Goal: Task Accomplishment & Management: Complete application form

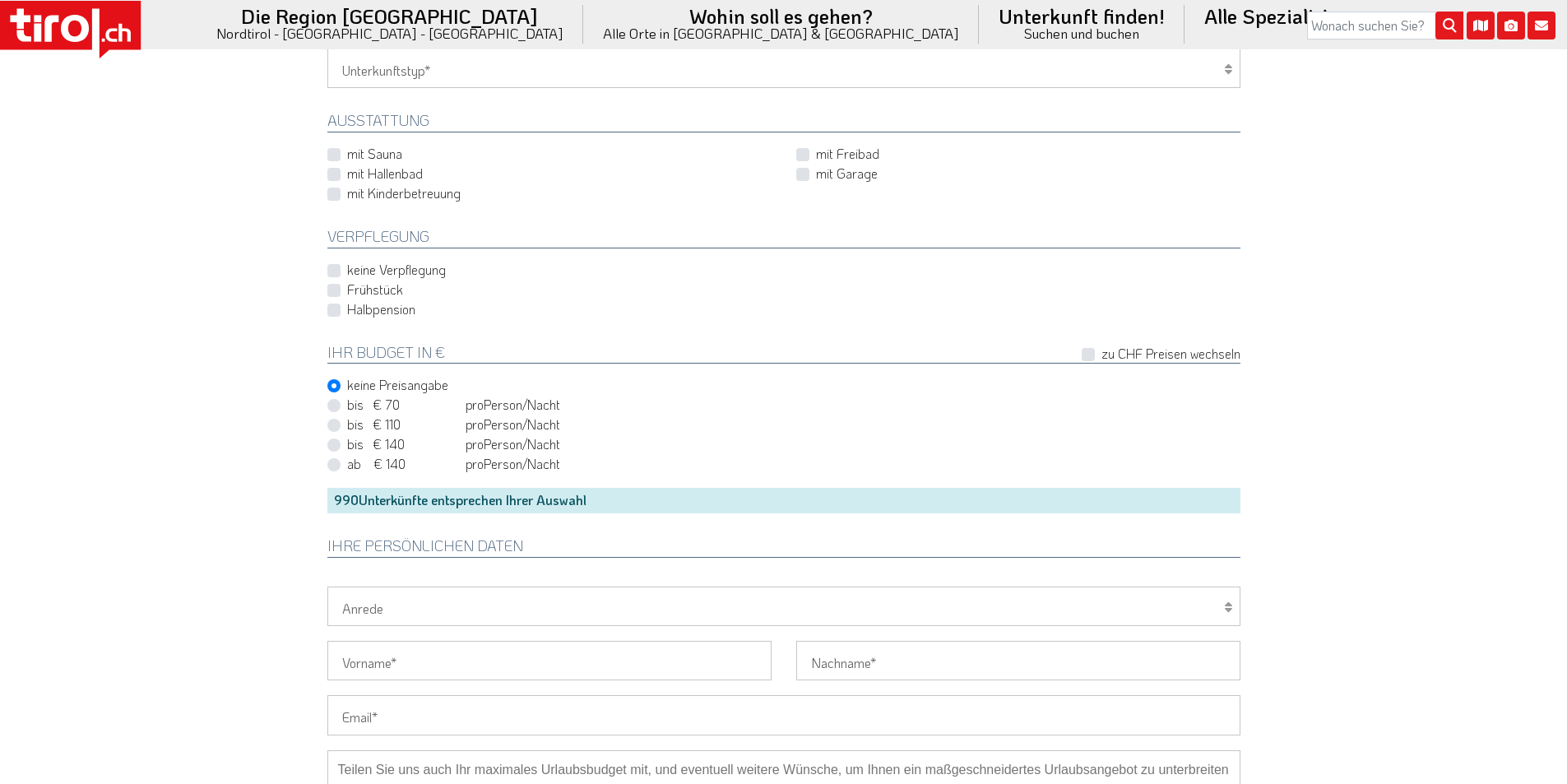
scroll to position [1069, 0]
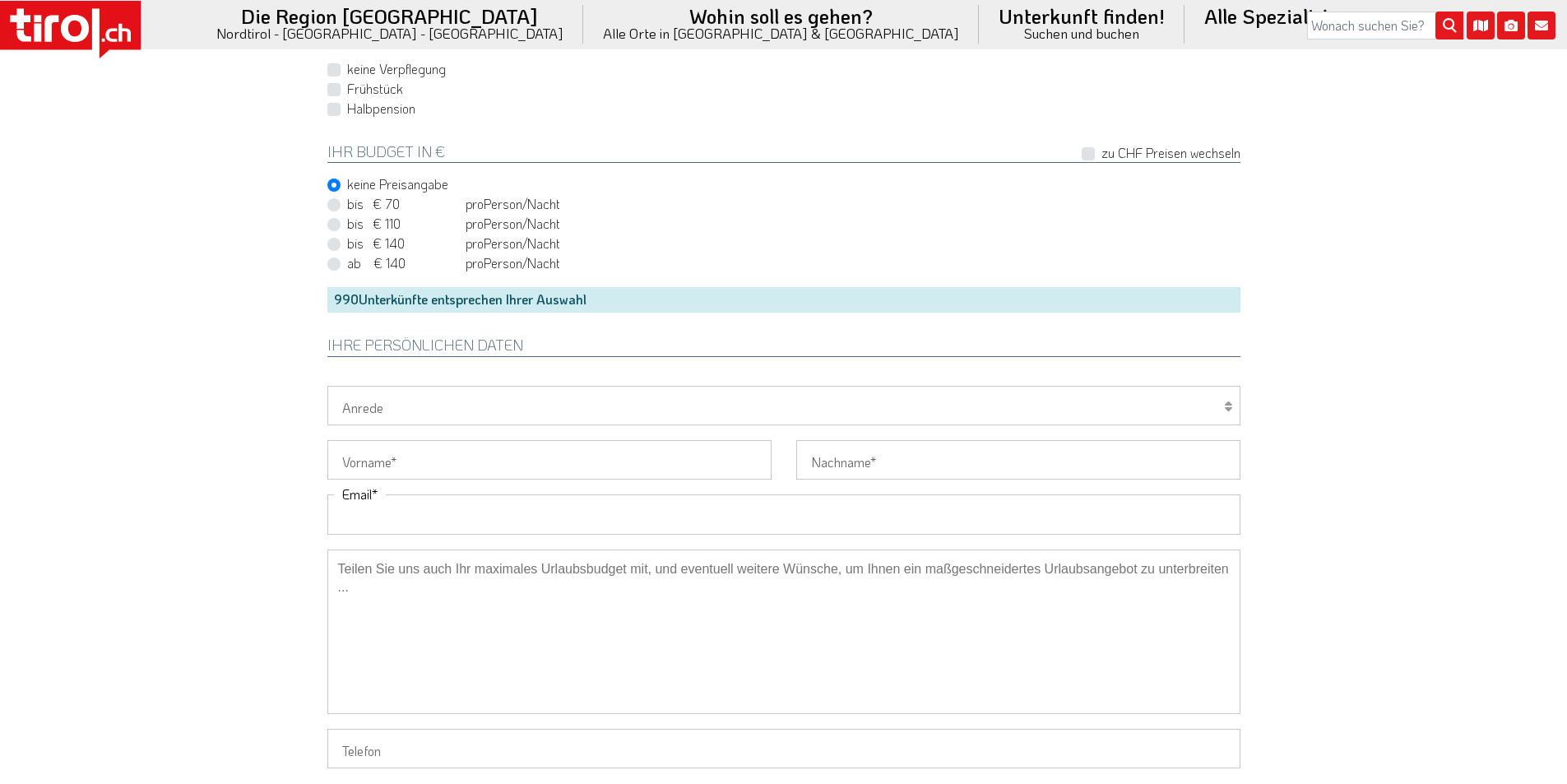
click at [364, 515] on input "Email" at bounding box center [784, 514] width 913 height 40
paste input "elkekrollareiss@web.de"
type input "elkekrollareiss@web.de"
click at [373, 405] on select "Herr Frau Familie" at bounding box center [784, 406] width 913 height 40
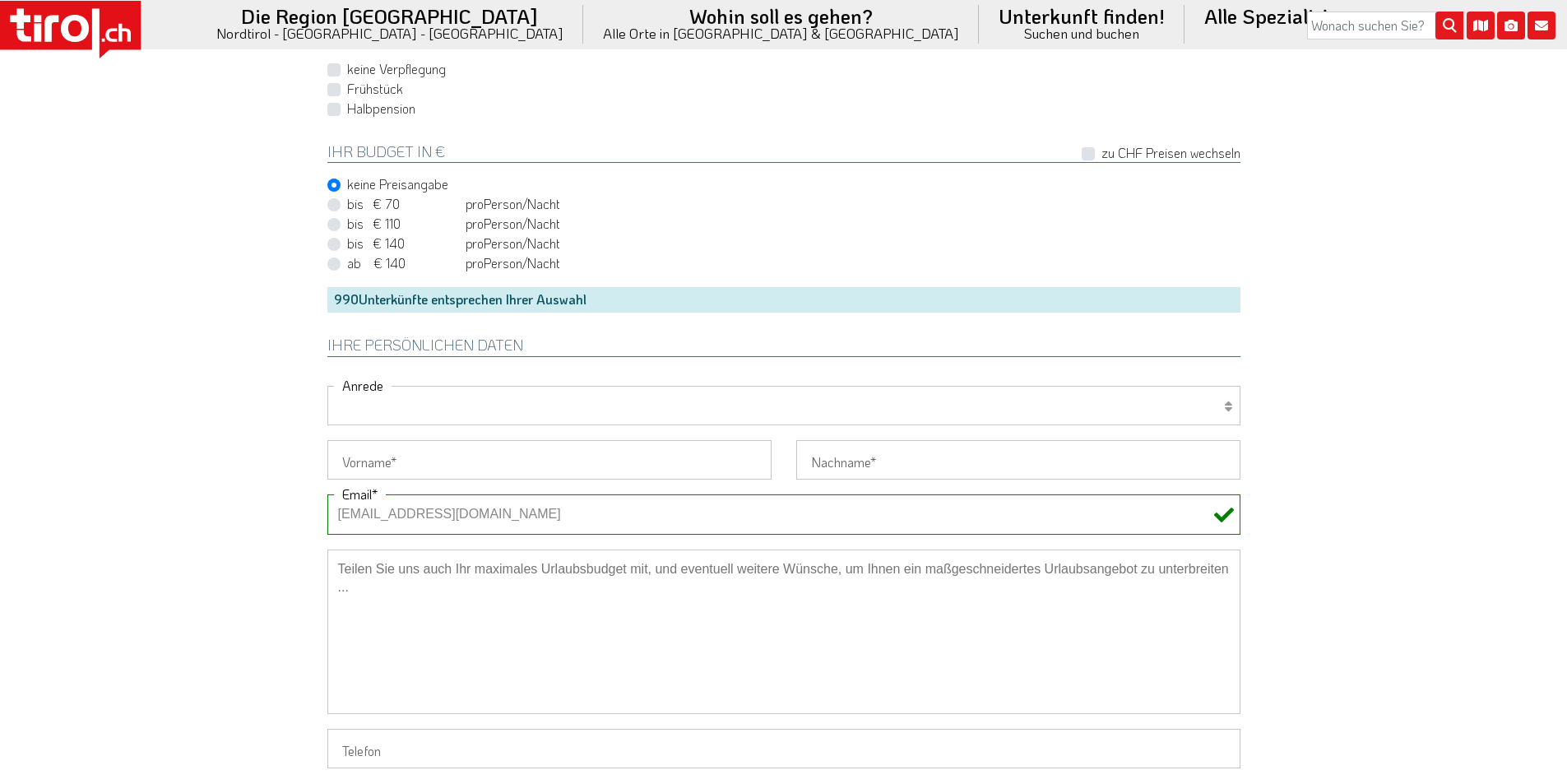
select select "Frau"
click at [327, 386] on select "Herr Frau Familie" at bounding box center [784, 406] width 913 height 40
drag, startPoint x: 365, startPoint y: 461, endPoint x: 356, endPoint y: 455, distance: 10.8
click at [365, 461] on input "Vorname" at bounding box center [549, 460] width 444 height 40
paste input "Elke"
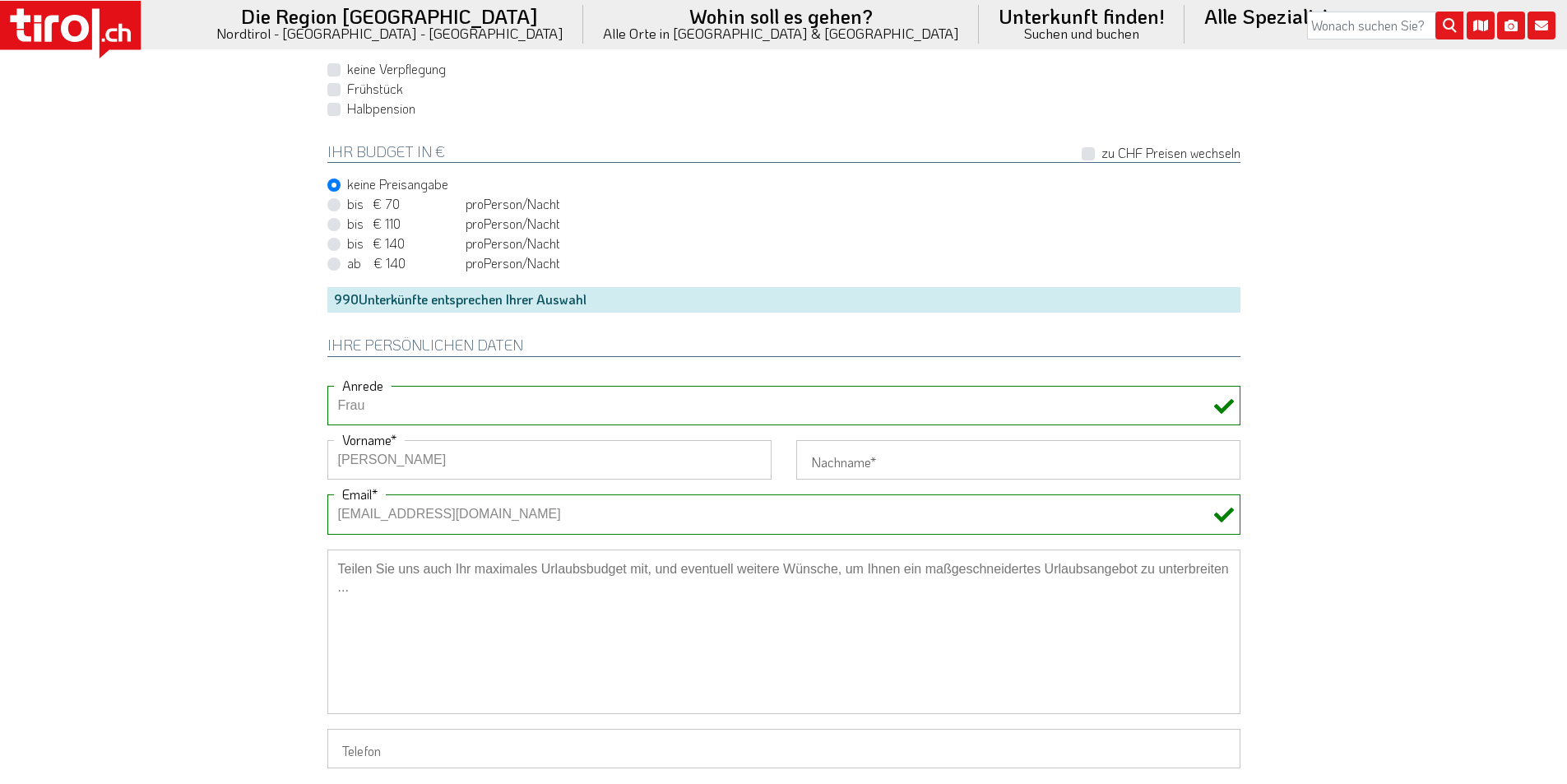
type input "Elke"
drag, startPoint x: 235, startPoint y: 421, endPoint x: 333, endPoint y: 150, distance: 288.2
click at [857, 461] on input "Nachname" at bounding box center [1018, 460] width 444 height 40
paste input "Reiss"
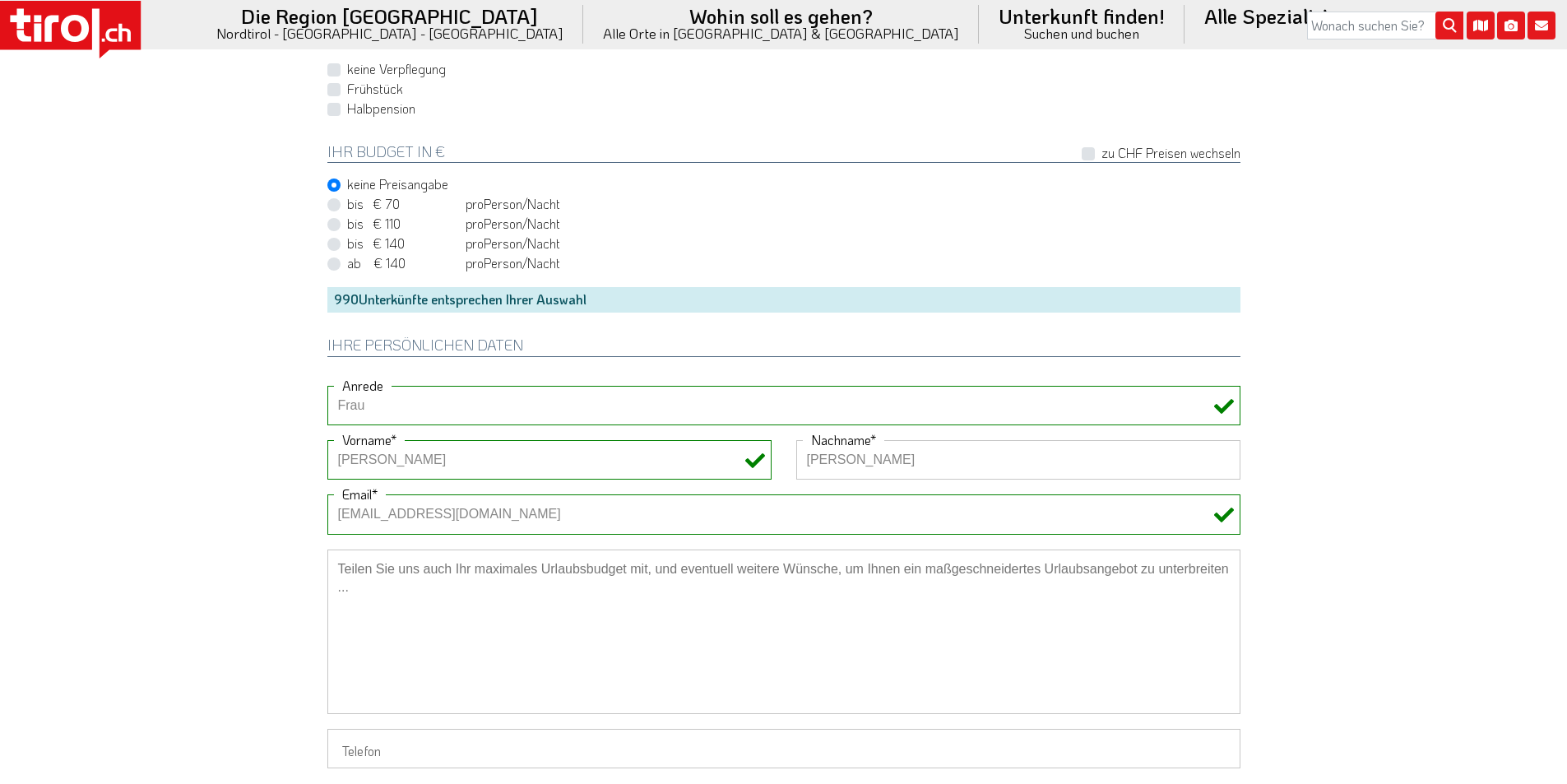
scroll to position [1152, 0]
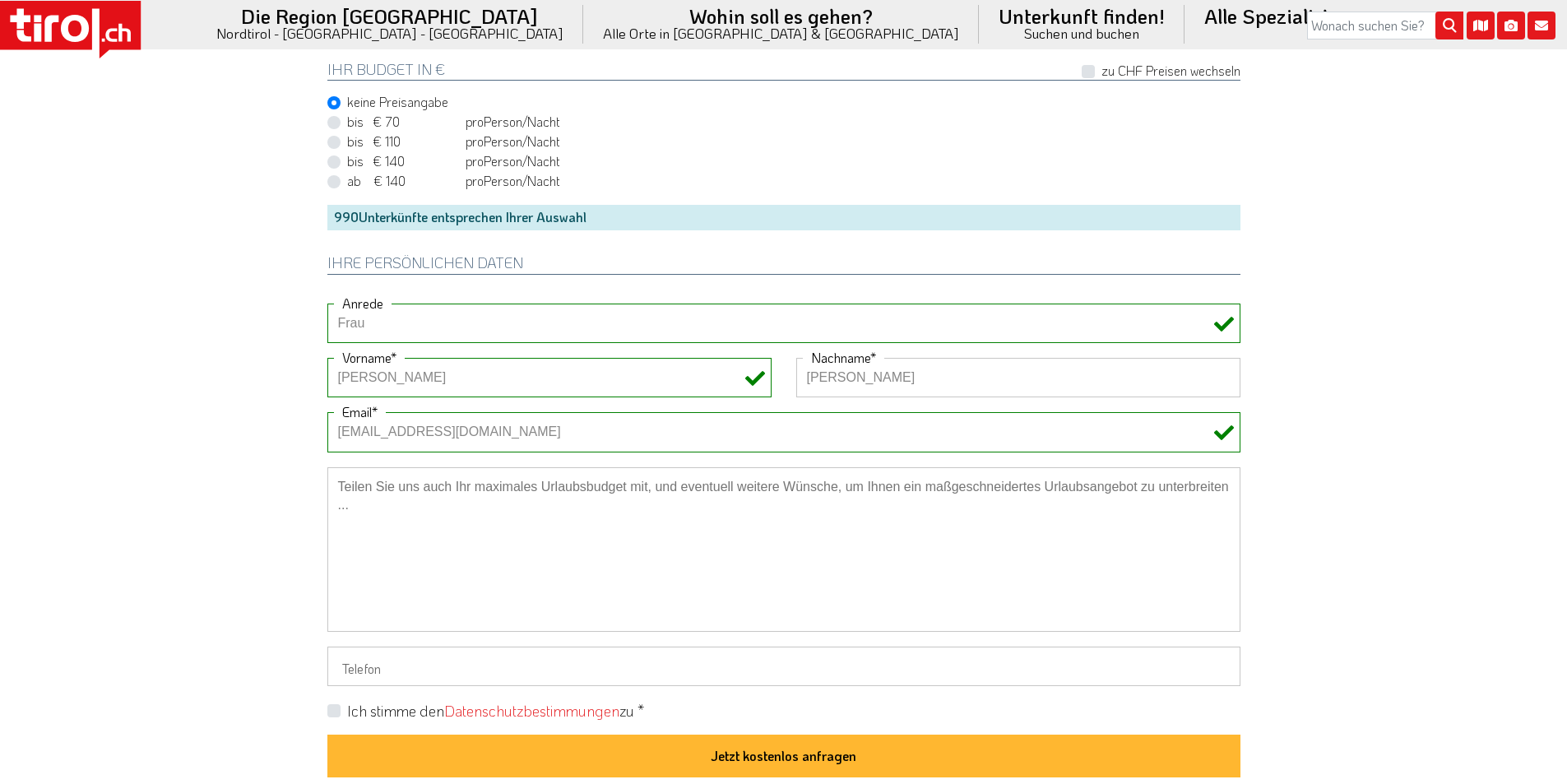
type input "Reiss"
click at [347, 710] on label "Ich stimme den Datenschutzbestimmungen zu *" at bounding box center [495, 710] width 297 height 21
click at [337, 710] on input "Ich stimme den Datenschutzbestimmungen zu *" at bounding box center [787, 710] width 913 height 11
checkbox input "true"
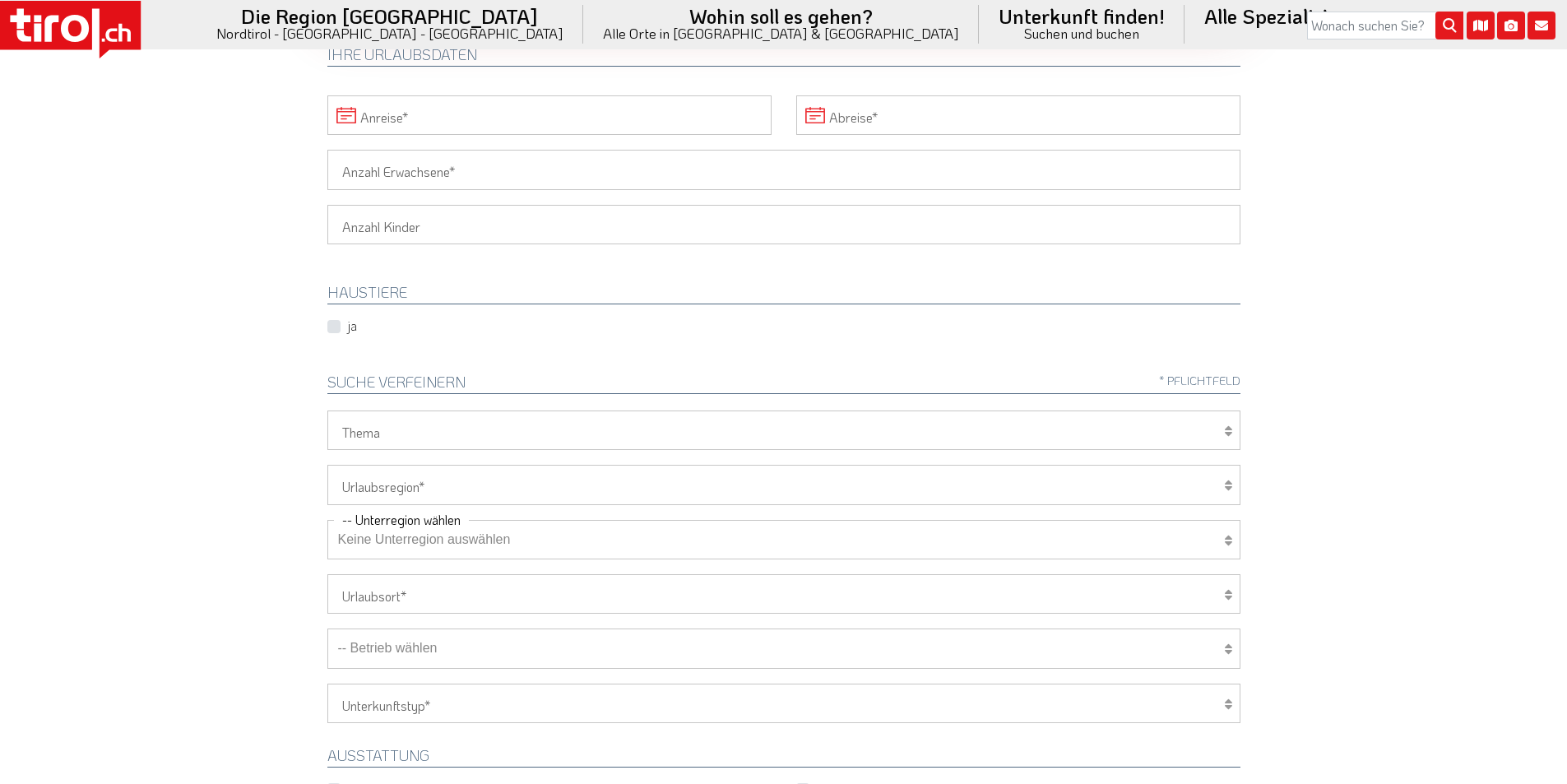
scroll to position [165, 0]
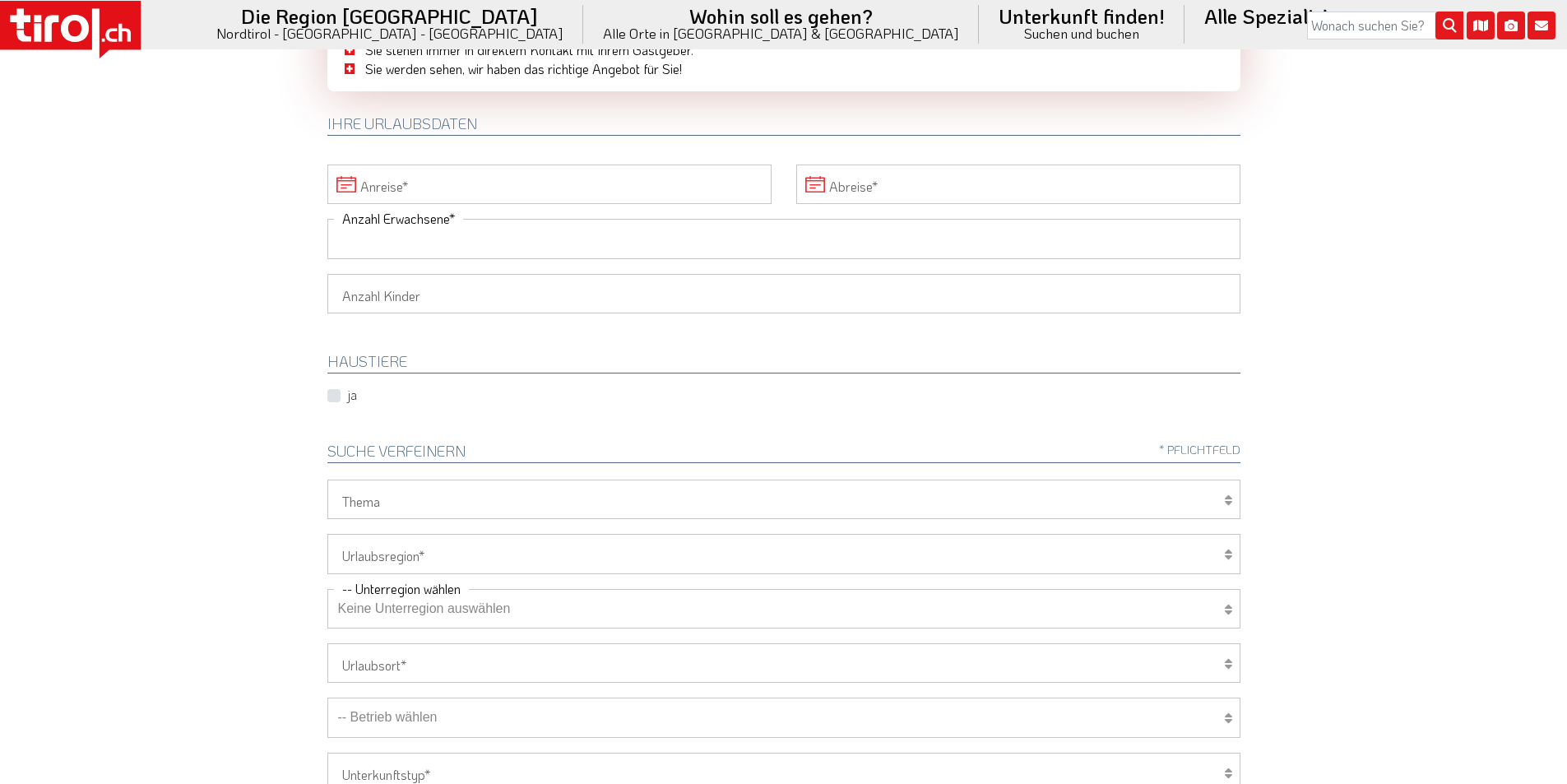
drag, startPoint x: 362, startPoint y: 243, endPoint x: 206, endPoint y: 232, distance: 156.4
click at [362, 243] on input "Anzahl Erwachsene" at bounding box center [784, 239] width 913 height 40
type input "2"
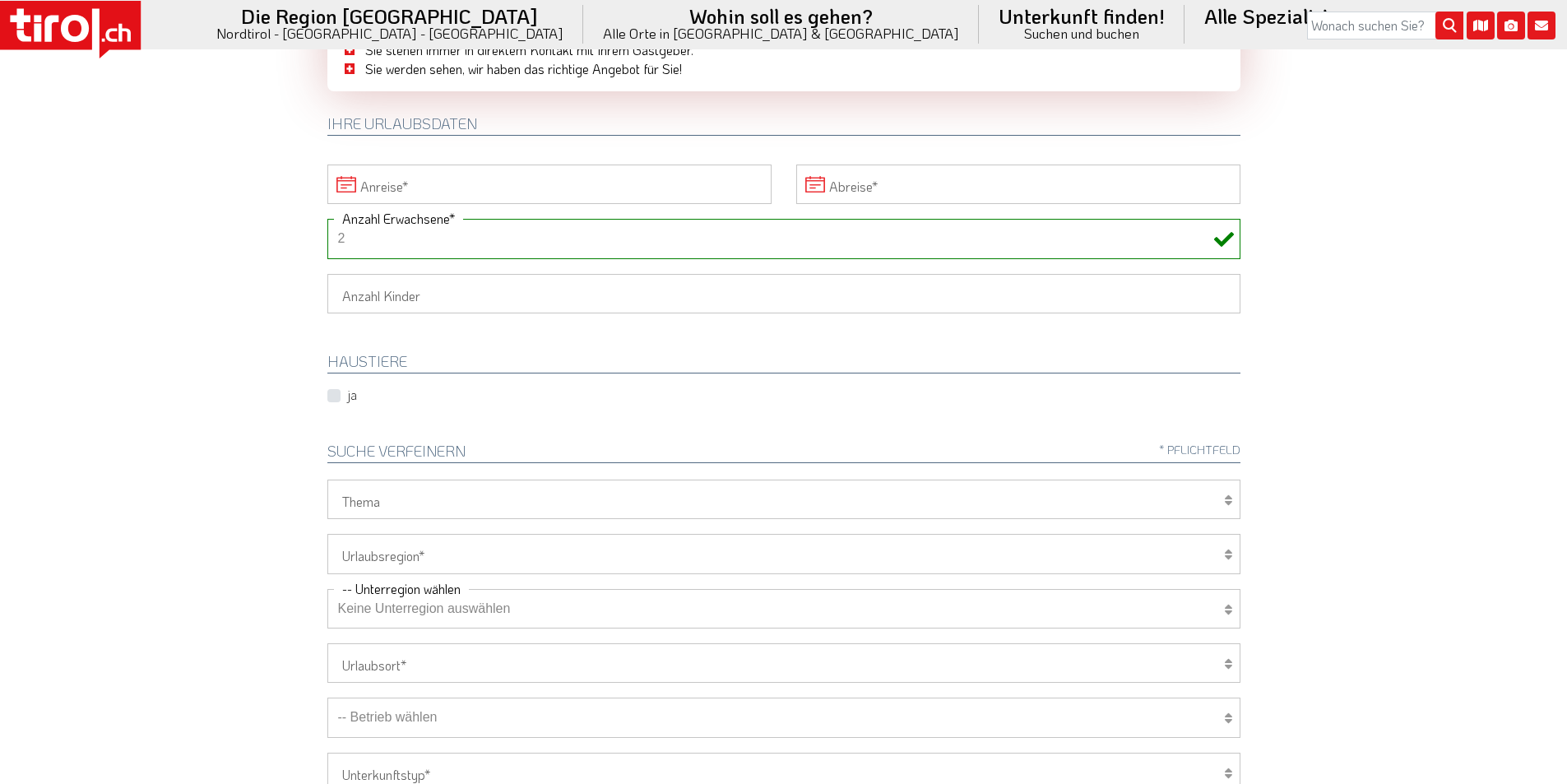
click at [186, 232] on body ".st0{fill:#FFFFFF}.st1{fill:#E31017} Die Region [GEOGRAPHIC_DATA] [GEOGRAPHIC_D…" at bounding box center [784, 227] width 1567 height 784
click at [408, 181] on input "Anreise" at bounding box center [549, 185] width 444 height 40
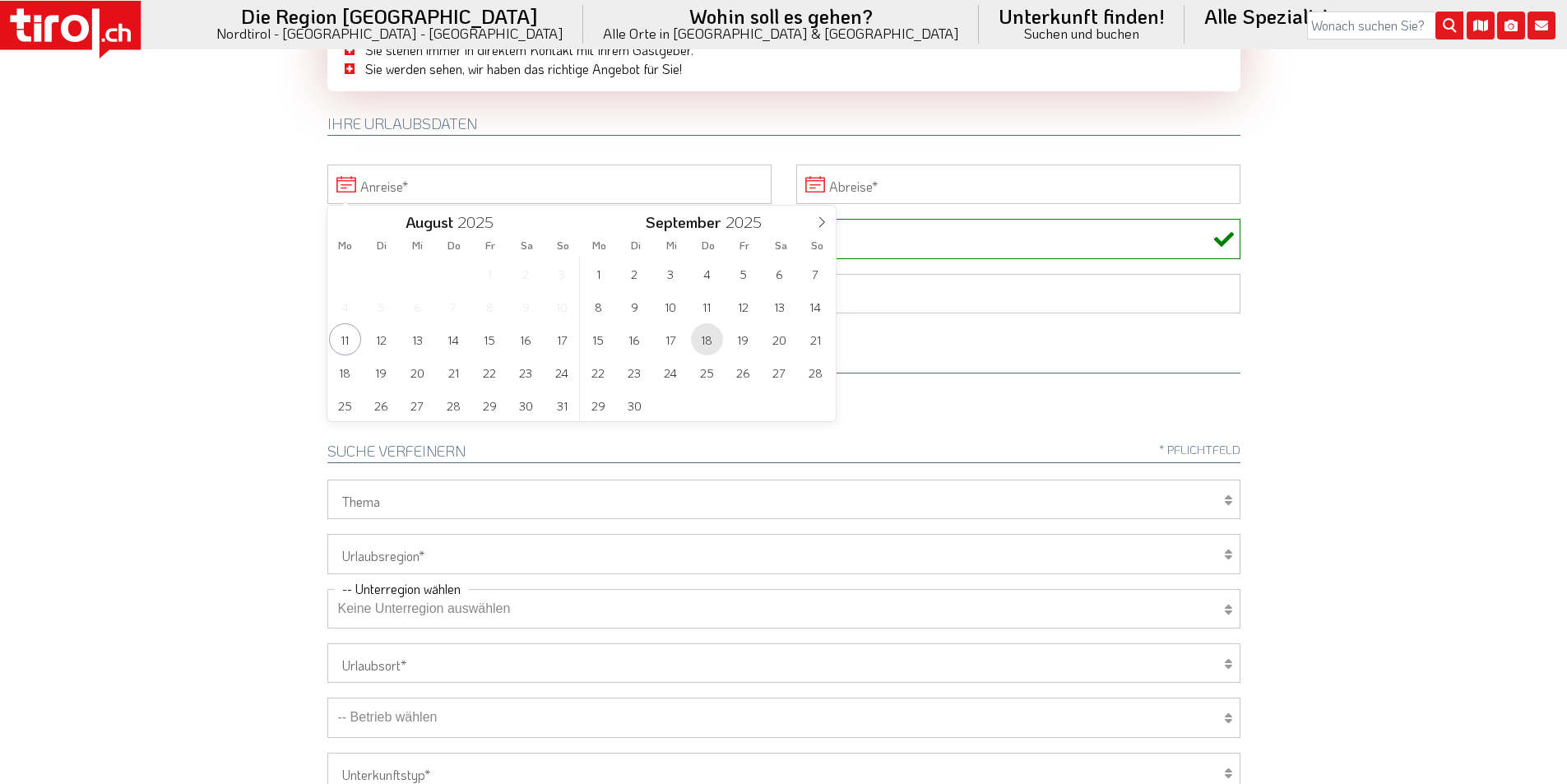
click at [703, 339] on span "18" at bounding box center [708, 340] width 32 height 32
click at [563, 342] on span "21" at bounding box center [563, 340] width 32 height 32
type input "18-09-2025"
type input "21-09-2025"
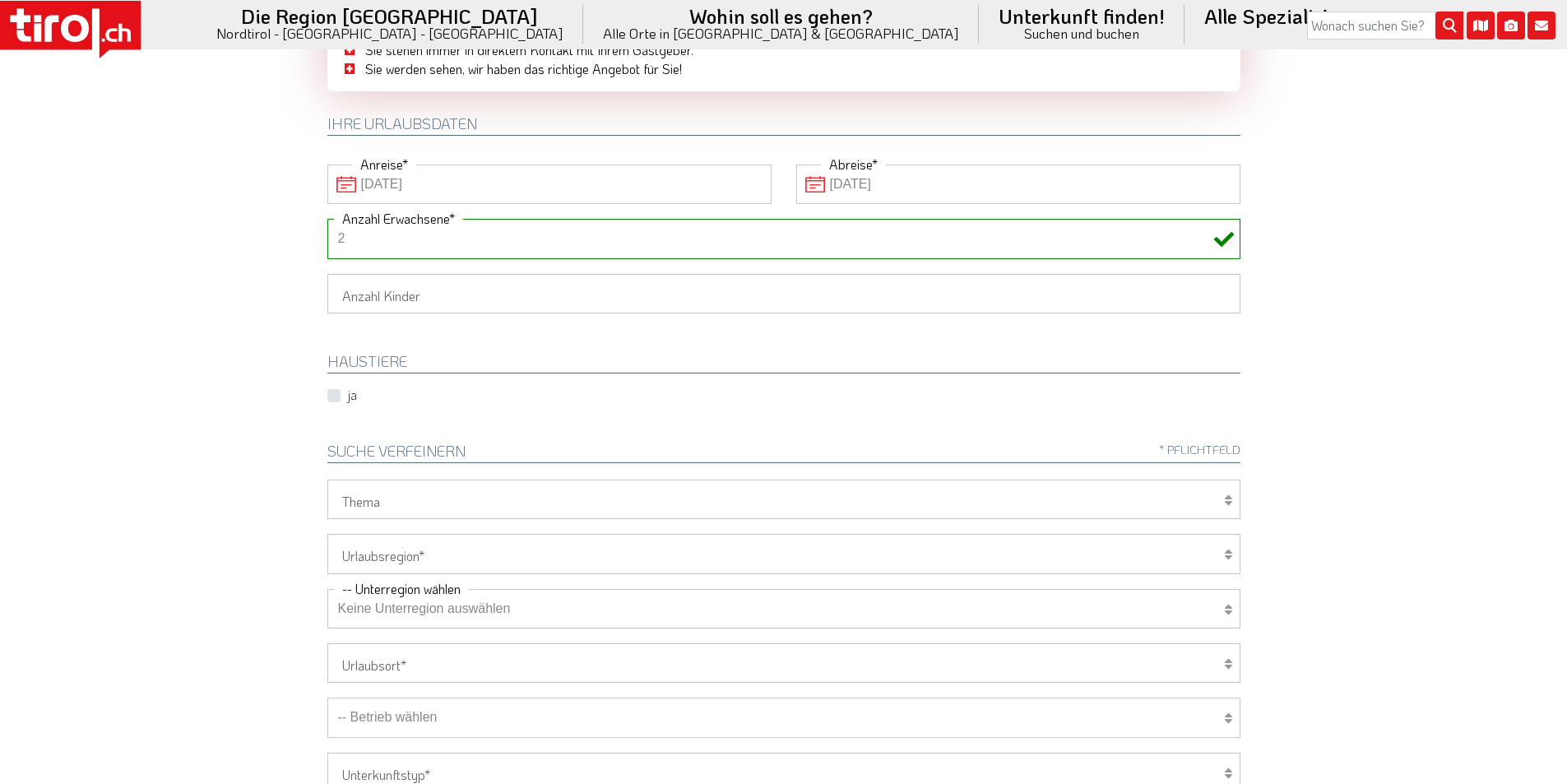
click at [401, 554] on select "Tirol/Nordtirol Osttirol Südtirol Tirols Nachbarn" at bounding box center [784, 553] width 913 height 40
select select "7272"
click at [327, 533] on select "Tirol/Nordtirol Osttirol Südtirol Tirols Nachbarn" at bounding box center [784, 553] width 913 height 40
click at [396, 605] on select "Keine Unterregion auswählen Achensee Alpbachtal & Tiroler Seenland Arlberg Feri…" at bounding box center [784, 608] width 913 height 40
select select "7322"
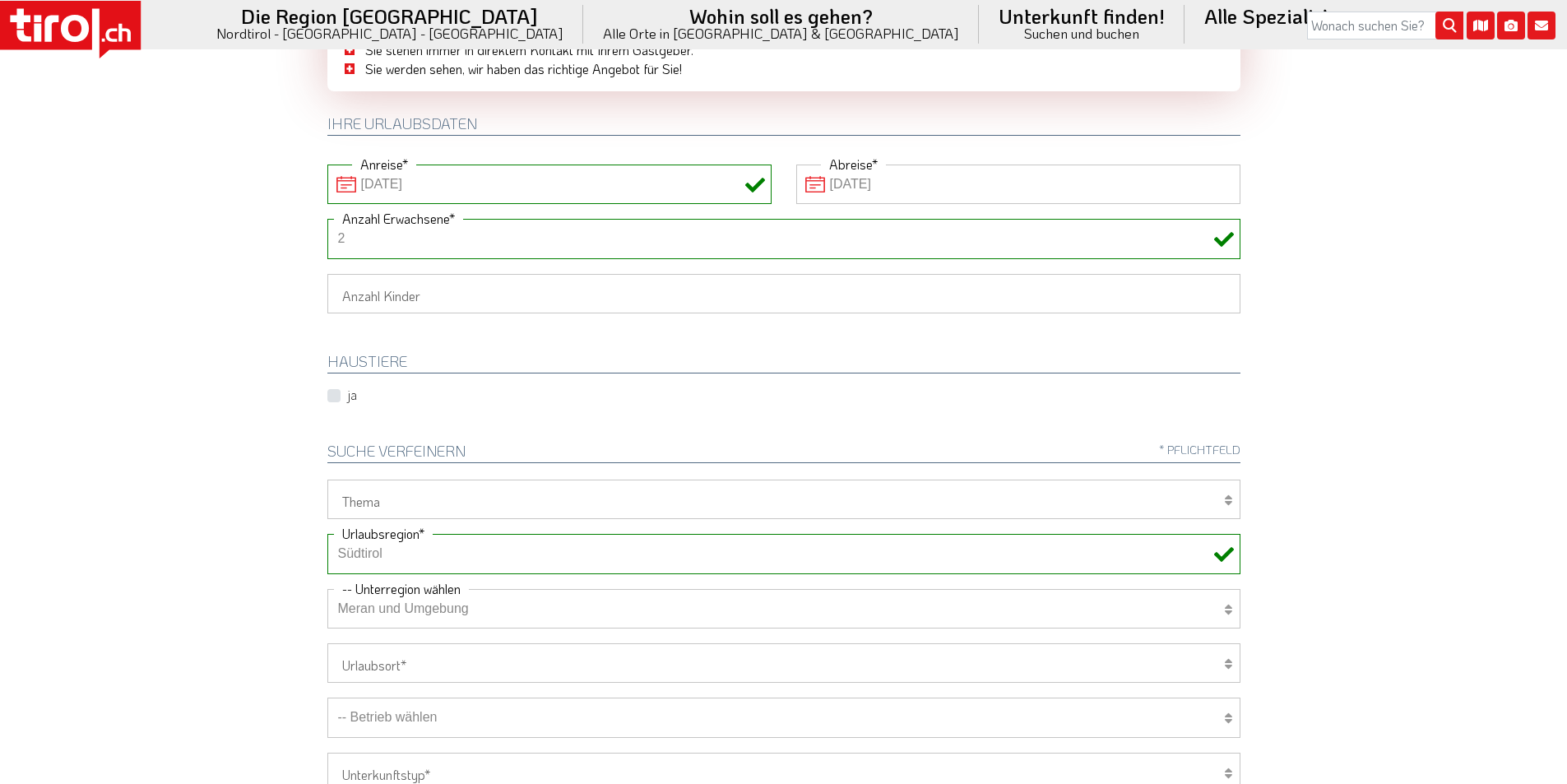
click at [327, 588] on select "Keine Unterregion auswählen Achensee Alpbachtal & Tiroler Seenland Arlberg Feri…" at bounding box center [784, 608] width 913 height 40
click at [156, 410] on body ".st0{fill:#FFFFFF}.st1{fill:#E31017} Die Region Tirol Nordtirol - Südtirol - Os…" at bounding box center [784, 227] width 1567 height 784
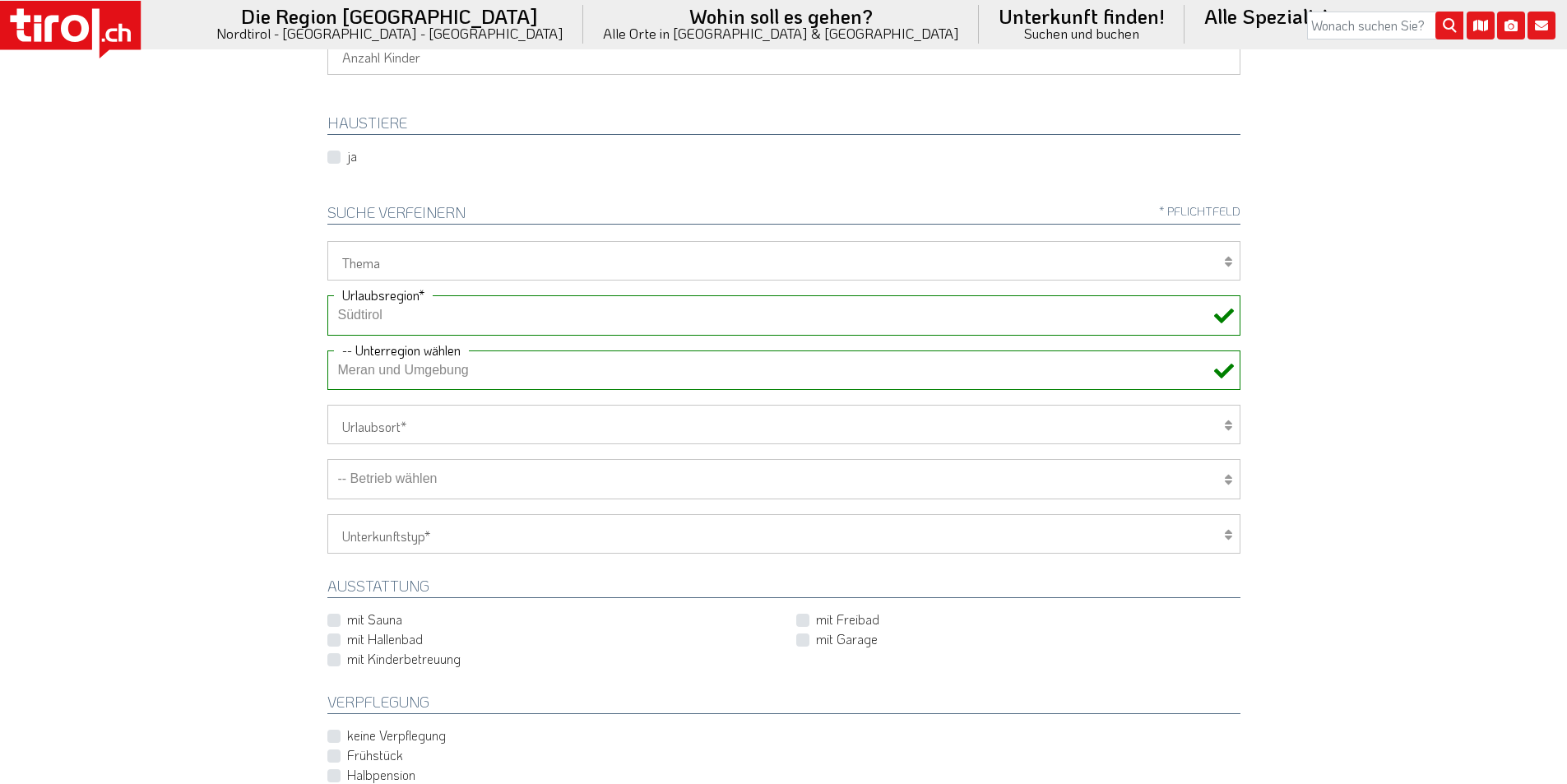
scroll to position [411, 0]
click at [385, 528] on select "Hotel 1-3 Sterne Hotel 4-5 Sterne Ferienwohnung Chalet/Ferienhaus Bauernhöfe" at bounding box center [784, 525] width 913 height 40
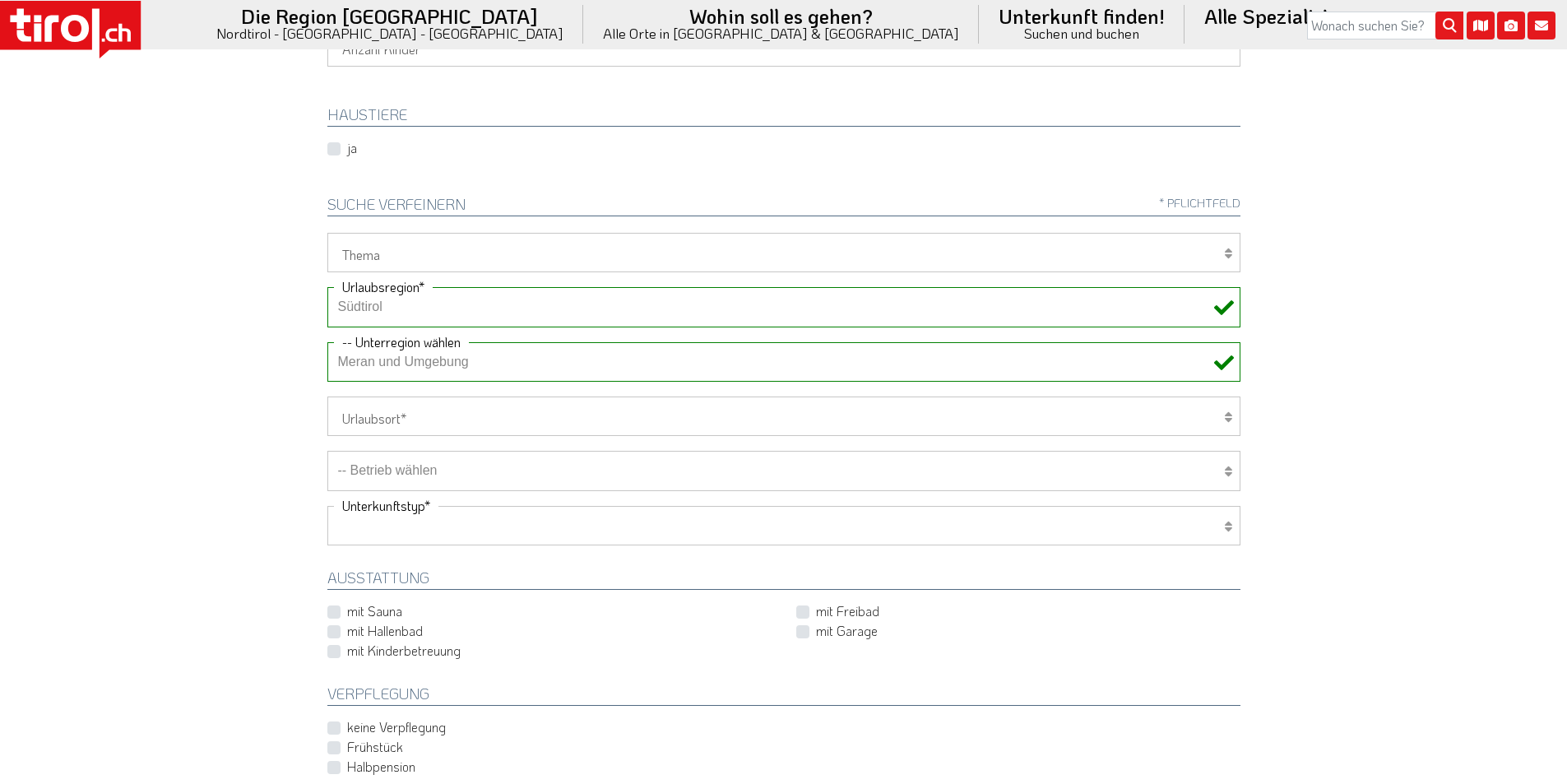
select select "1_1-3"
click at [327, 506] on select "Hotel 1-3 Sterne Hotel 4-5 Sterne Ferienwohnung Chalet/Ferienhaus Bauernhöfe" at bounding box center [784, 525] width 913 height 40
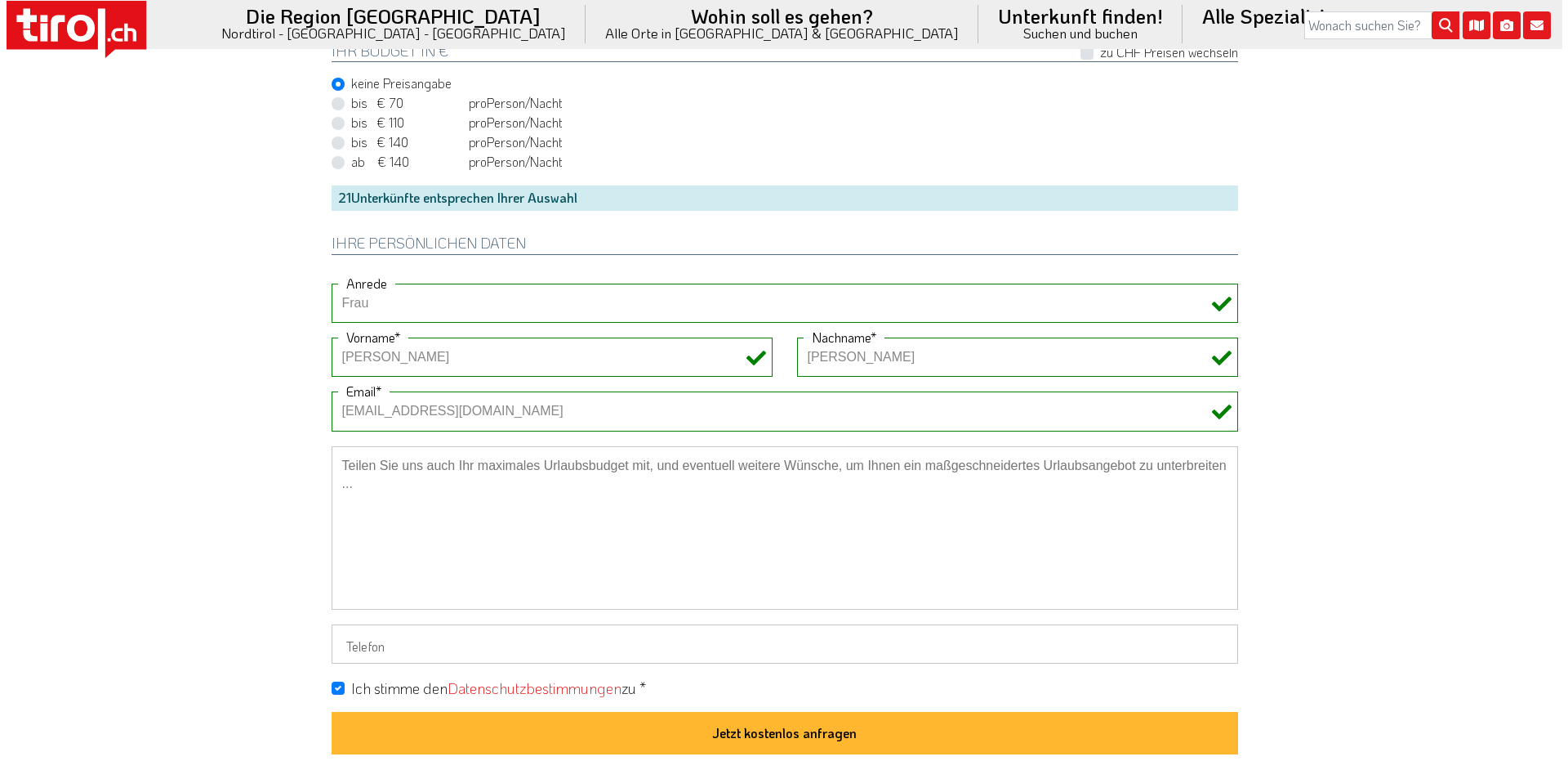
scroll to position [1307, 0]
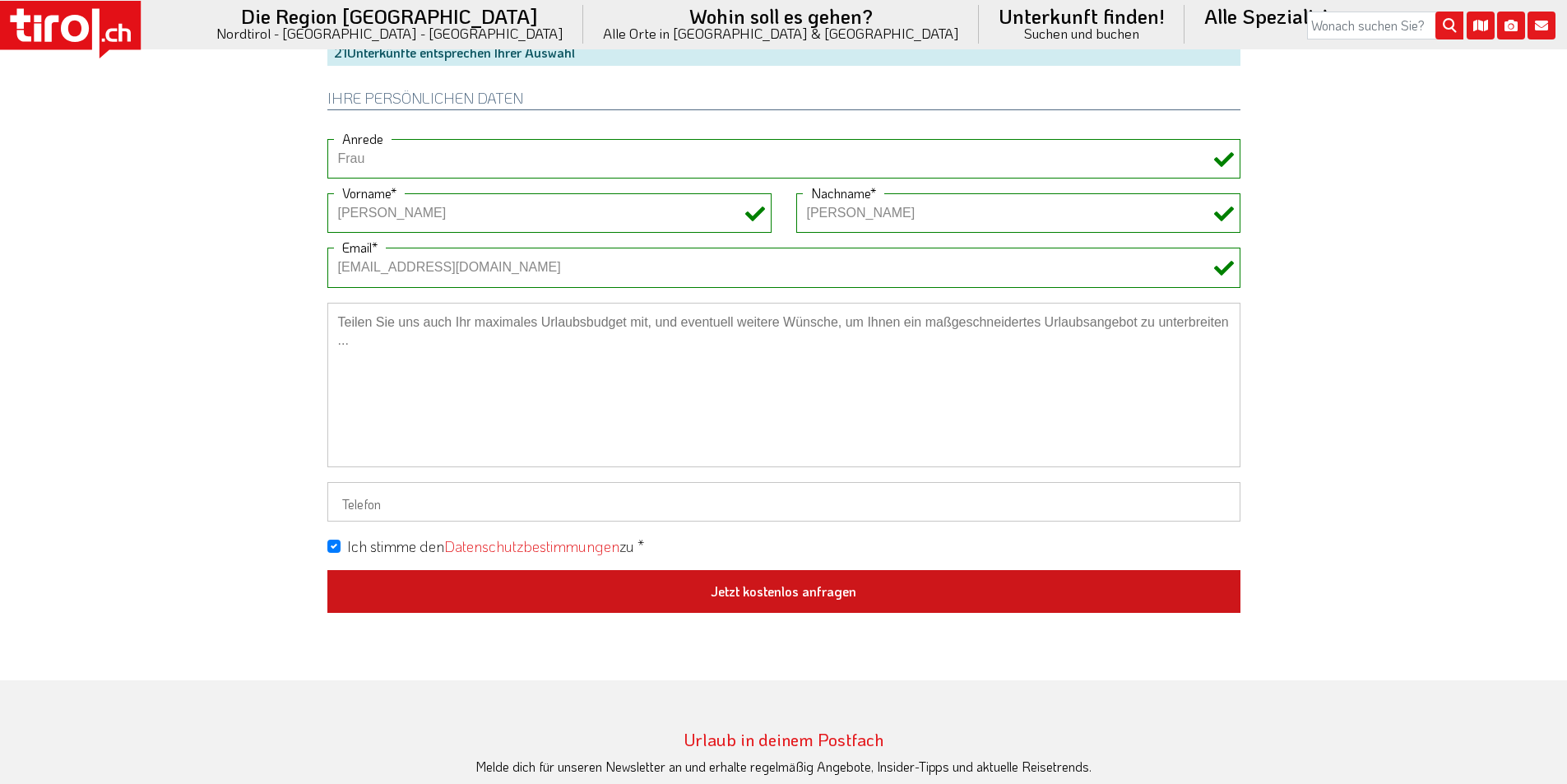
click at [761, 587] on button "Jetzt kostenlos anfragen" at bounding box center [784, 590] width 913 height 42
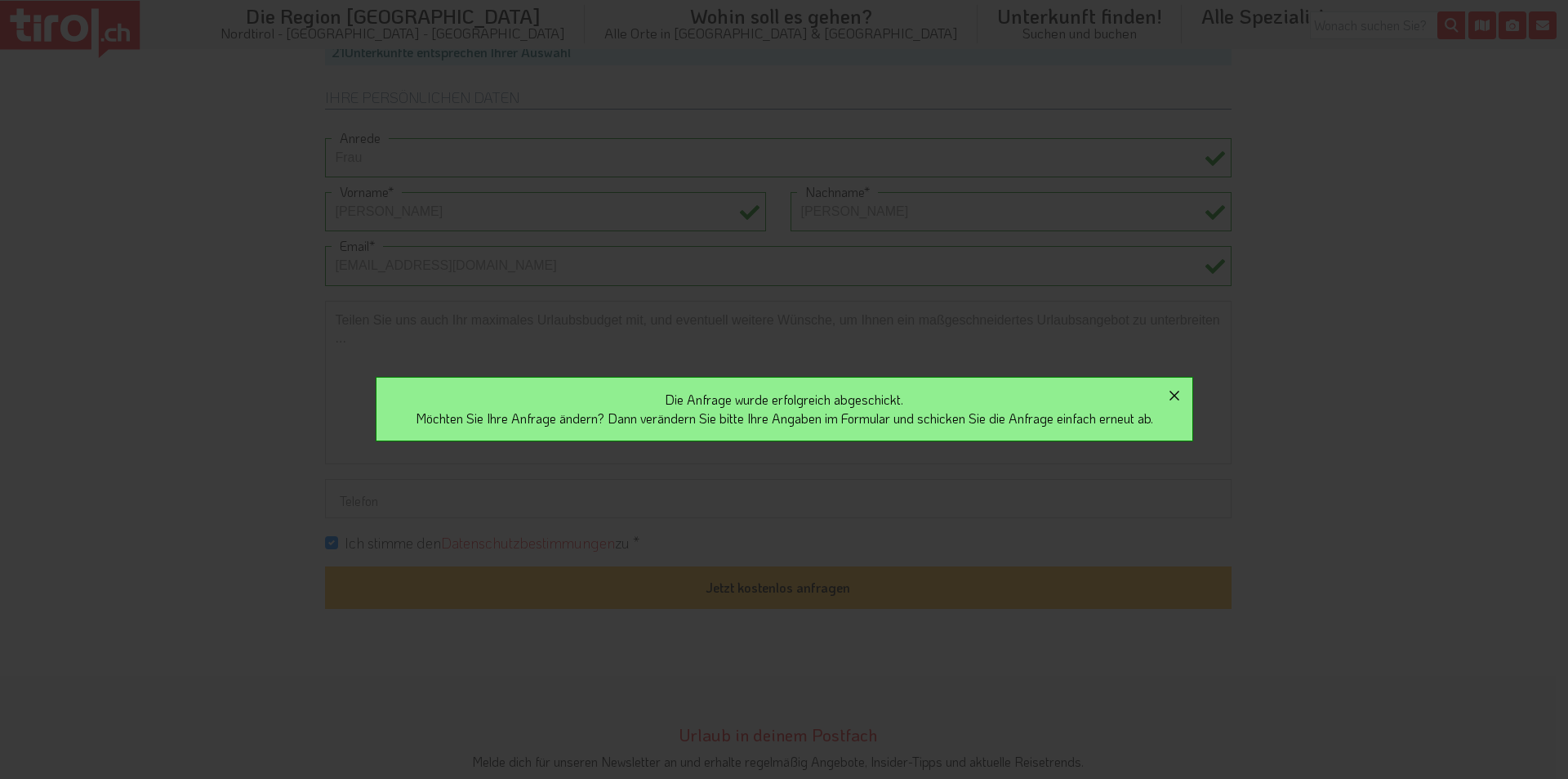
click at [1180, 393] on icon "button" at bounding box center [1174, 395] width 10 height 10
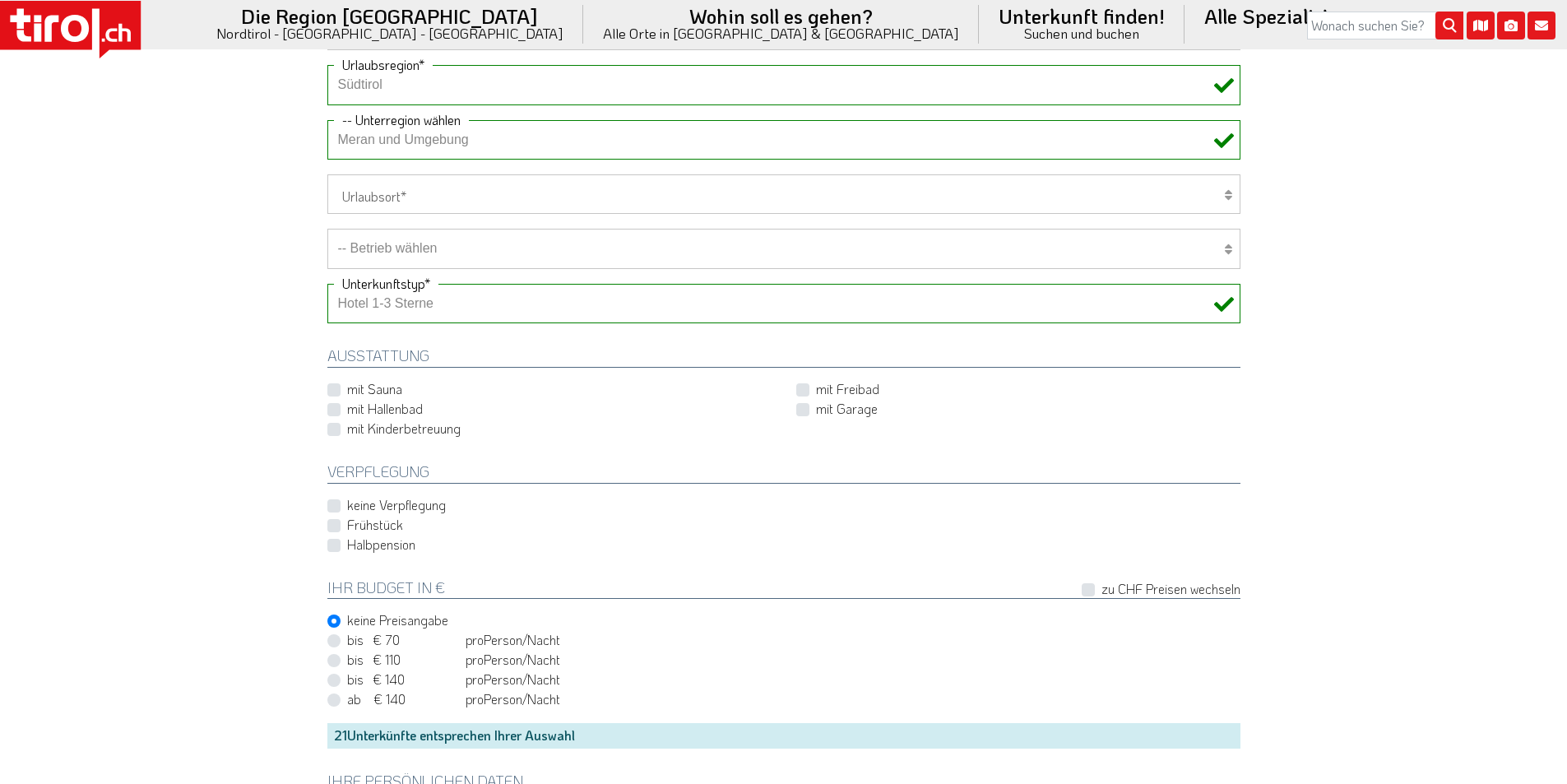
scroll to position [576, 0]
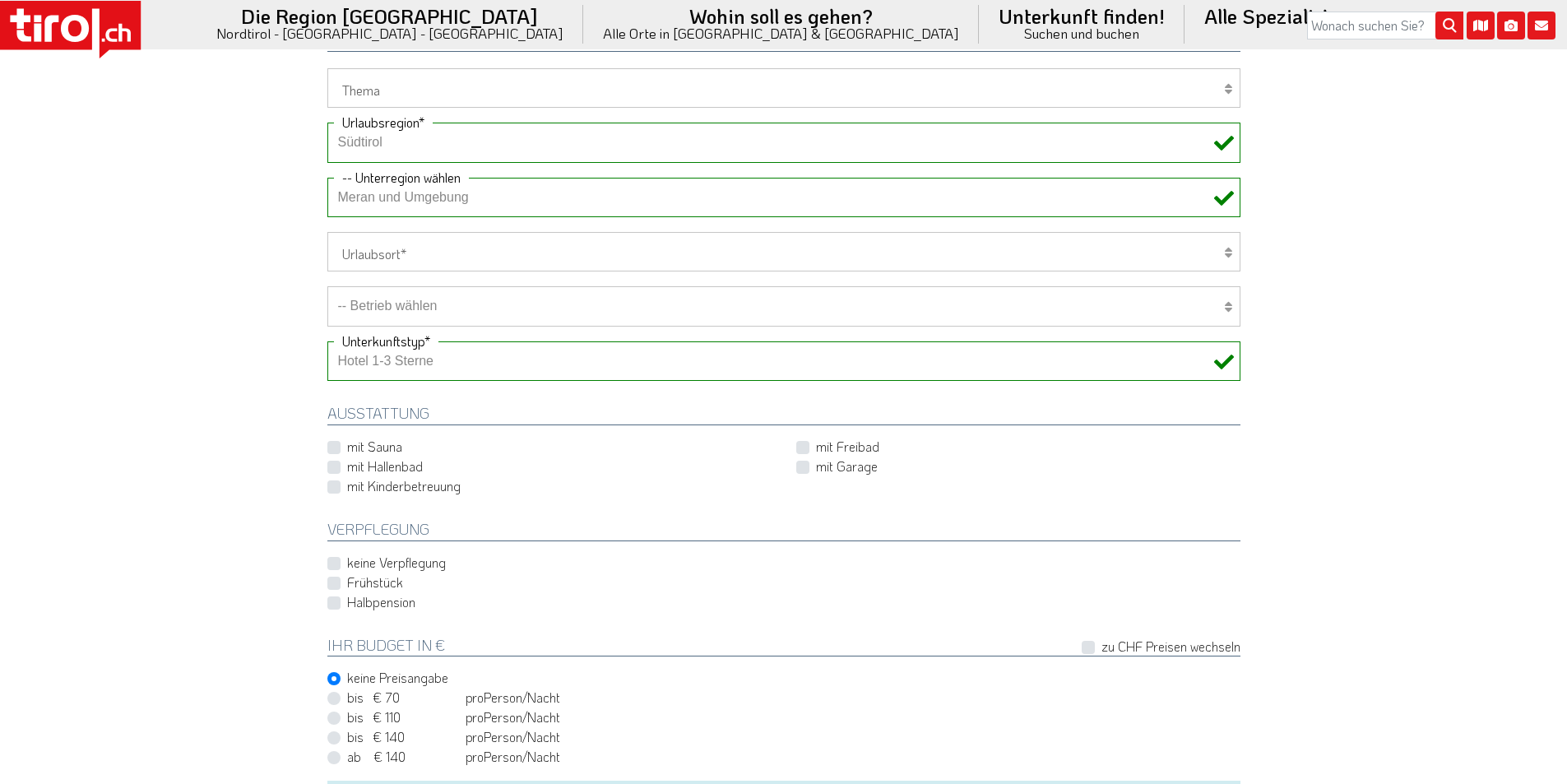
click at [64, 23] on icon at bounding box center [75, 28] width 28 height 27
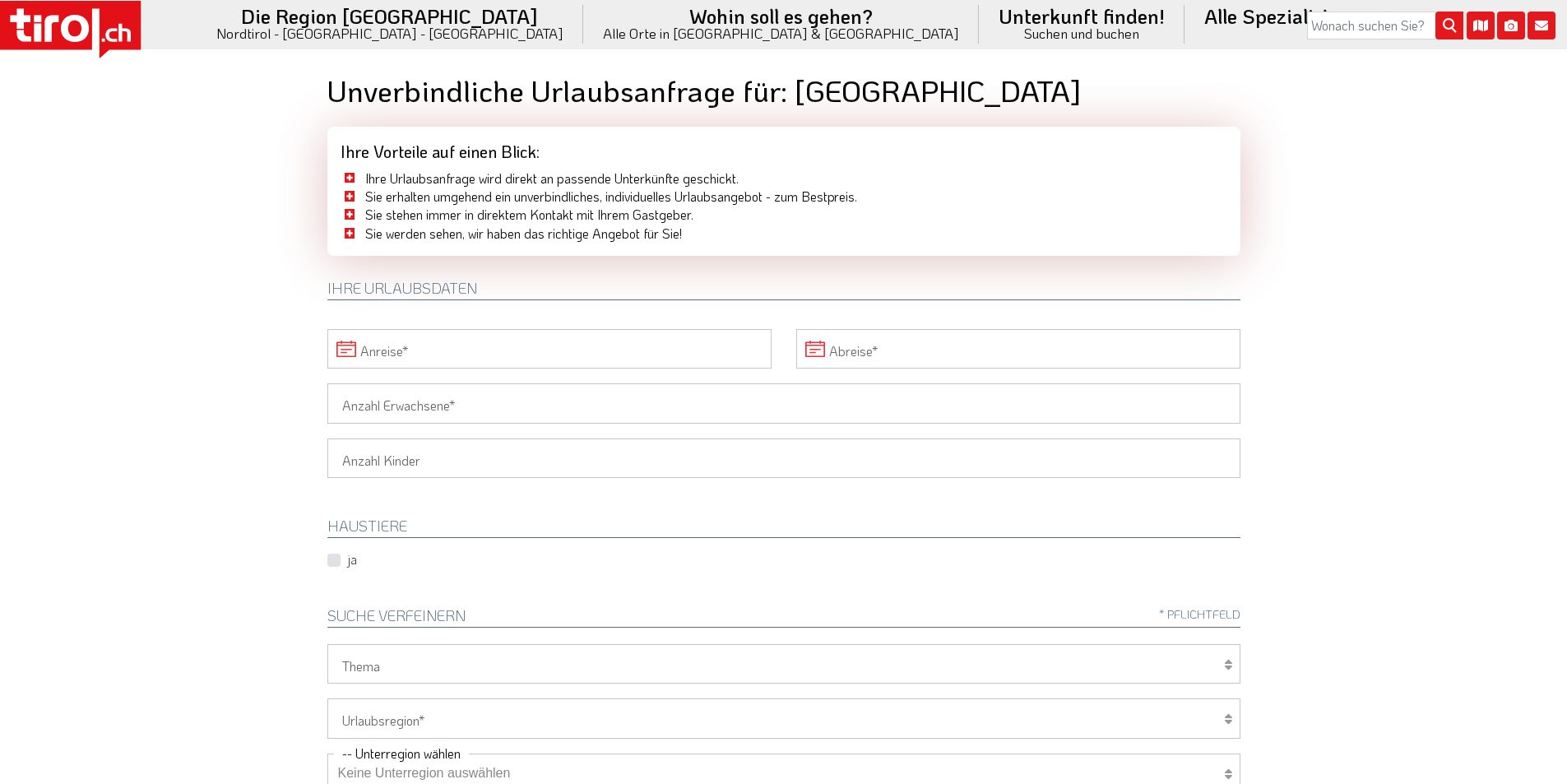
click at [89, 30] on icon at bounding box center [75, 28] width 28 height 27
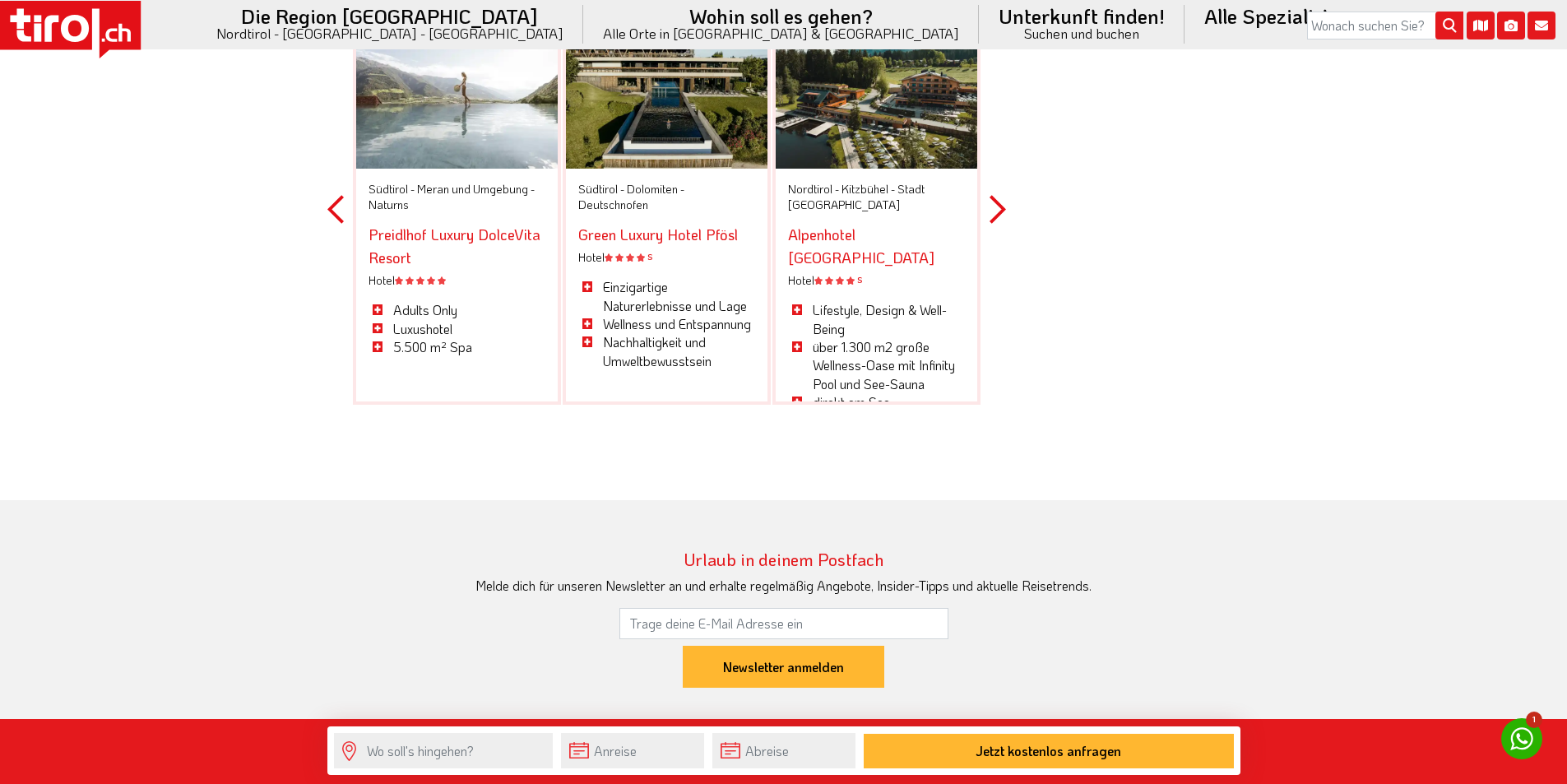
scroll to position [5510, 0]
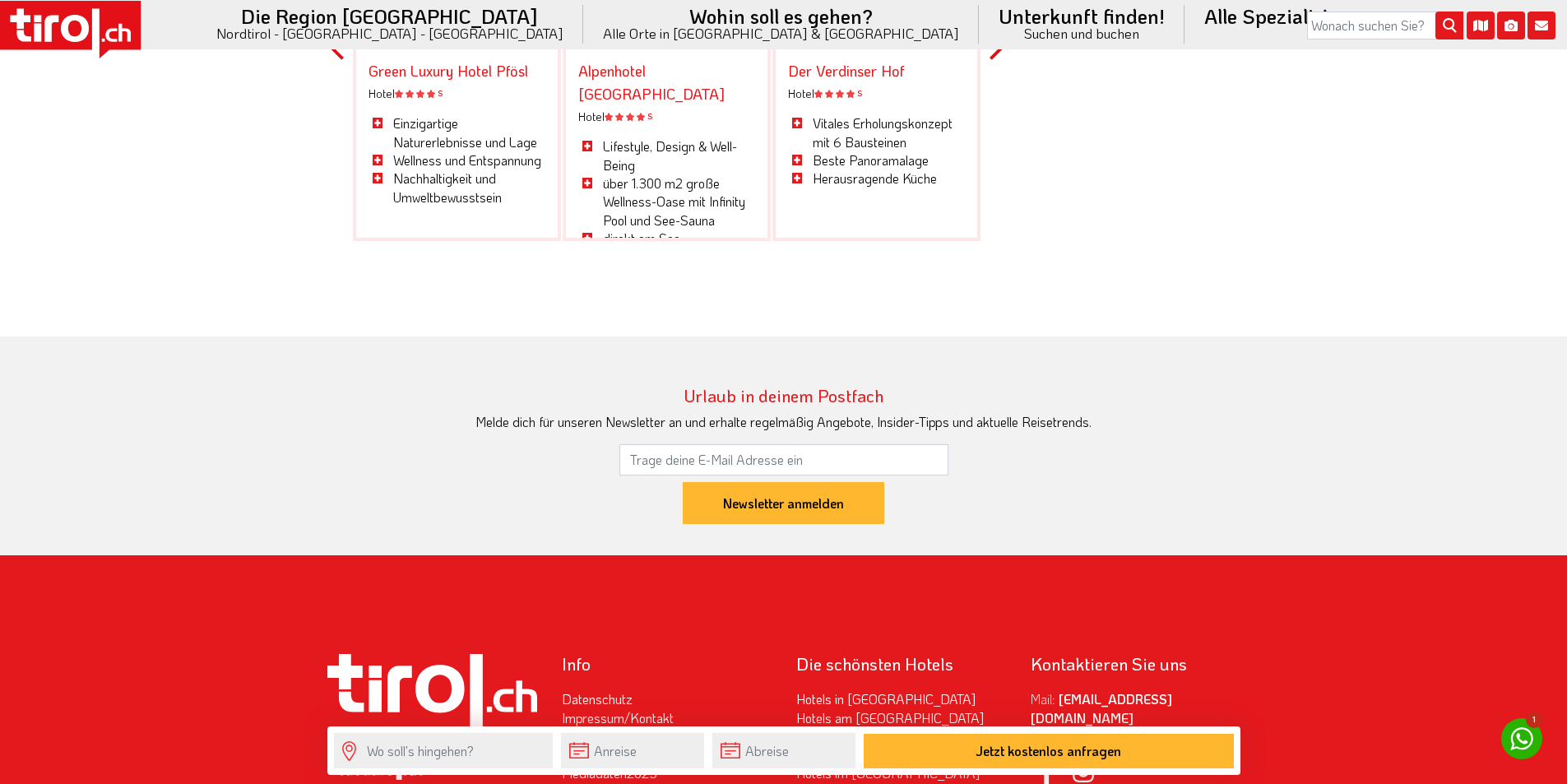
click at [77, 23] on icon at bounding box center [75, 29] width 14 height 16
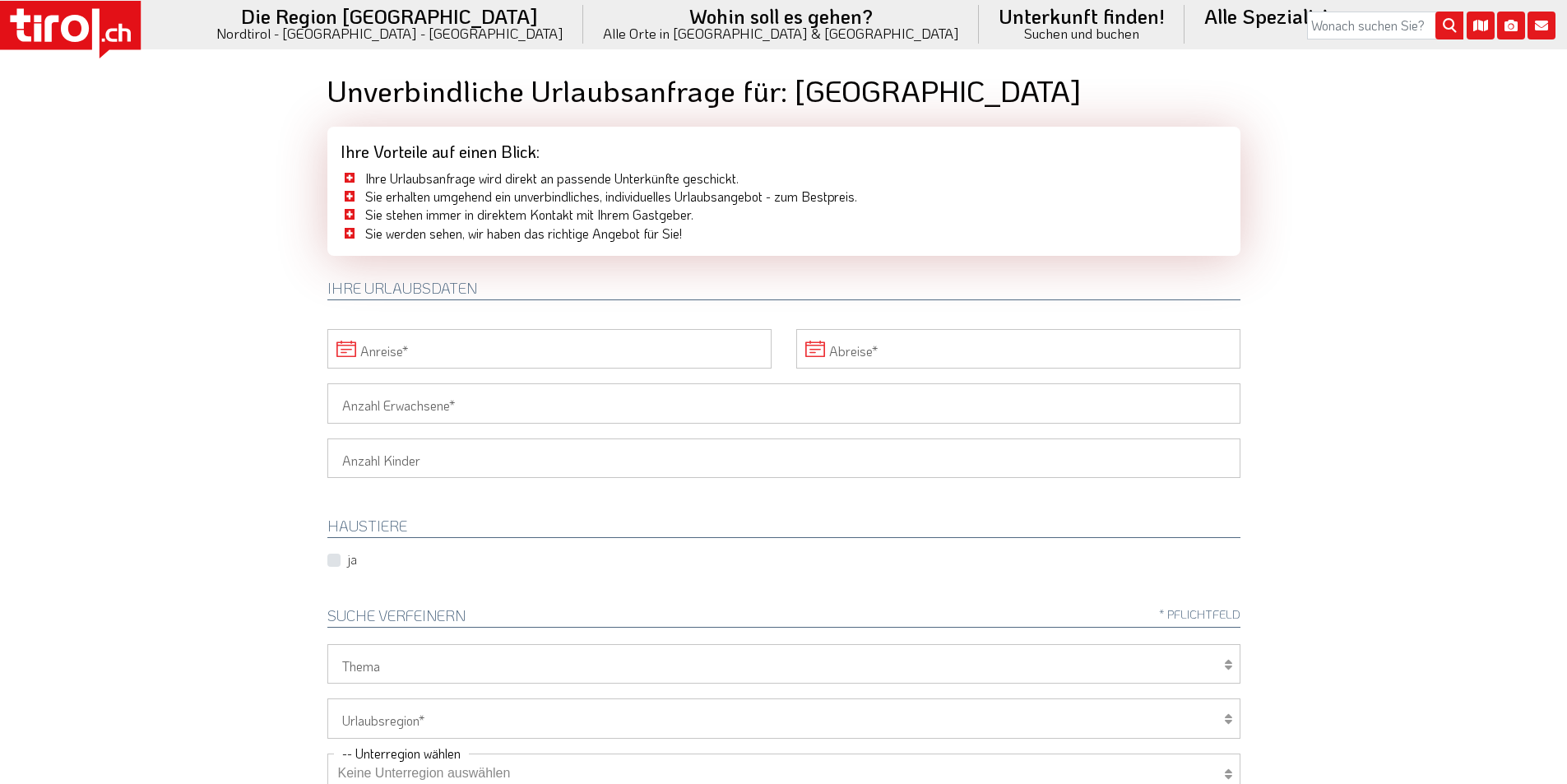
click at [481, 343] on input "Anreise" at bounding box center [549, 349] width 444 height 40
click at [376, 500] on span "12" at bounding box center [381, 504] width 32 height 32
click at [490, 503] on span "15" at bounding box center [490, 504] width 32 height 32
type input "12-08-2025"
type input "15-08-2025"
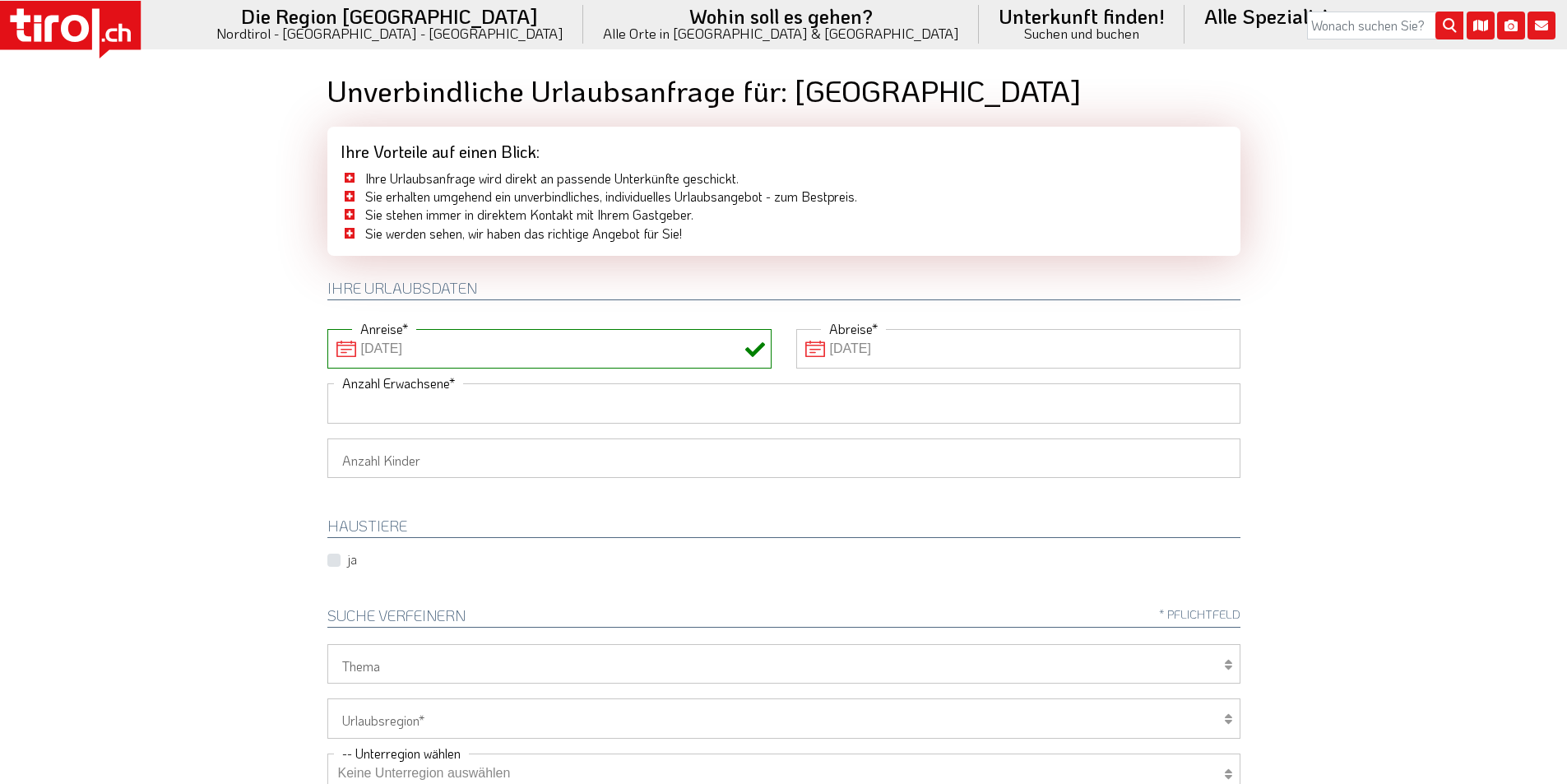
drag, startPoint x: 405, startPoint y: 403, endPoint x: 217, endPoint y: 388, distance: 188.6
click at [397, 403] on input "Anzahl Erwachsene" at bounding box center [784, 403] width 913 height 40
type input "2"
click at [202, 388] on body ".st0{fill:#FFFFFF}.st1{fill:#E31017} Die Region Tirol Nordtirol - Südtirol - Os…" at bounding box center [784, 392] width 1567 height 784
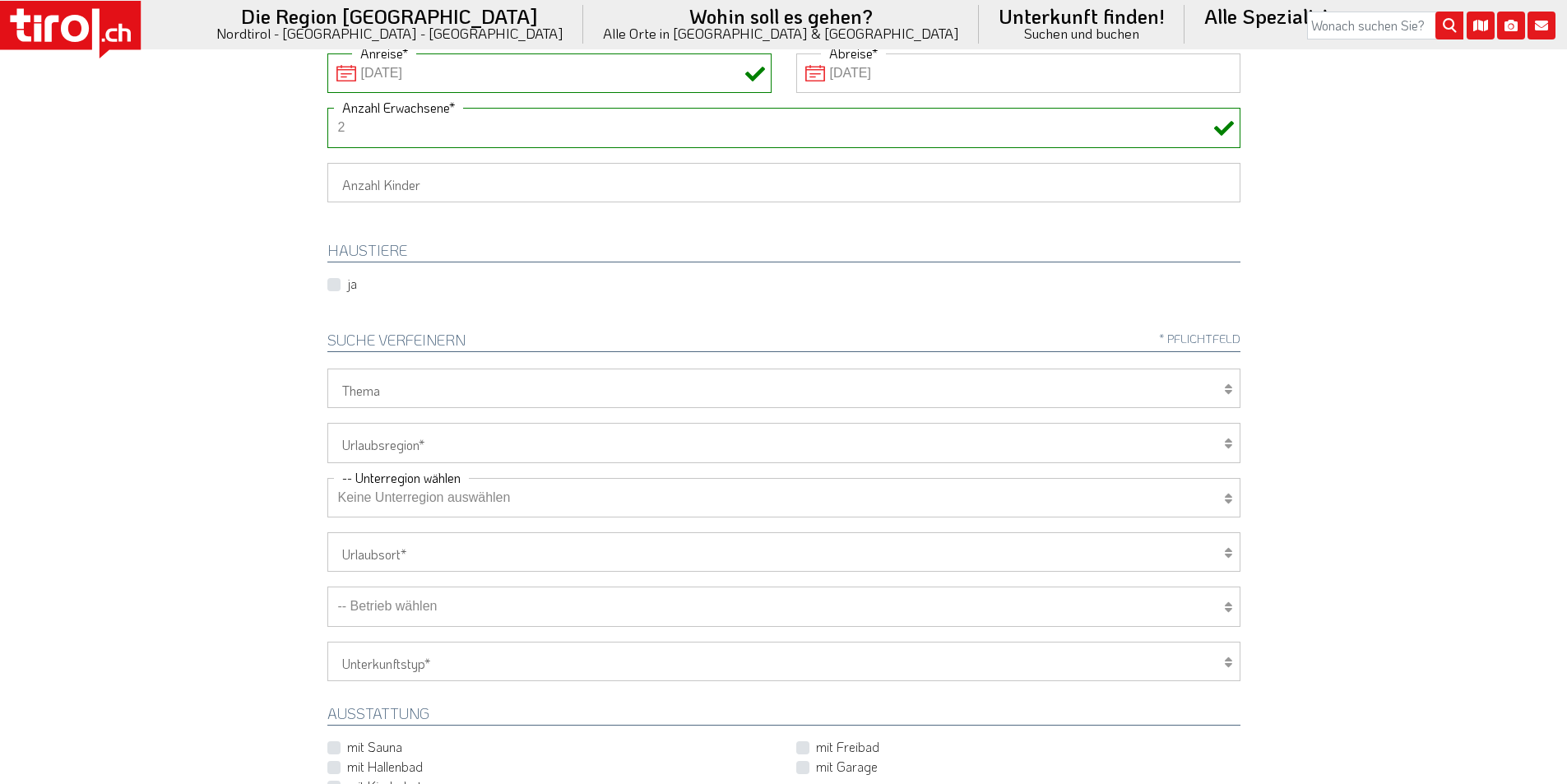
scroll to position [329, 0]
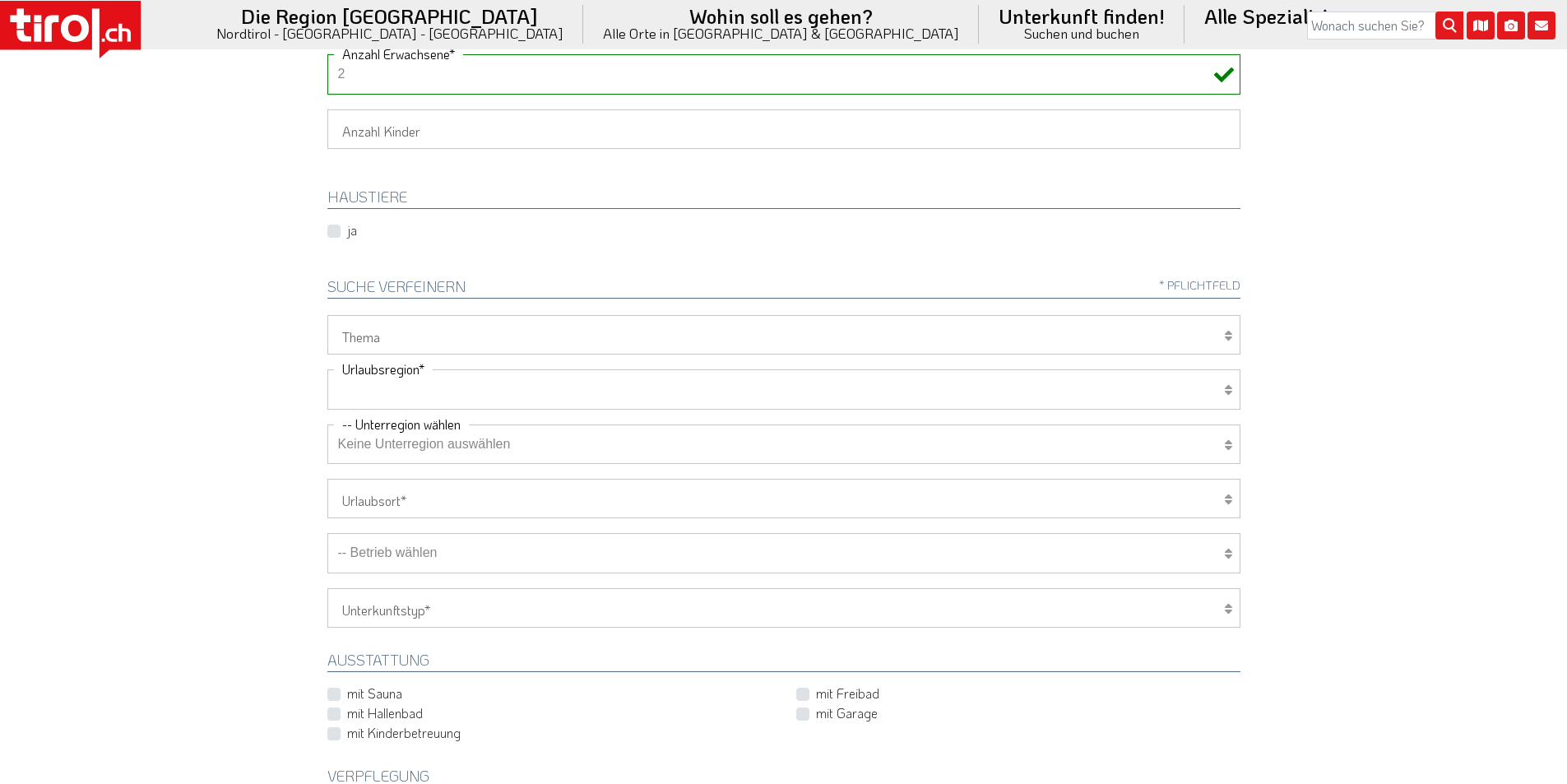
drag, startPoint x: 399, startPoint y: 386, endPoint x: 395, endPoint y: 399, distance: 13.6
click at [399, 386] on select "Tirol/Nordtirol Osttirol Südtirol Tirols Nachbarn" at bounding box center [784, 389] width 913 height 40
select select "7272"
click at [327, 369] on select "Tirol/Nordtirol Osttirol Südtirol Tirols Nachbarn" at bounding box center [784, 389] width 913 height 40
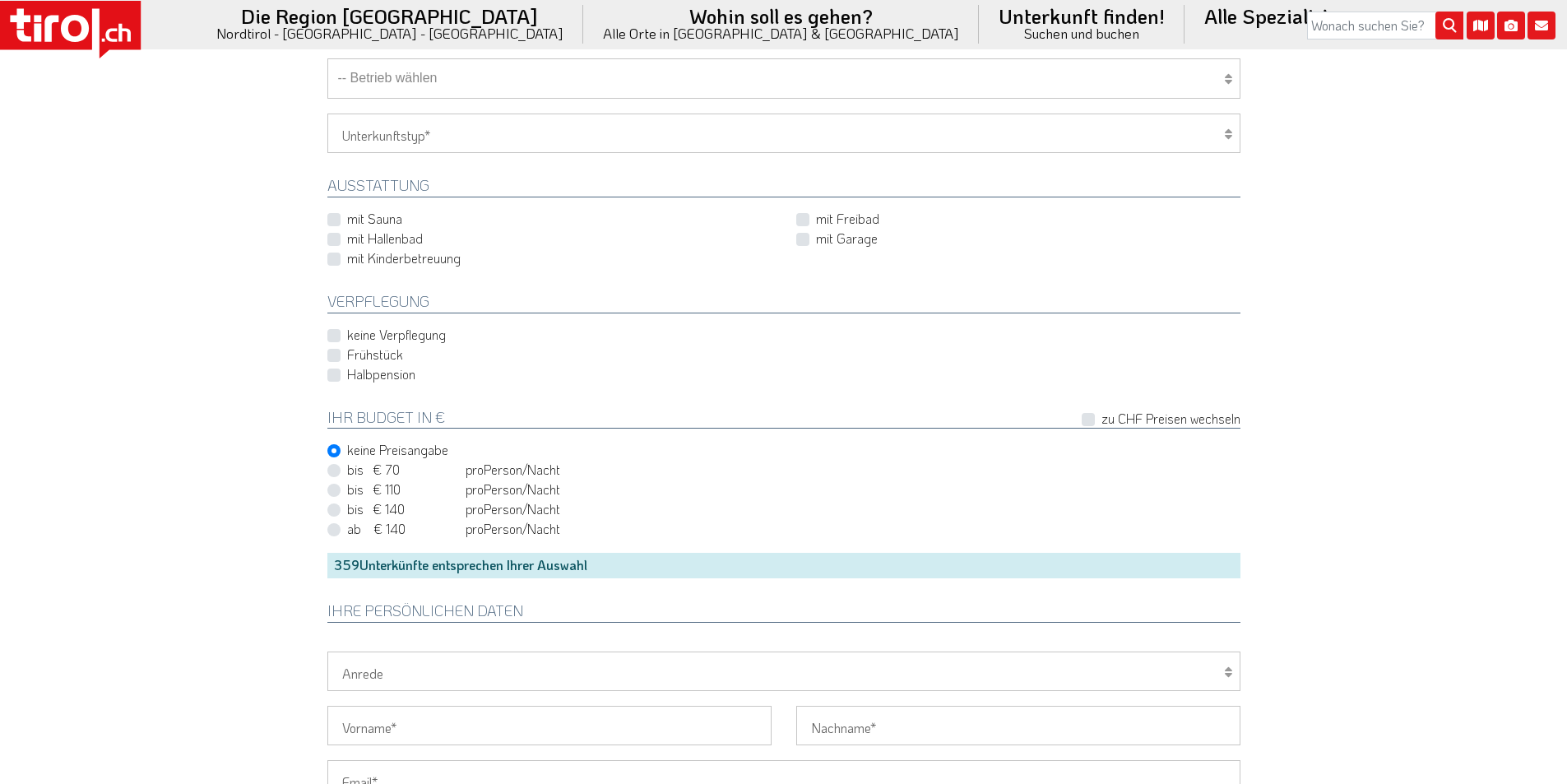
scroll to position [905, 0]
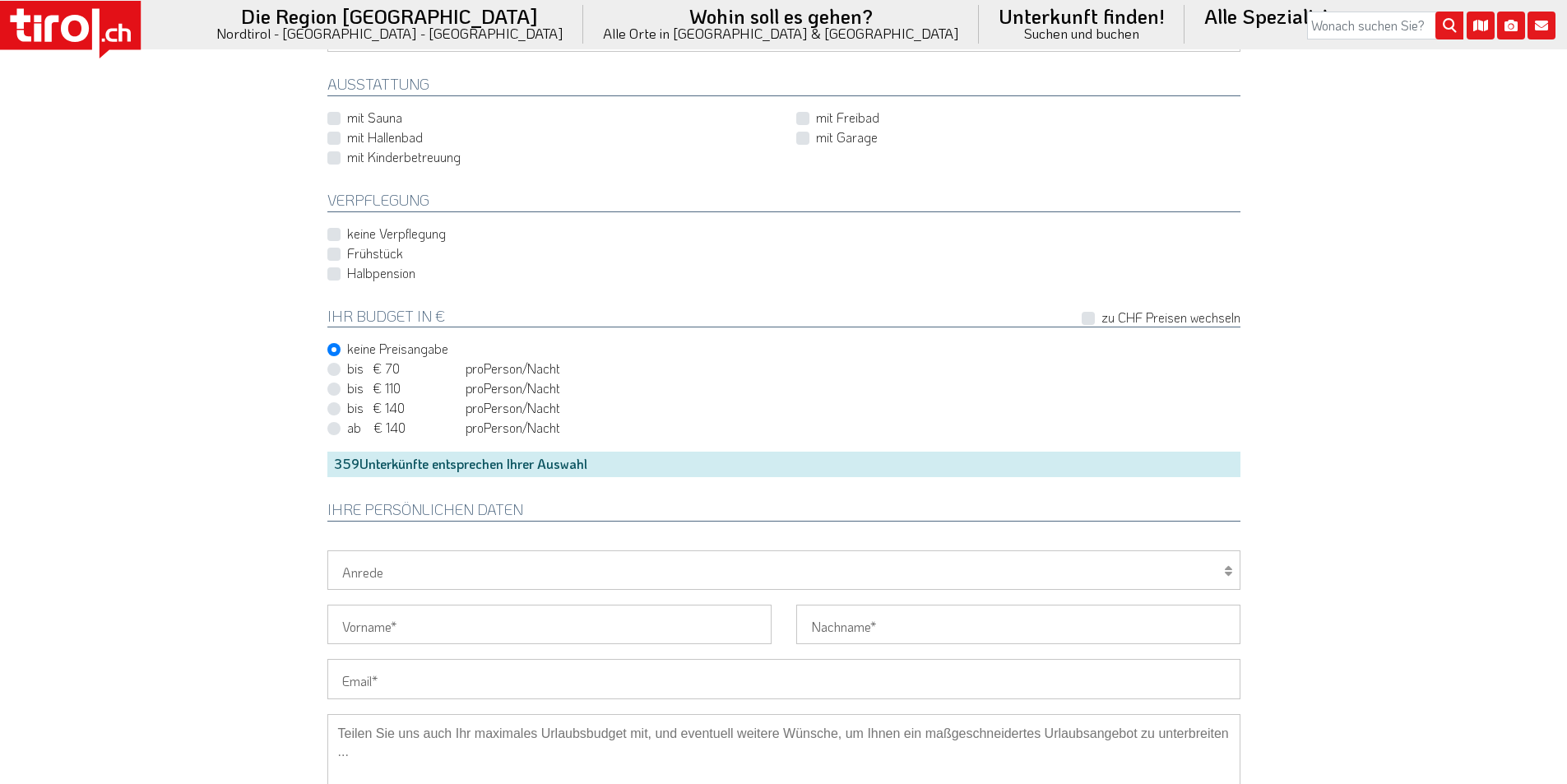
click at [378, 680] on input "Email" at bounding box center [784, 679] width 913 height 40
paste input "martyste69@gmail.com"
type input "martyste69@gmail.com"
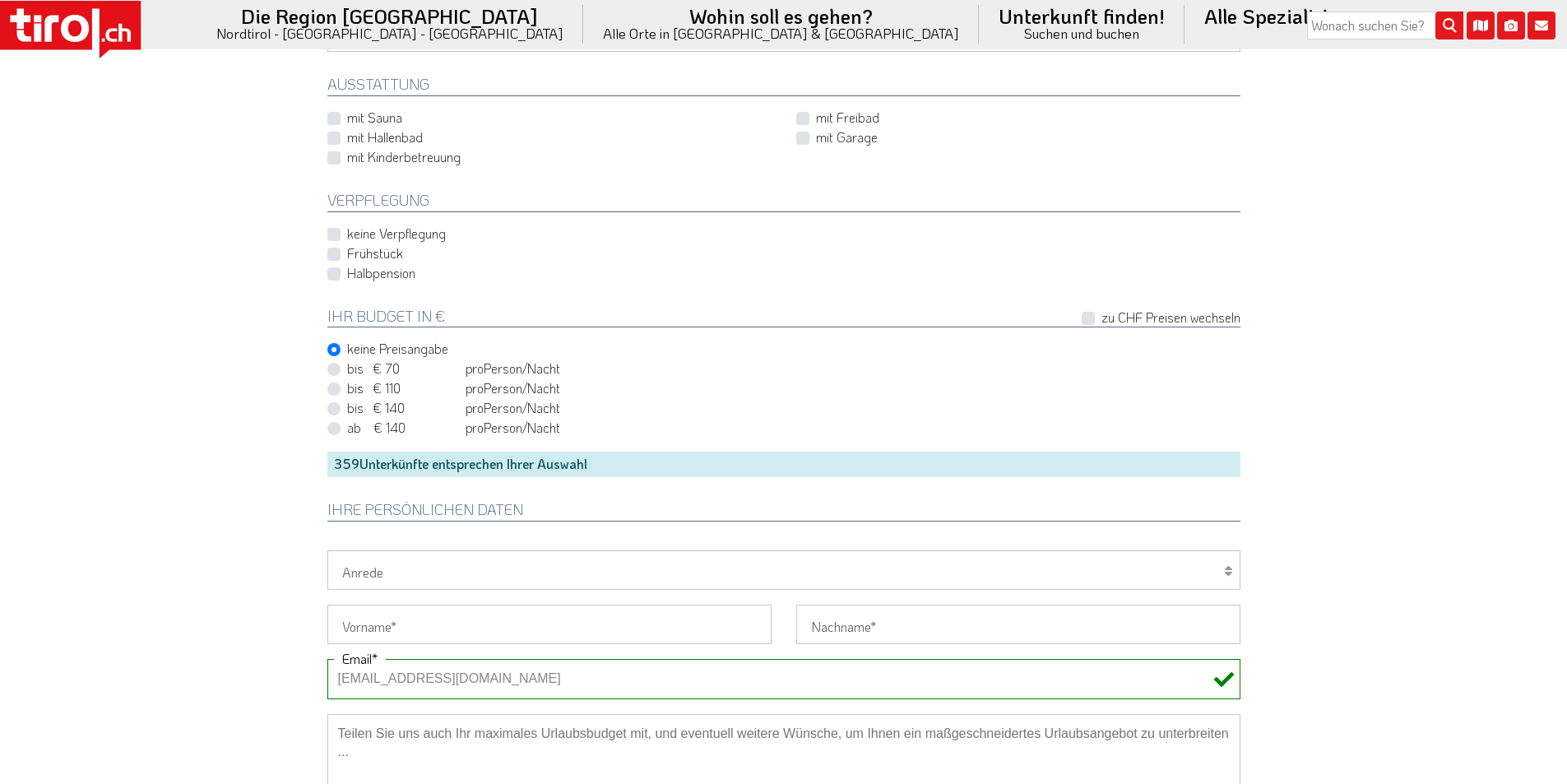
click at [356, 570] on select "Herr Frau Familie" at bounding box center [784, 570] width 913 height 40
select select "Frau"
click at [327, 550] on select "Herr Frau Familie" at bounding box center [784, 570] width 913 height 40
drag, startPoint x: 353, startPoint y: 635, endPoint x: 244, endPoint y: 573, distance: 125.4
click at [353, 635] on input "Vorname" at bounding box center [549, 624] width 444 height 40
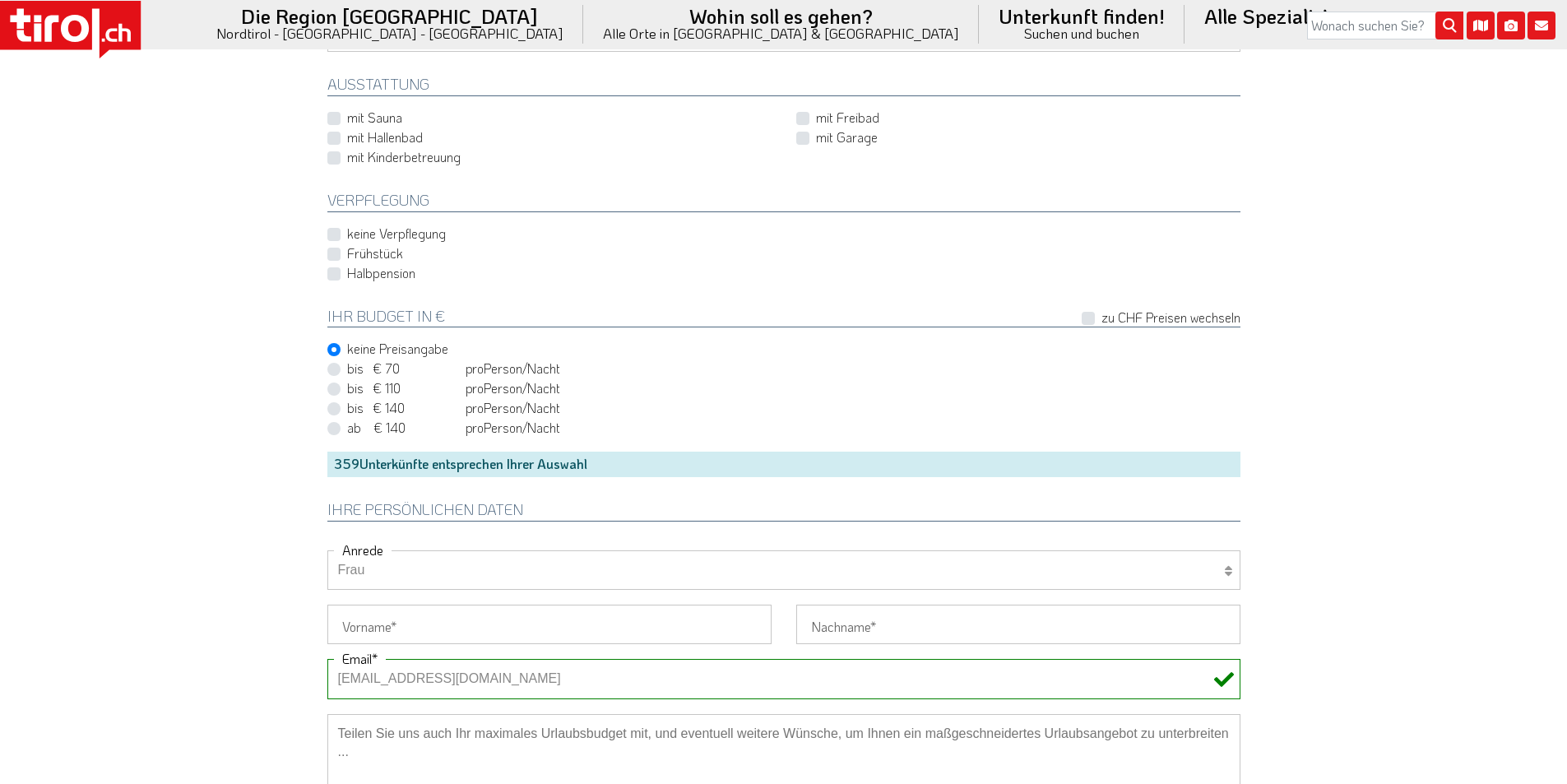
paste input "Martina"
type input "Martina"
drag, startPoint x: 236, startPoint y: 566, endPoint x: 253, endPoint y: 305, distance: 261.6
click at [844, 624] on input "Nachname" at bounding box center [1018, 624] width 444 height 40
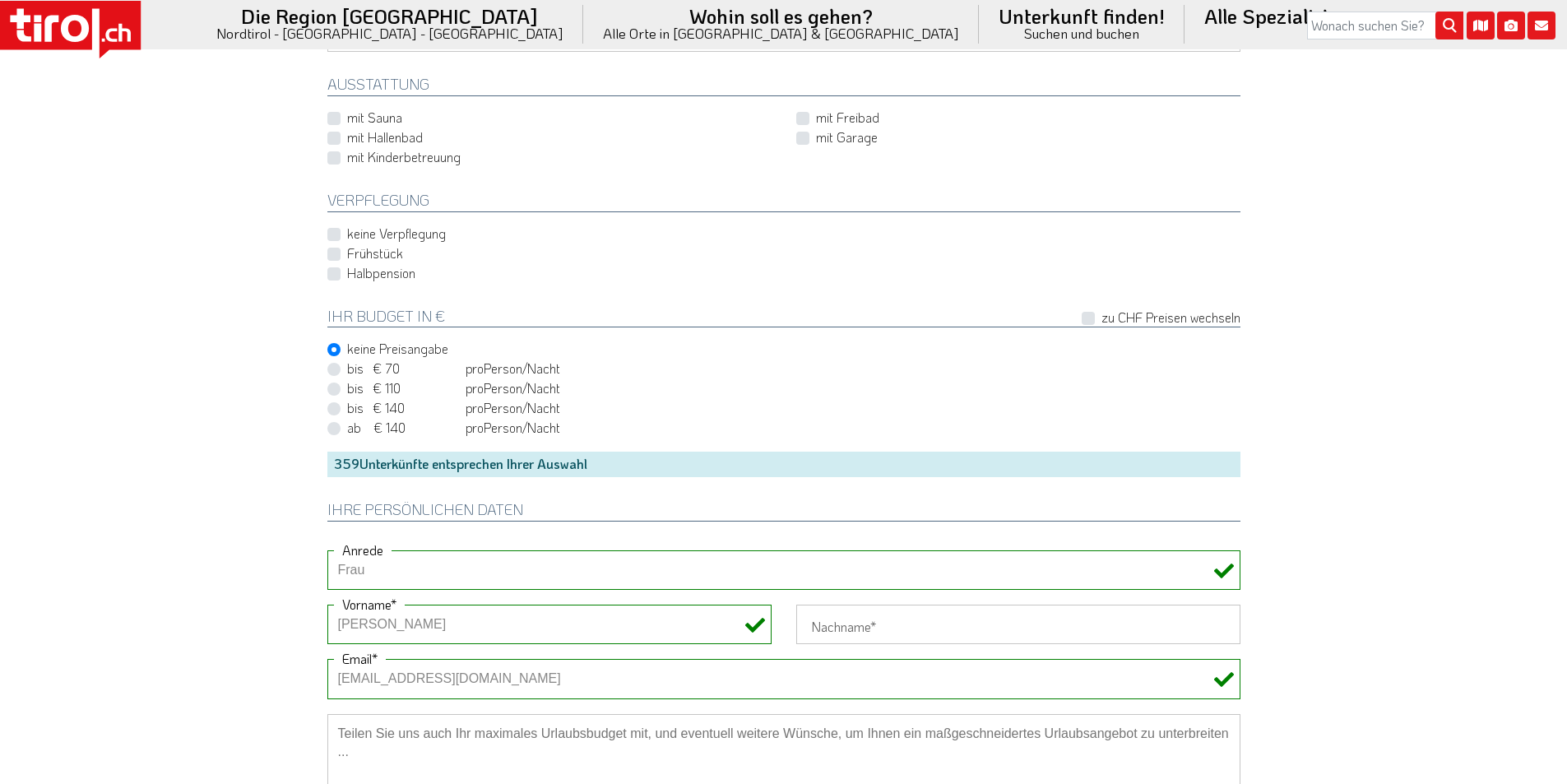
paste input "Calgaro"
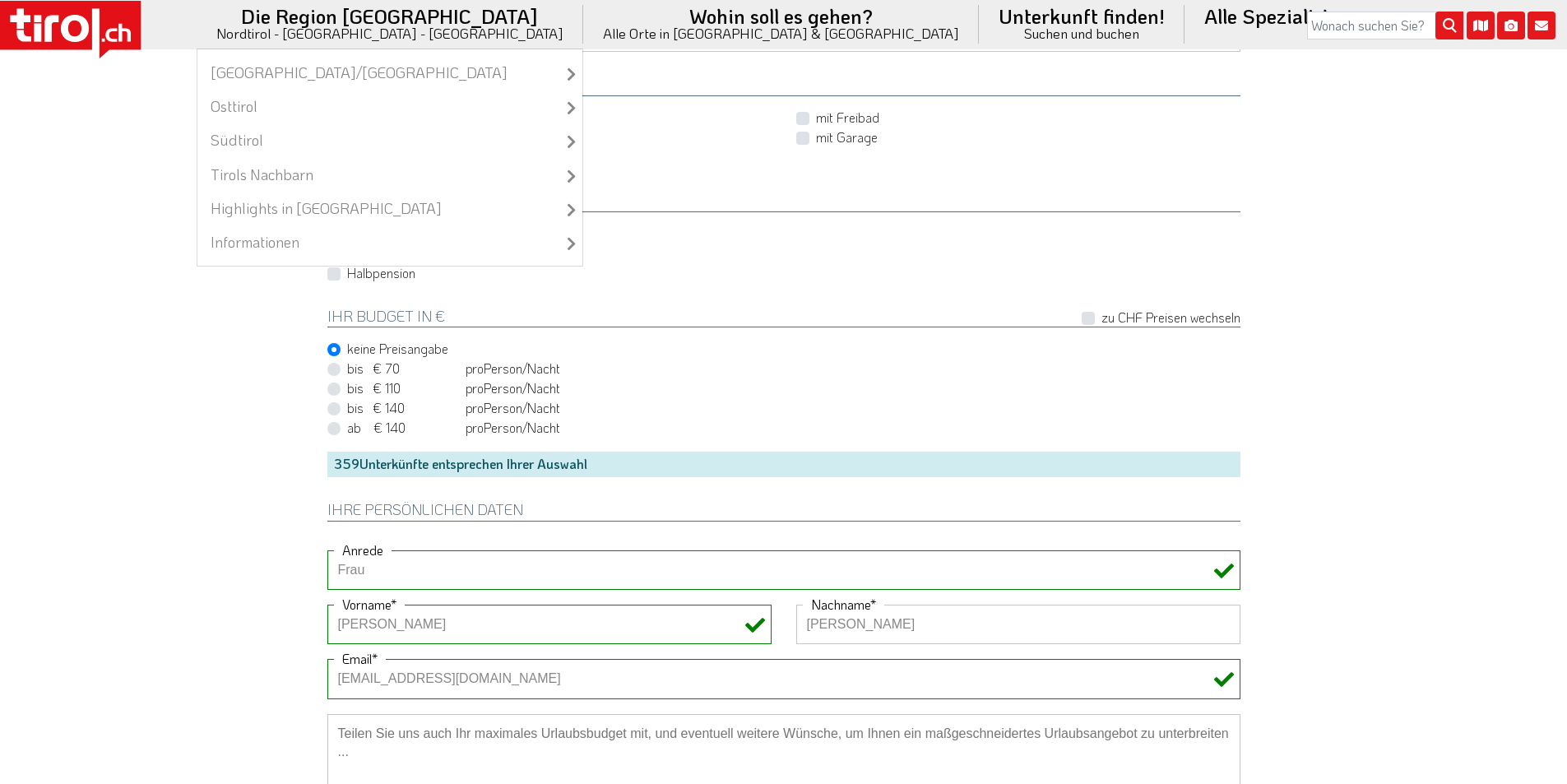
type input "Calgaro"
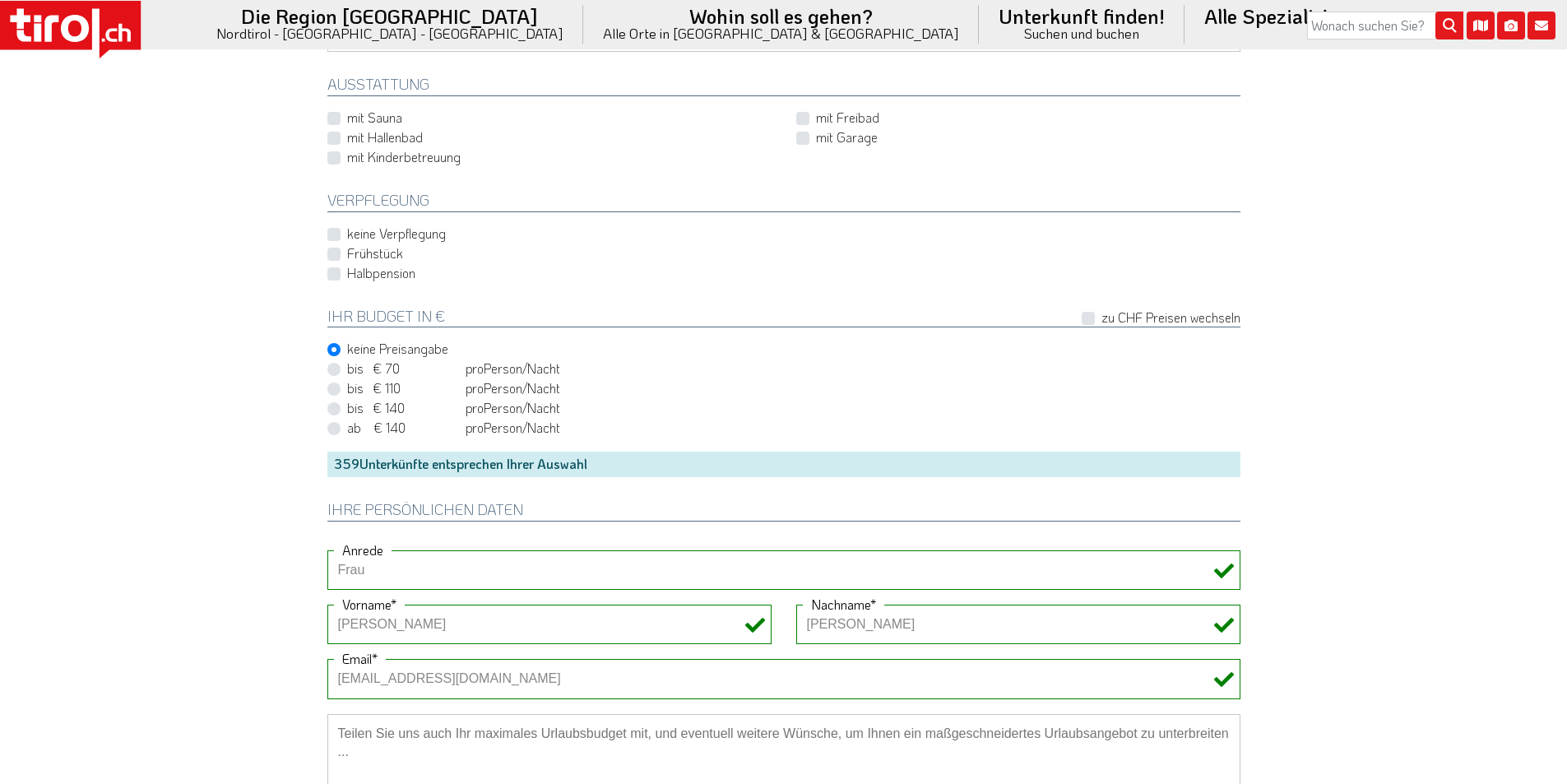
drag, startPoint x: 446, startPoint y: 733, endPoint x: 414, endPoint y: 719, distance: 34.9
click at [440, 732] on textarea at bounding box center [784, 796] width 913 height 165
paste textarea "Mezza pensione"
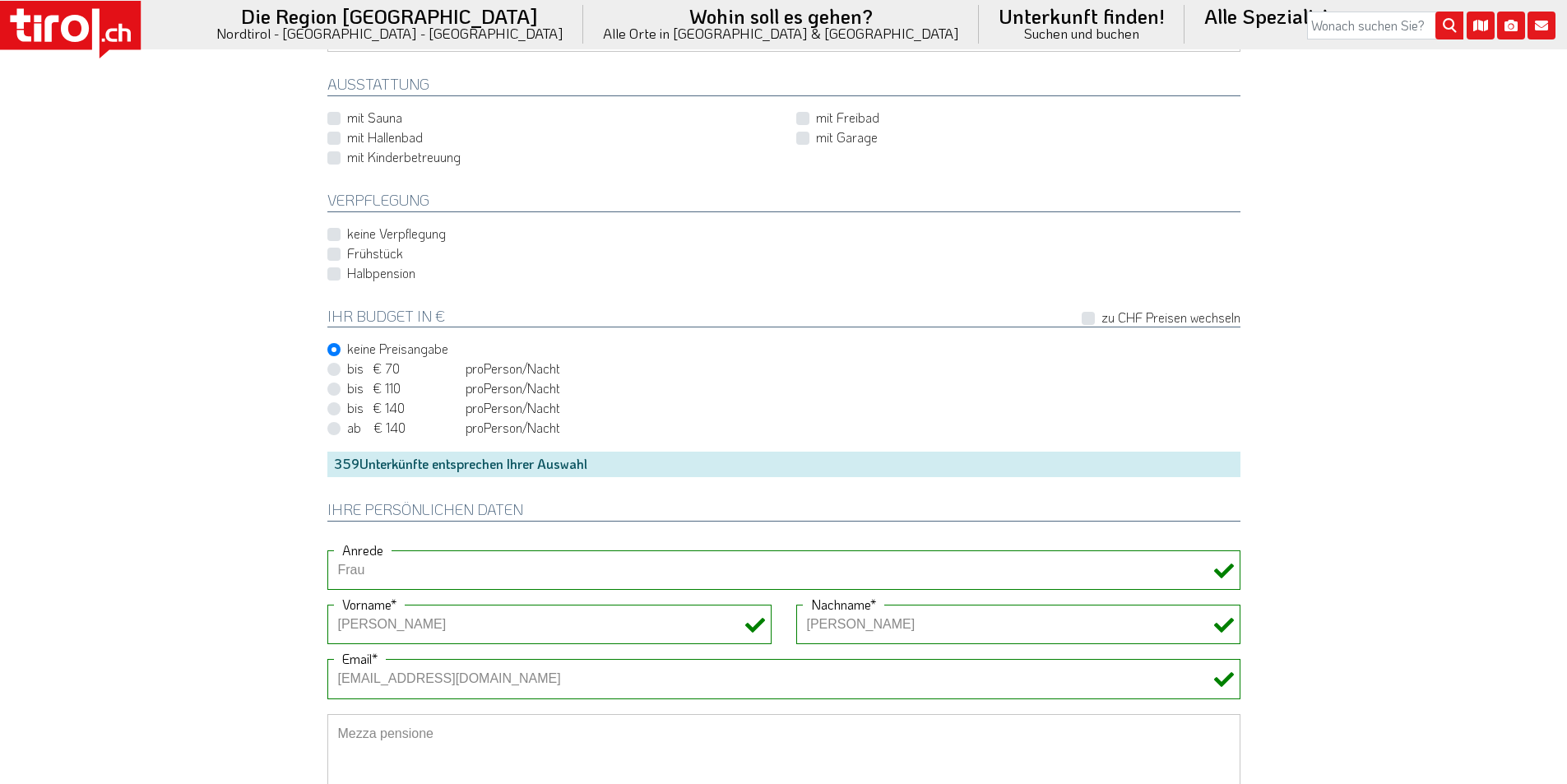
drag, startPoint x: 183, startPoint y: 508, endPoint x: 226, endPoint y: 484, distance: 49.2
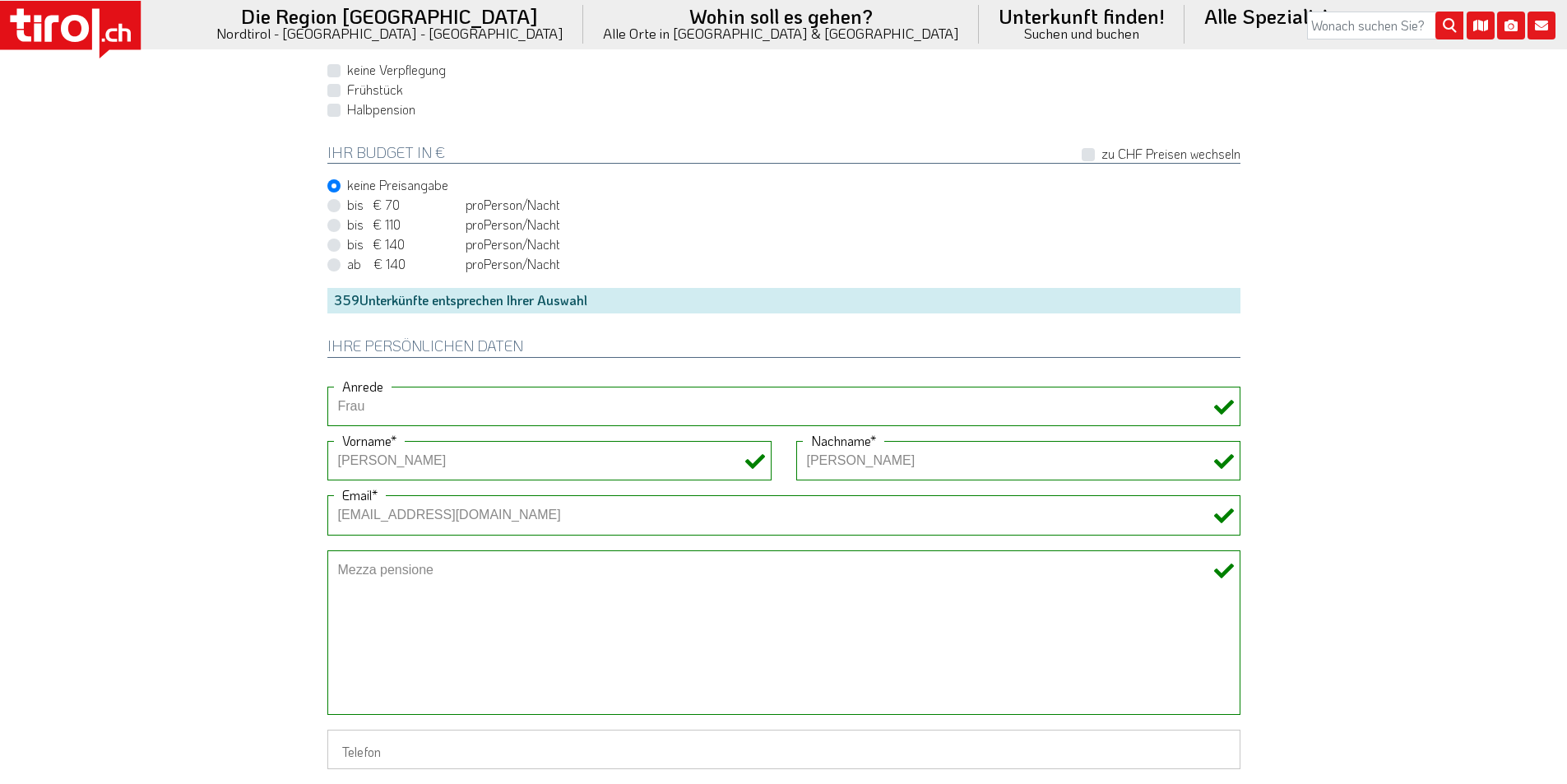
scroll to position [1069, 0]
drag, startPoint x: 364, startPoint y: 565, endPoint x: 242, endPoint y: 562, distance: 122.0
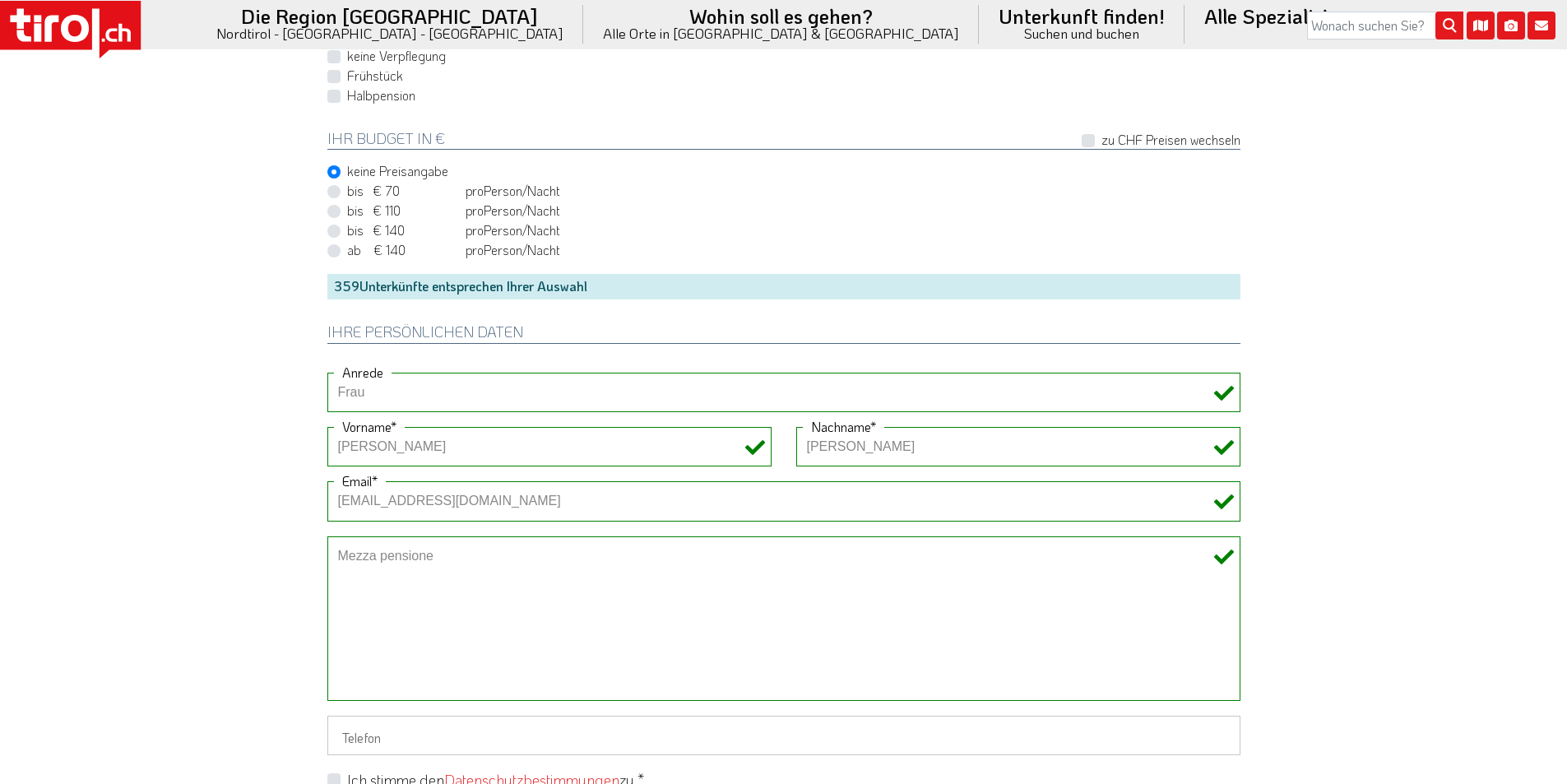
scroll to position [1316, 0]
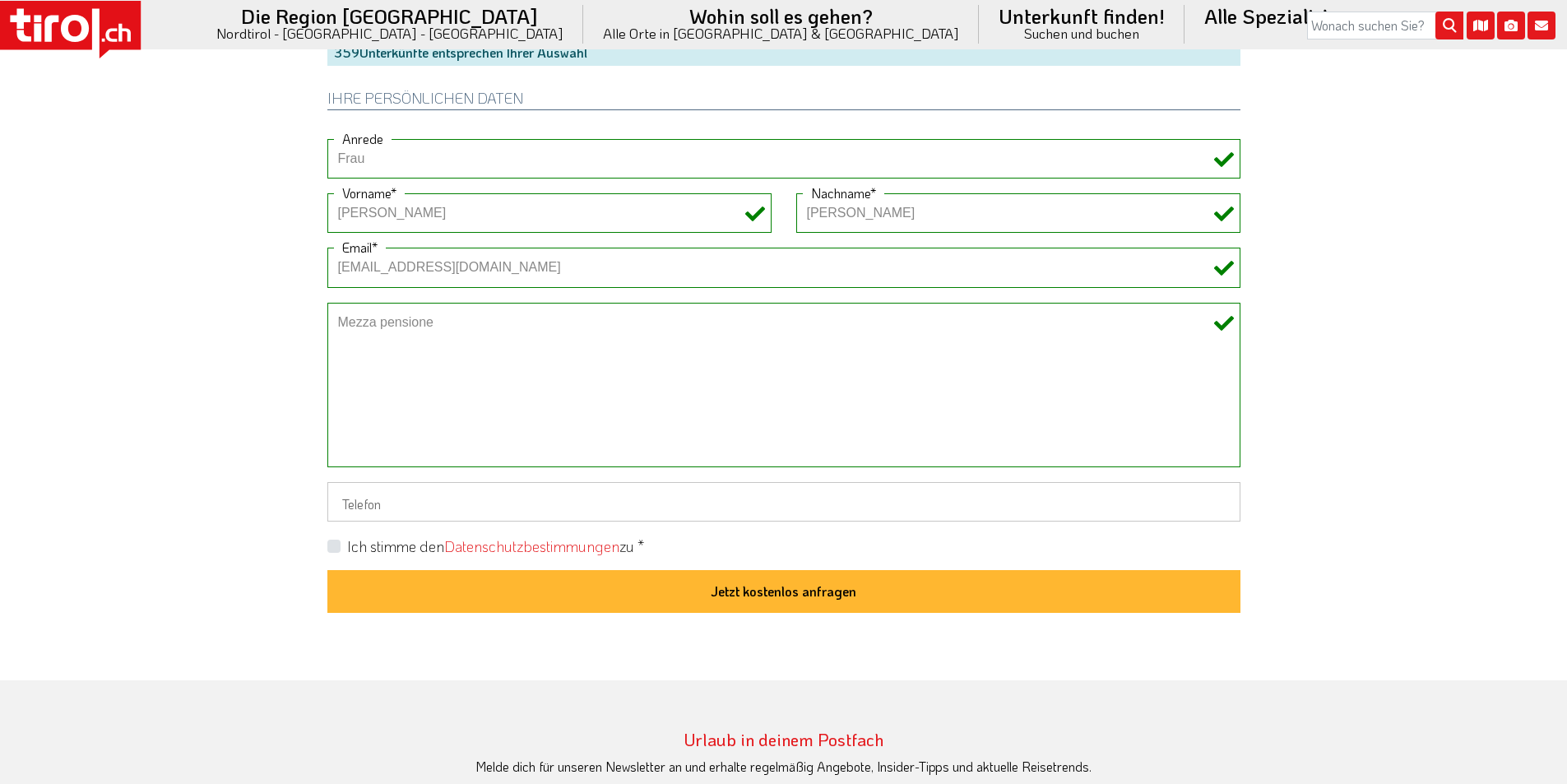
type textarea "Mezza pensione"
click at [347, 543] on label "Ich stimme den Datenschutzbestimmungen zu *" at bounding box center [495, 546] width 297 height 21
click at [337, 543] on input "Ich stimme den Datenschutzbestimmungen zu *" at bounding box center [787, 546] width 913 height 11
checkbox input "true"
click at [88, 27] on icon at bounding box center [75, 28] width 28 height 27
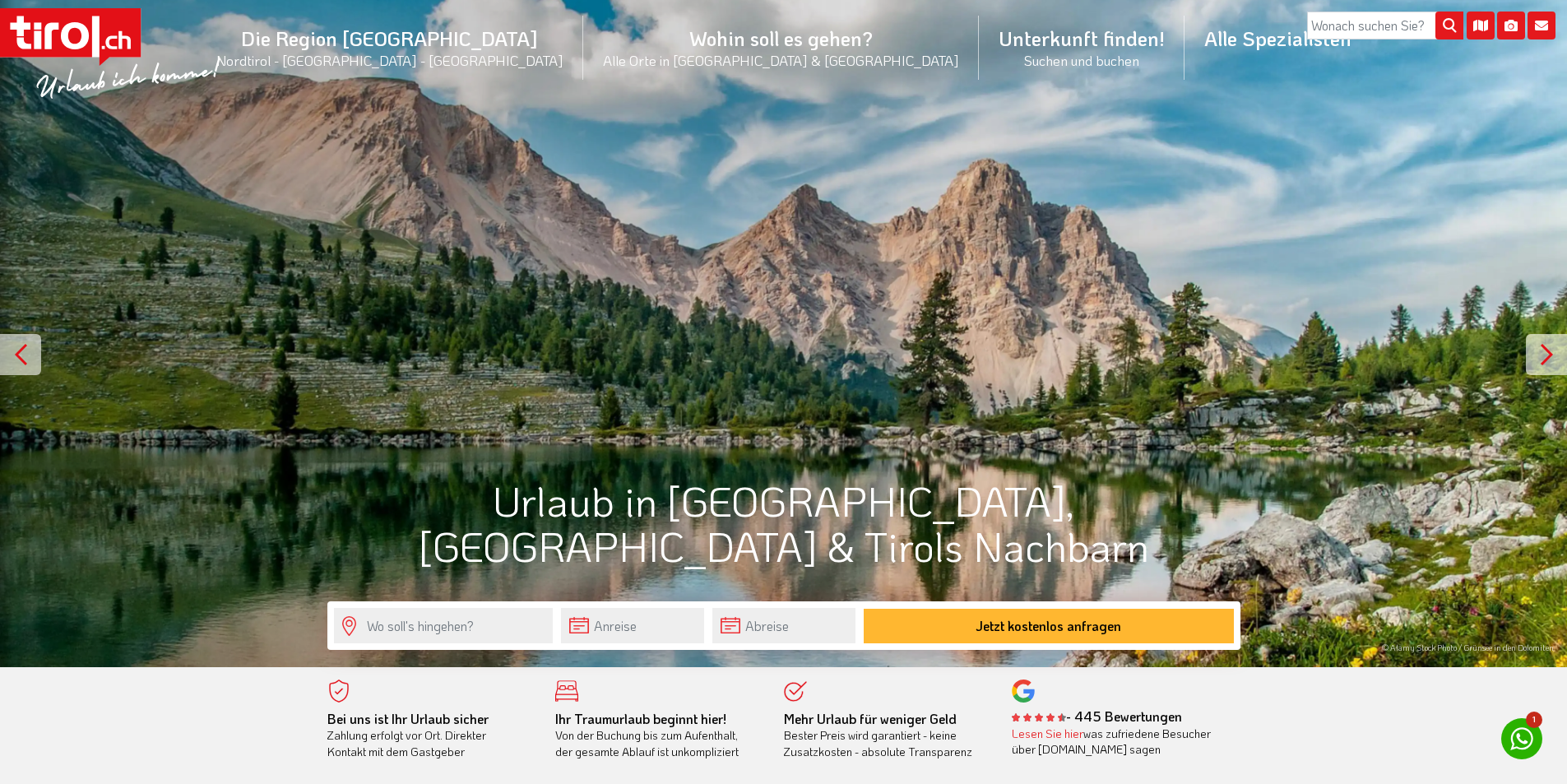
click at [87, 26] on icon at bounding box center [70, 37] width 141 height 58
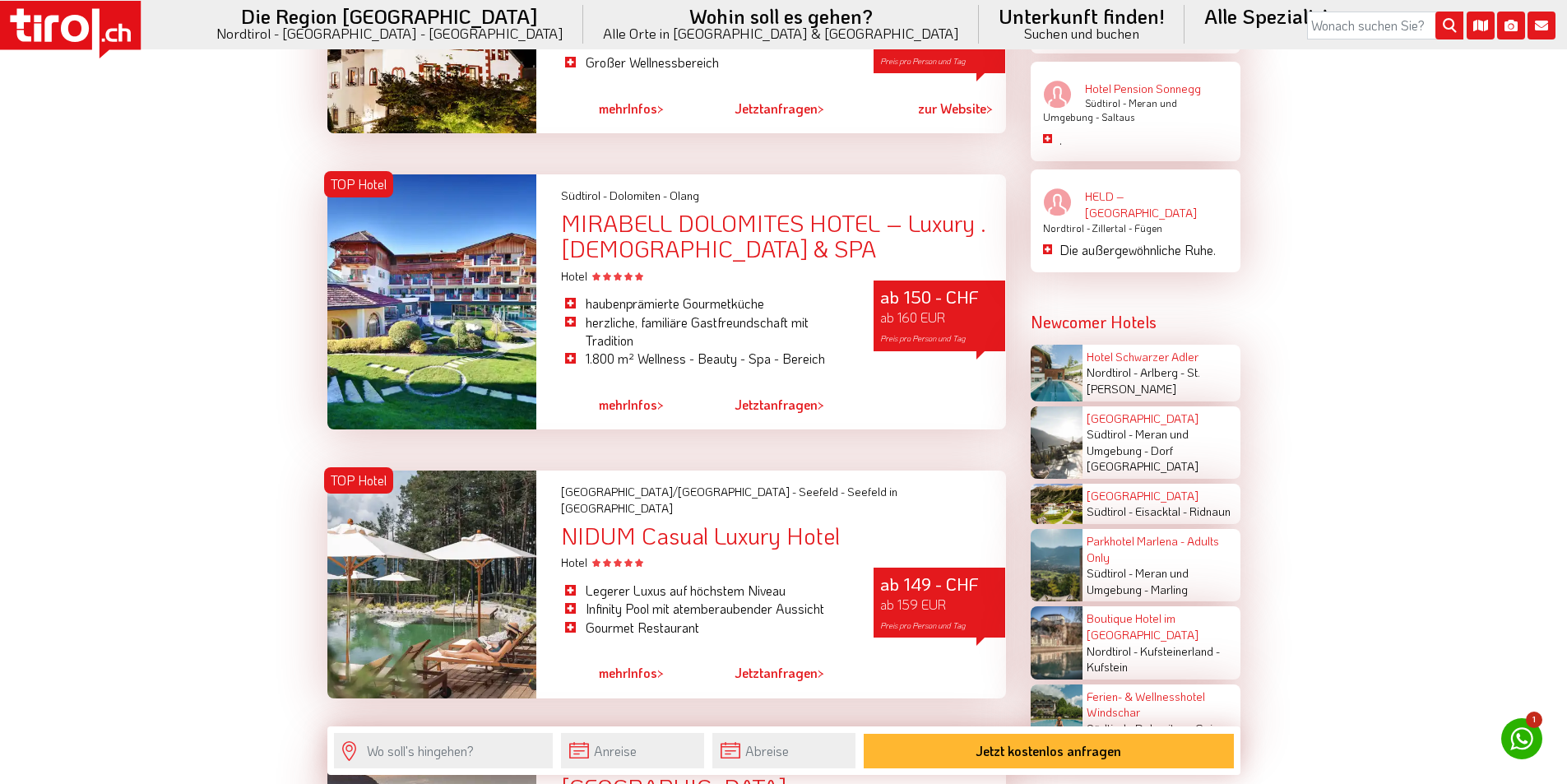
scroll to position [2796, 0]
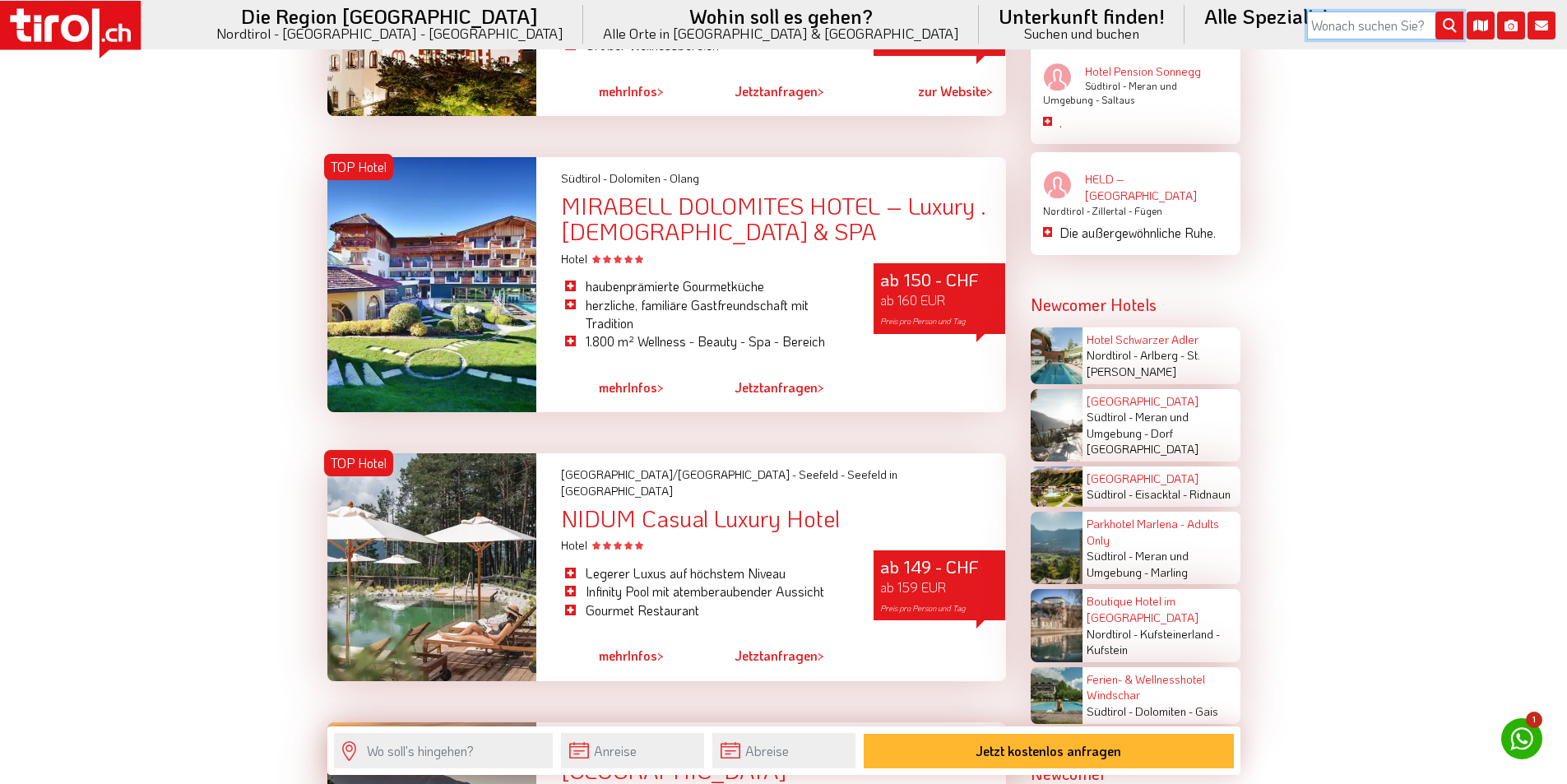
click at [1365, 29] on input "search" at bounding box center [1385, 25] width 156 height 28
type input "held"
click at [1435, 13] on button "submit" at bounding box center [1449, 26] width 28 height 28
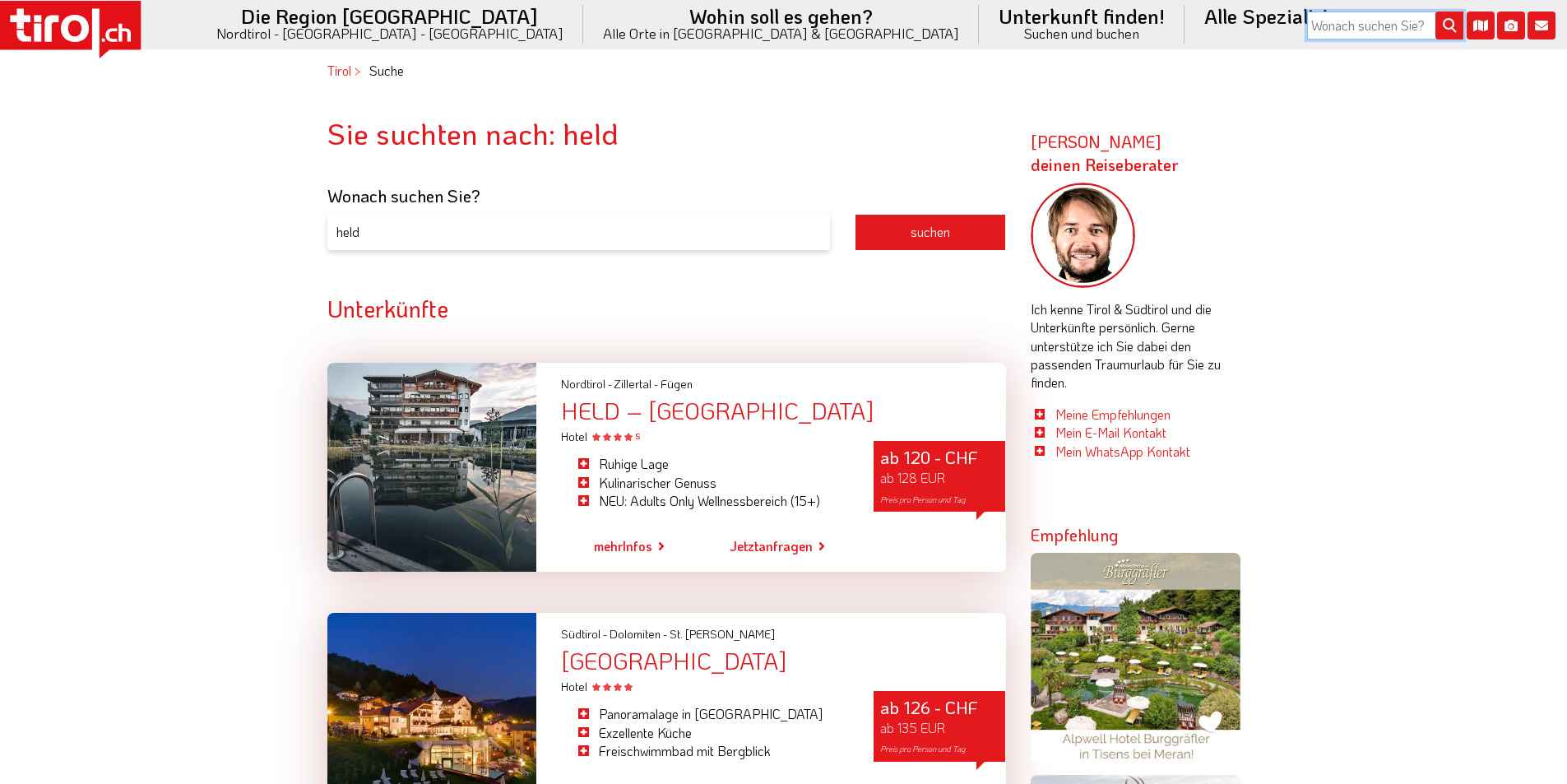
click at [1352, 23] on input "search" at bounding box center [1385, 25] width 156 height 28
type input "[PERSON_NAME]"
click at [1435, 13] on button "submit" at bounding box center [1449, 26] width 28 height 28
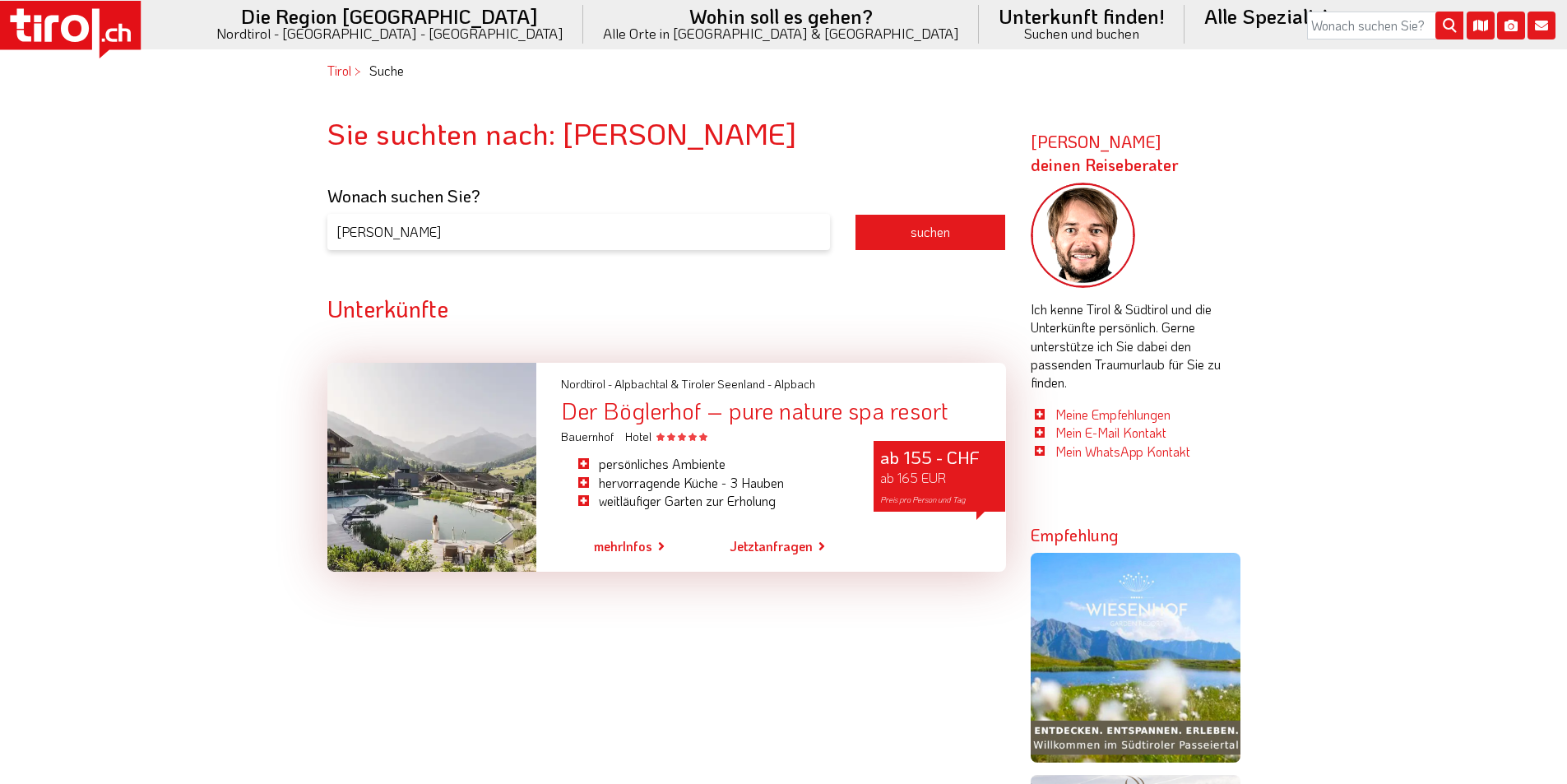
click at [716, 409] on div "Der Böglerhof – pure nature spa resort" at bounding box center [783, 411] width 444 height 23
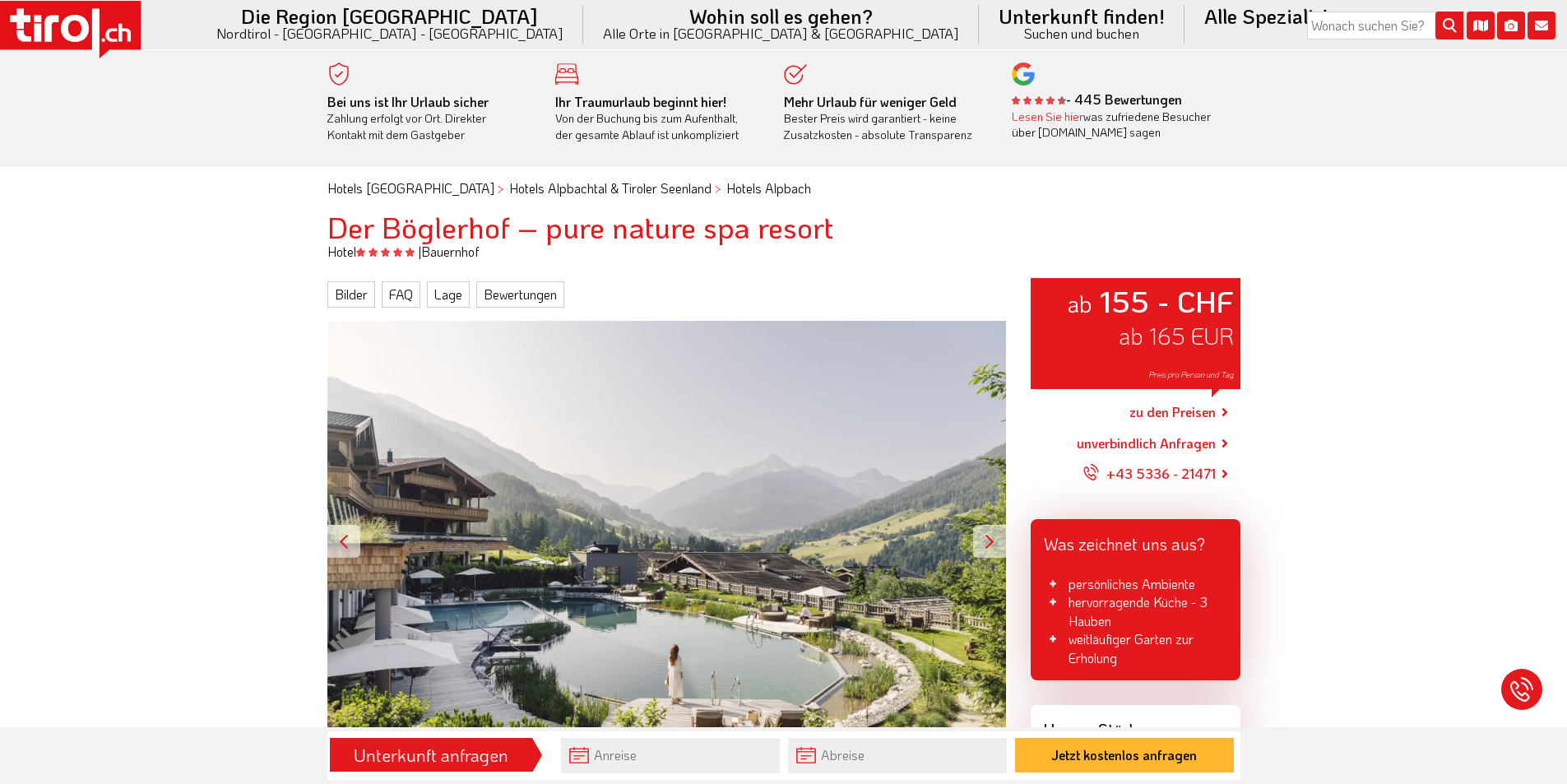
click at [66, 14] on icon at bounding box center [70, 30] width 141 height 58
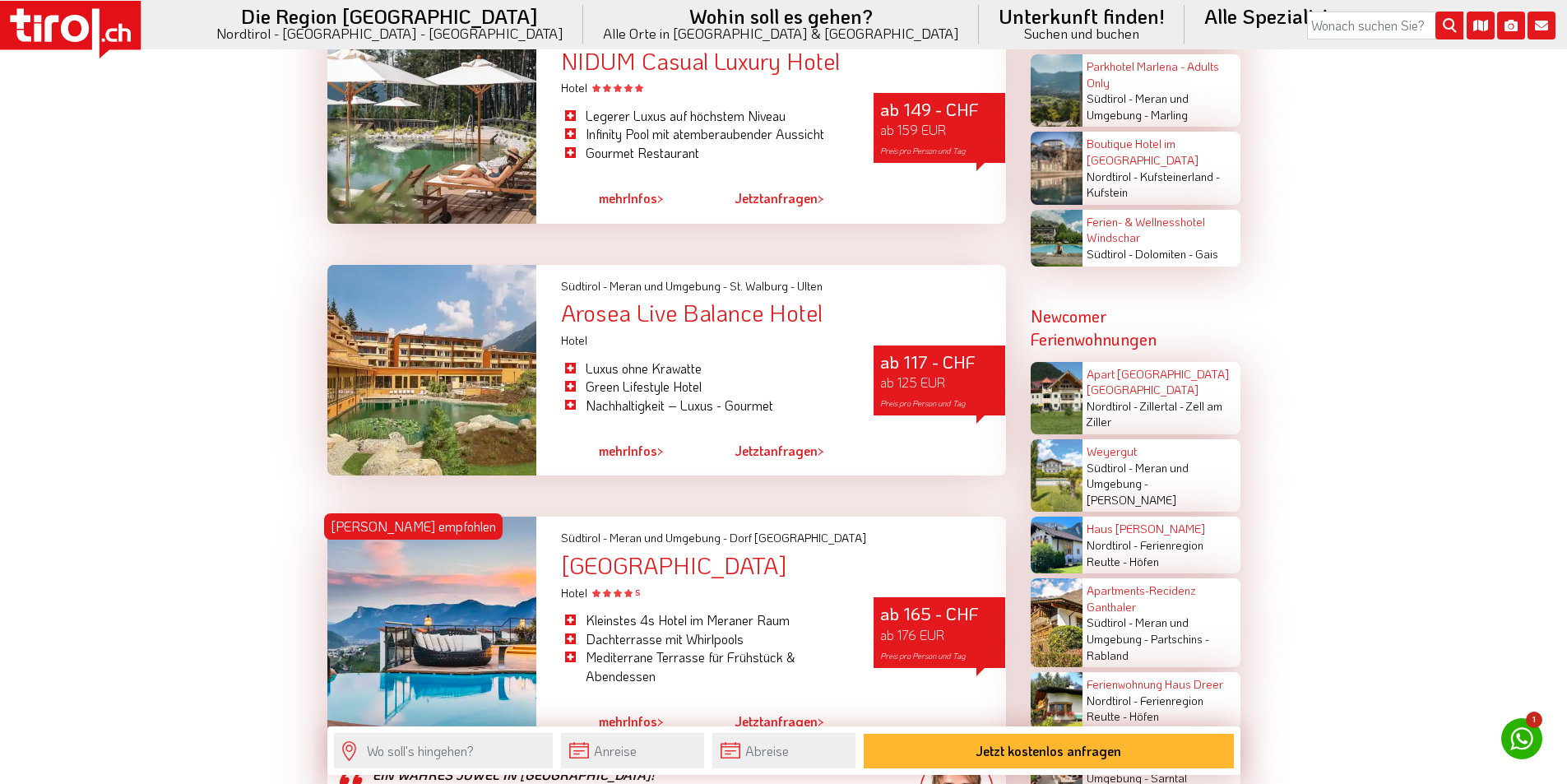
scroll to position [3454, 0]
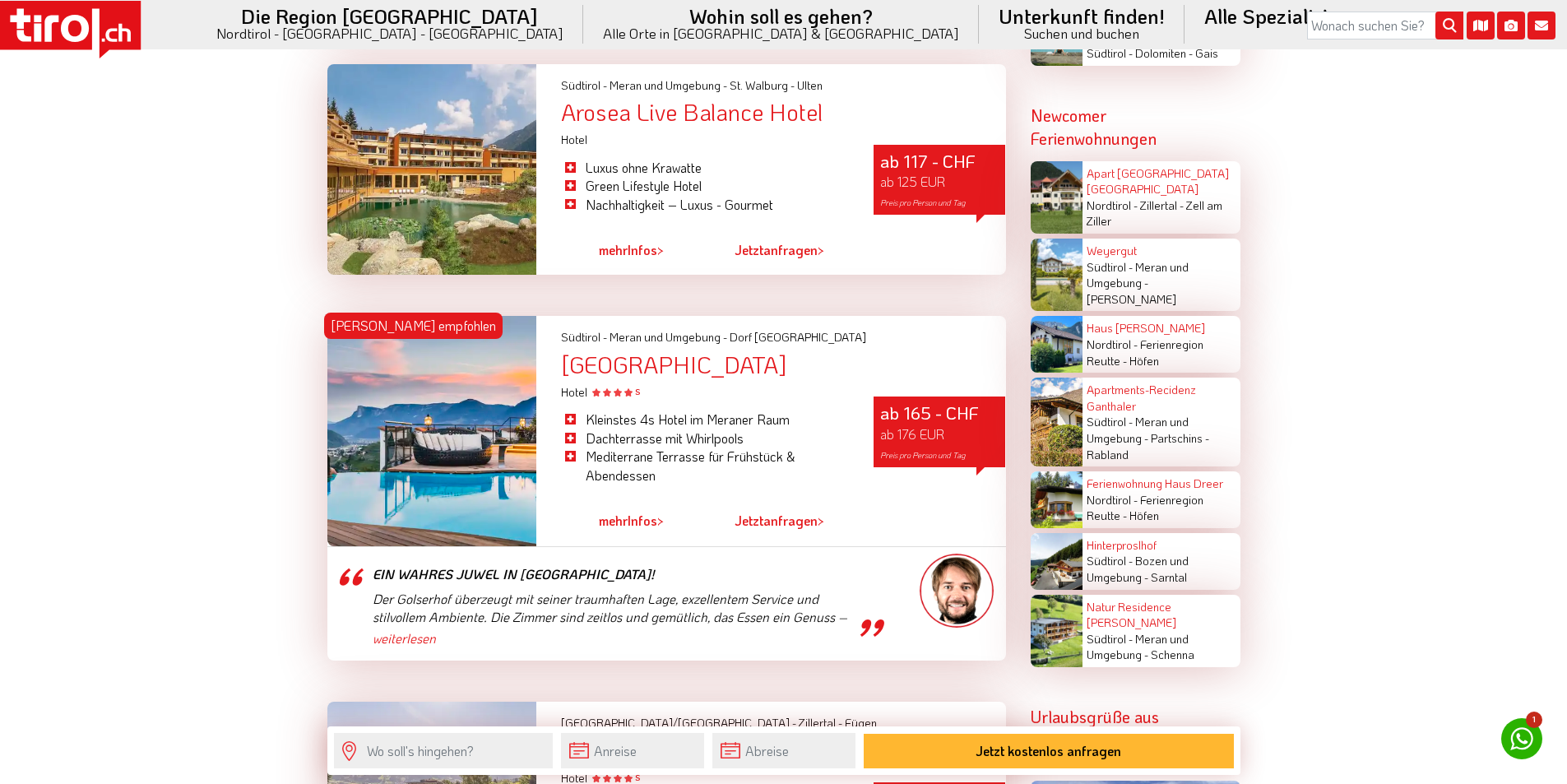
click at [657, 352] on div "[GEOGRAPHIC_DATA]" at bounding box center [783, 365] width 444 height 25
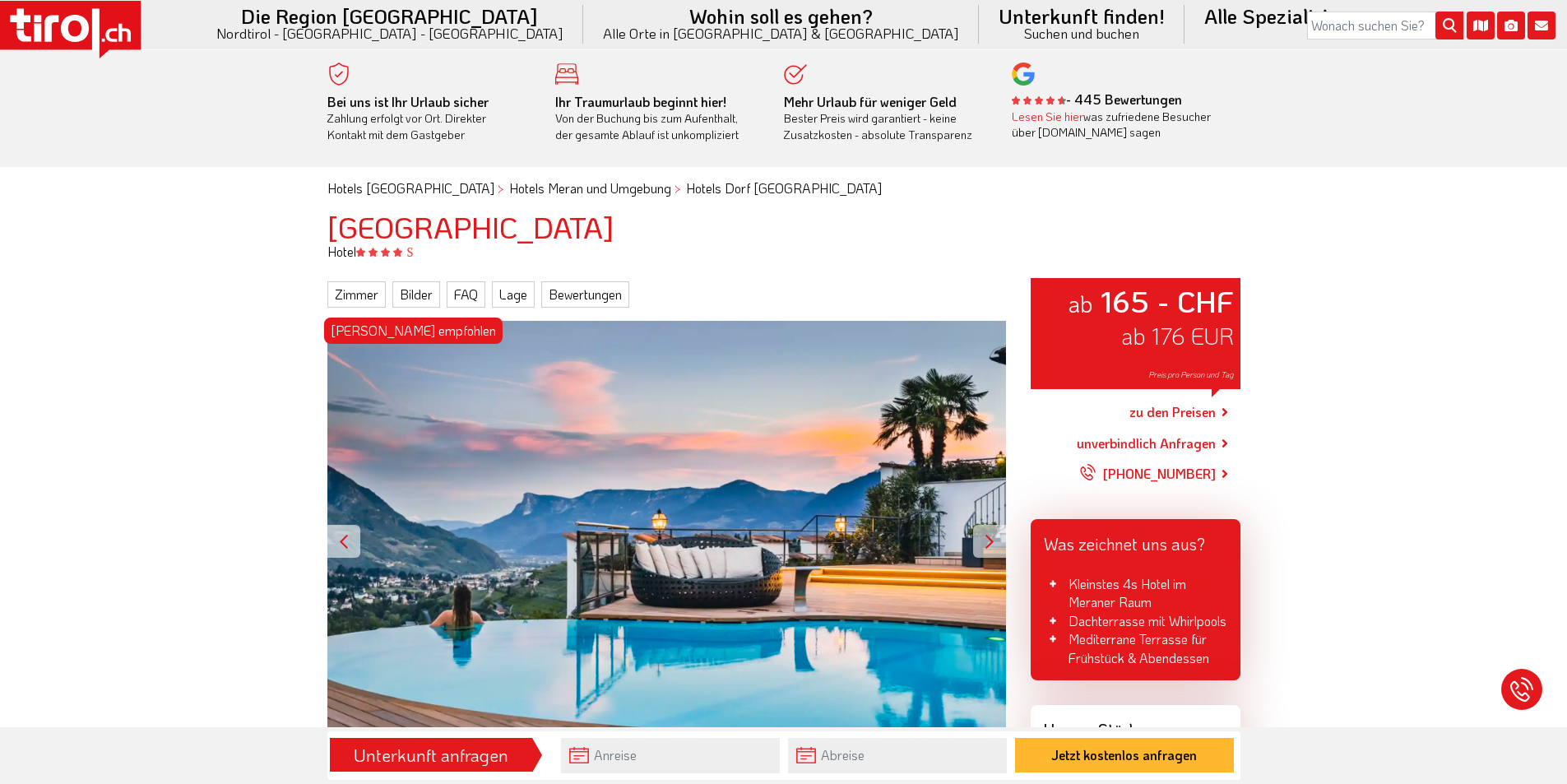
click at [73, 21] on icon at bounding box center [75, 28] width 28 height 27
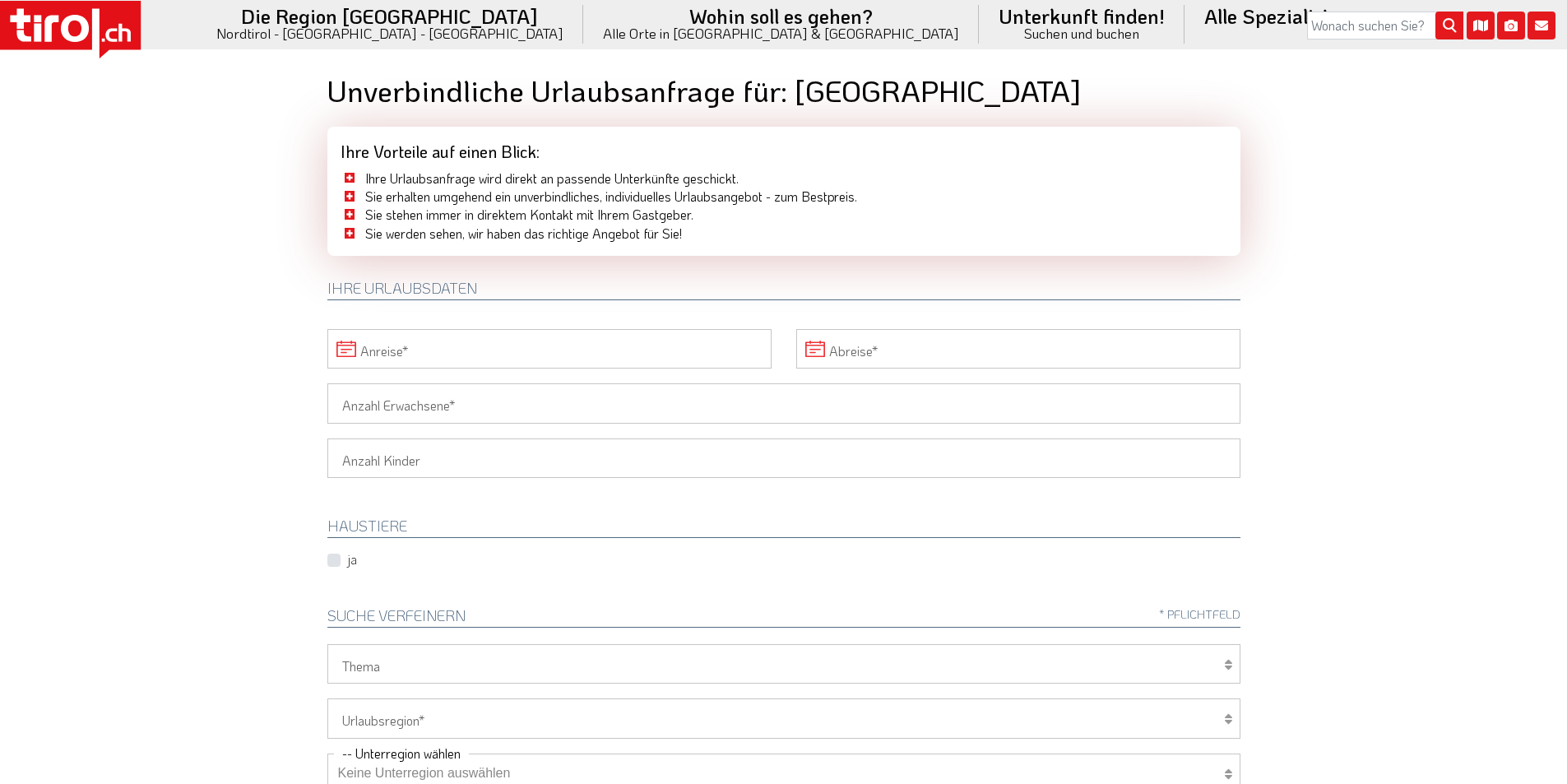
click at [91, 7] on icon at bounding box center [70, 30] width 141 height 58
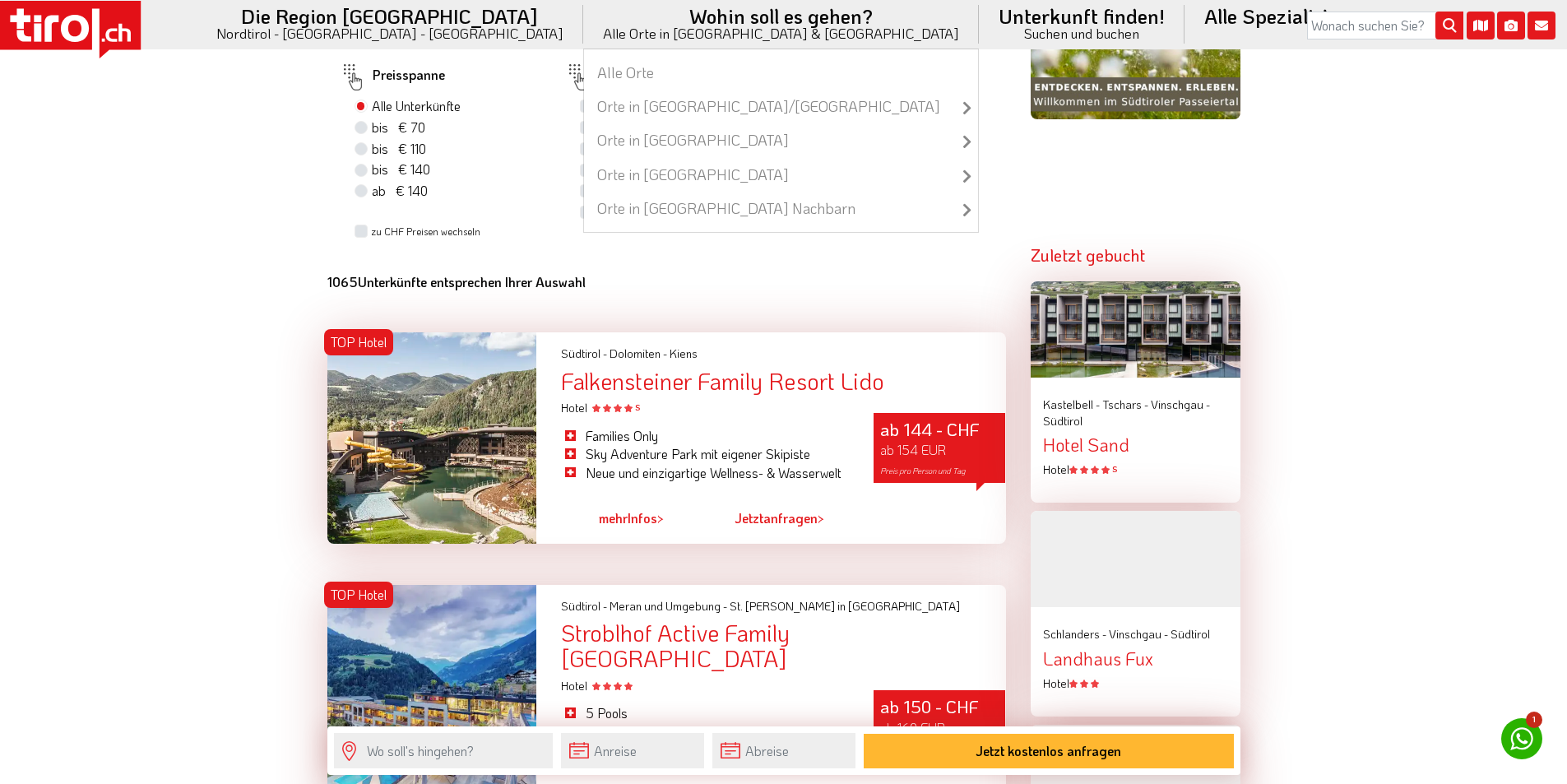
scroll to position [1069, 0]
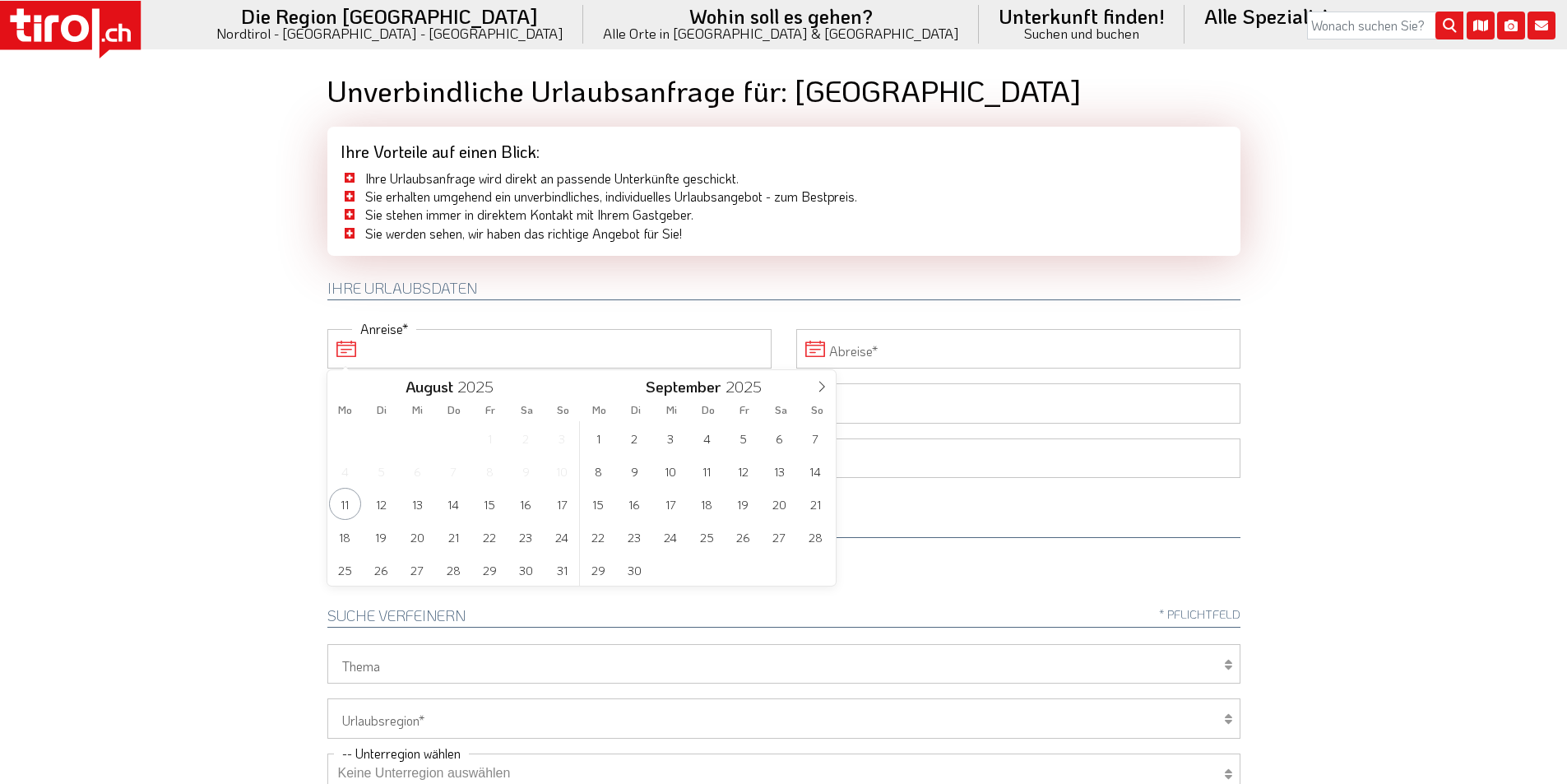
click at [522, 346] on input "Anreise" at bounding box center [549, 349] width 444 height 40
click at [825, 385] on icon at bounding box center [821, 386] width 12 height 12
click at [820, 383] on icon at bounding box center [821, 386] width 12 height 12
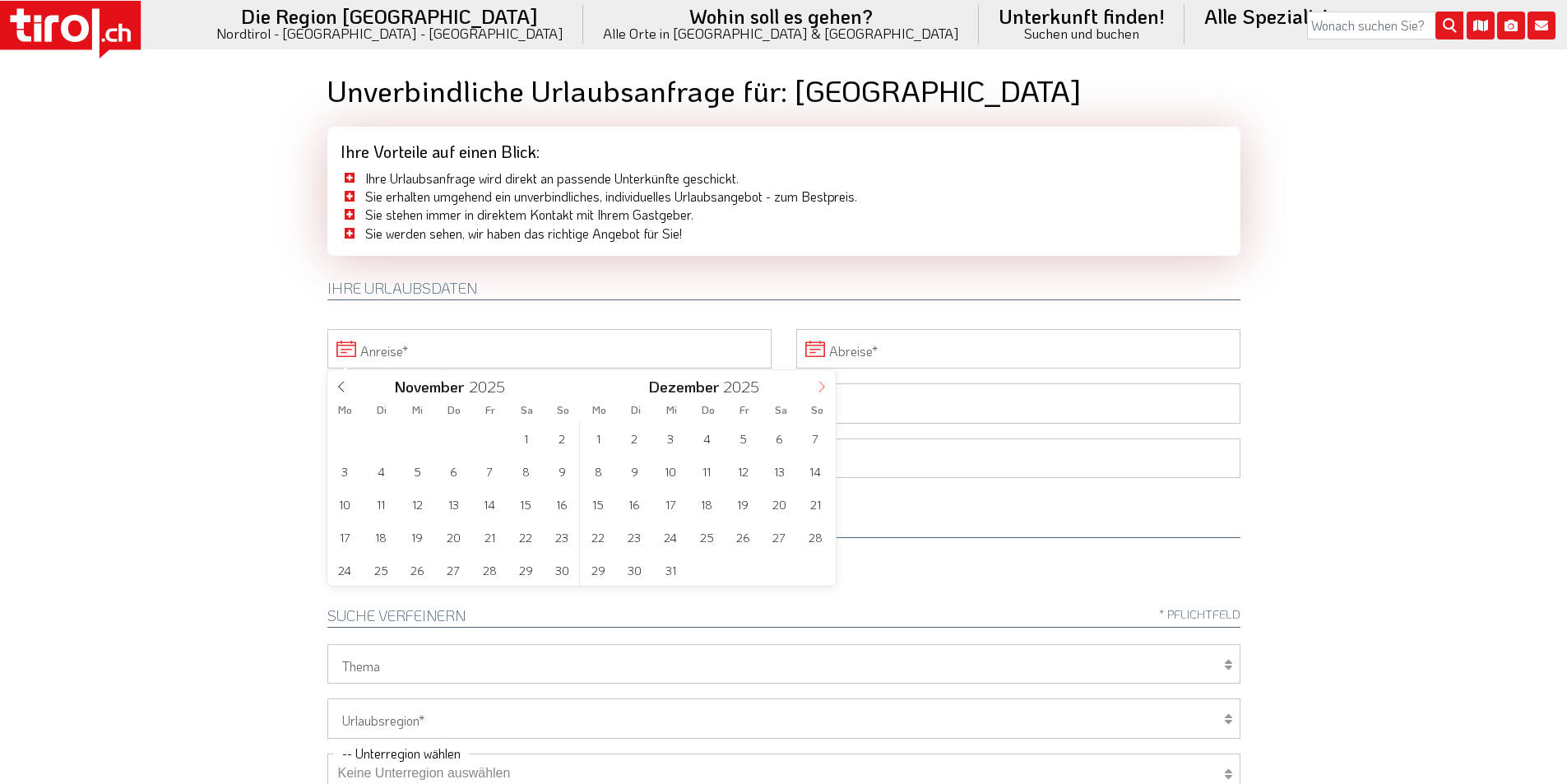
type input "2026"
click at [709, 434] on span "1" at bounding box center [708, 438] width 32 height 32
type input "01-01-2026"
type input "2026"
click at [417, 465] on span "7" at bounding box center [417, 471] width 32 height 32
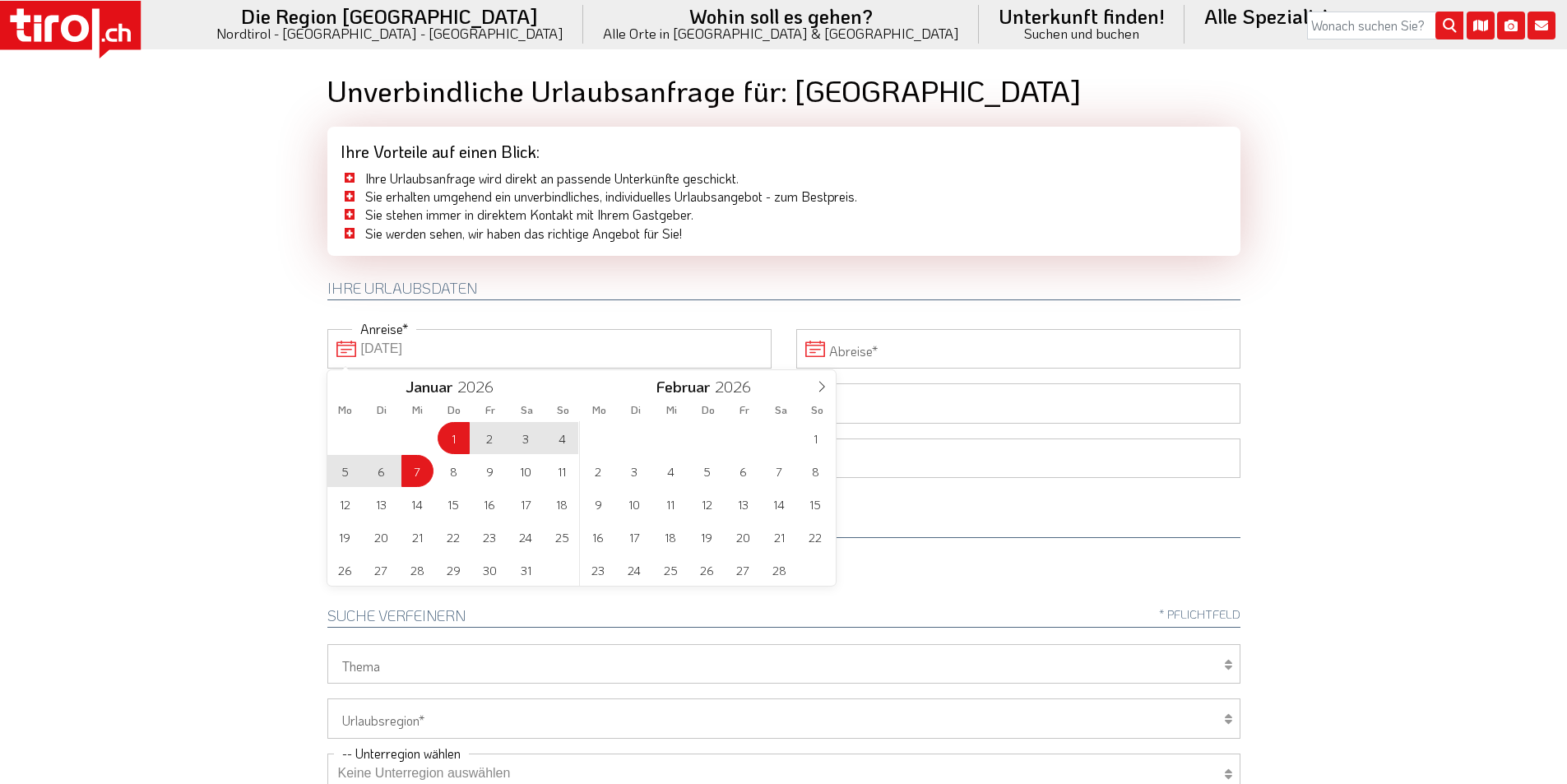
type input "01-01-2026"
type input "07-01-2026"
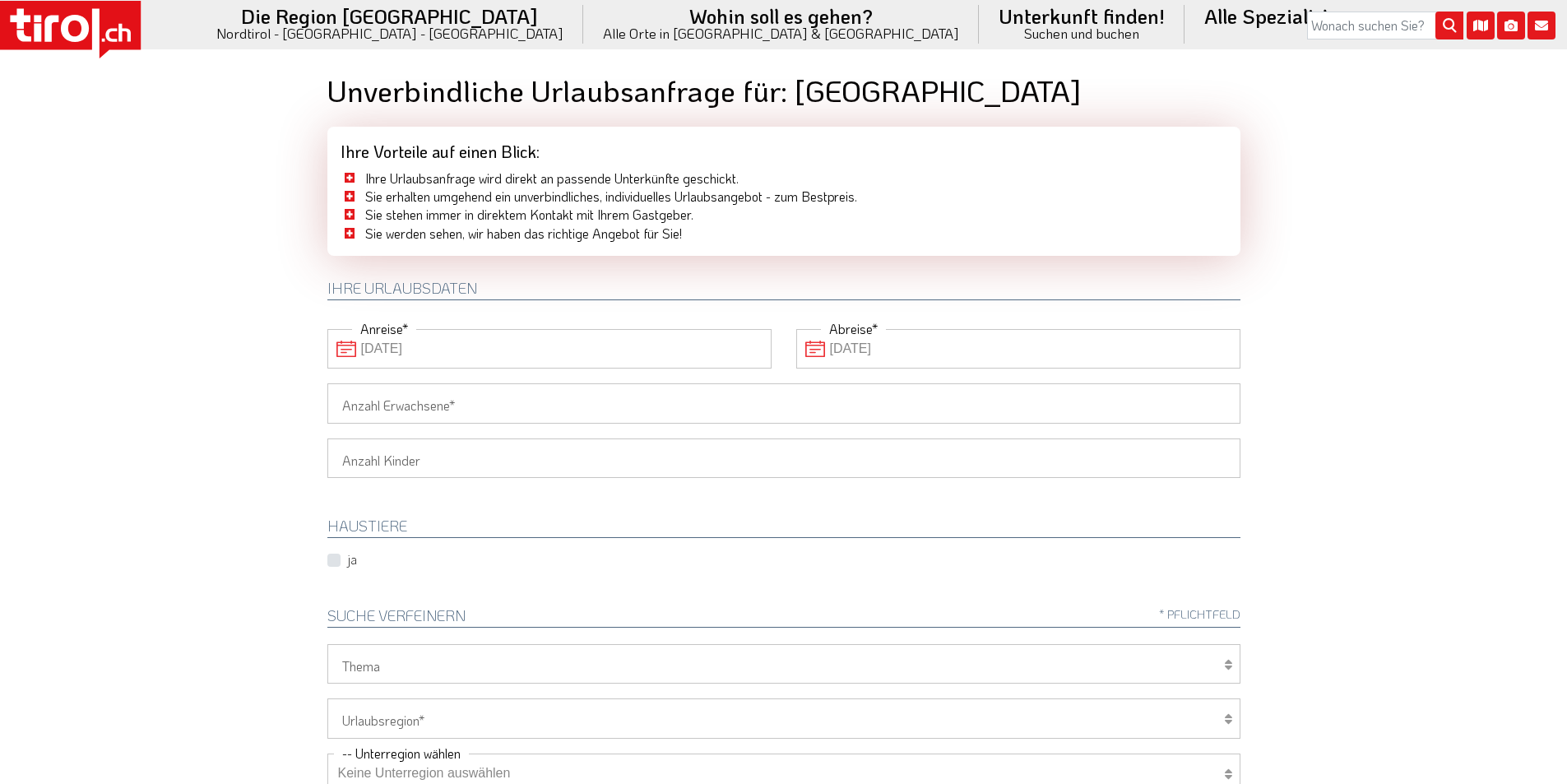
click at [403, 406] on input "Anzahl Erwachsene" at bounding box center [784, 403] width 913 height 40
type input "2"
click at [221, 316] on body ".st0{fill:#FFFFFF}.st1{fill:#E31017} Die Region Tirol Nordtirol - Südtirol - Os…" at bounding box center [784, 392] width 1567 height 784
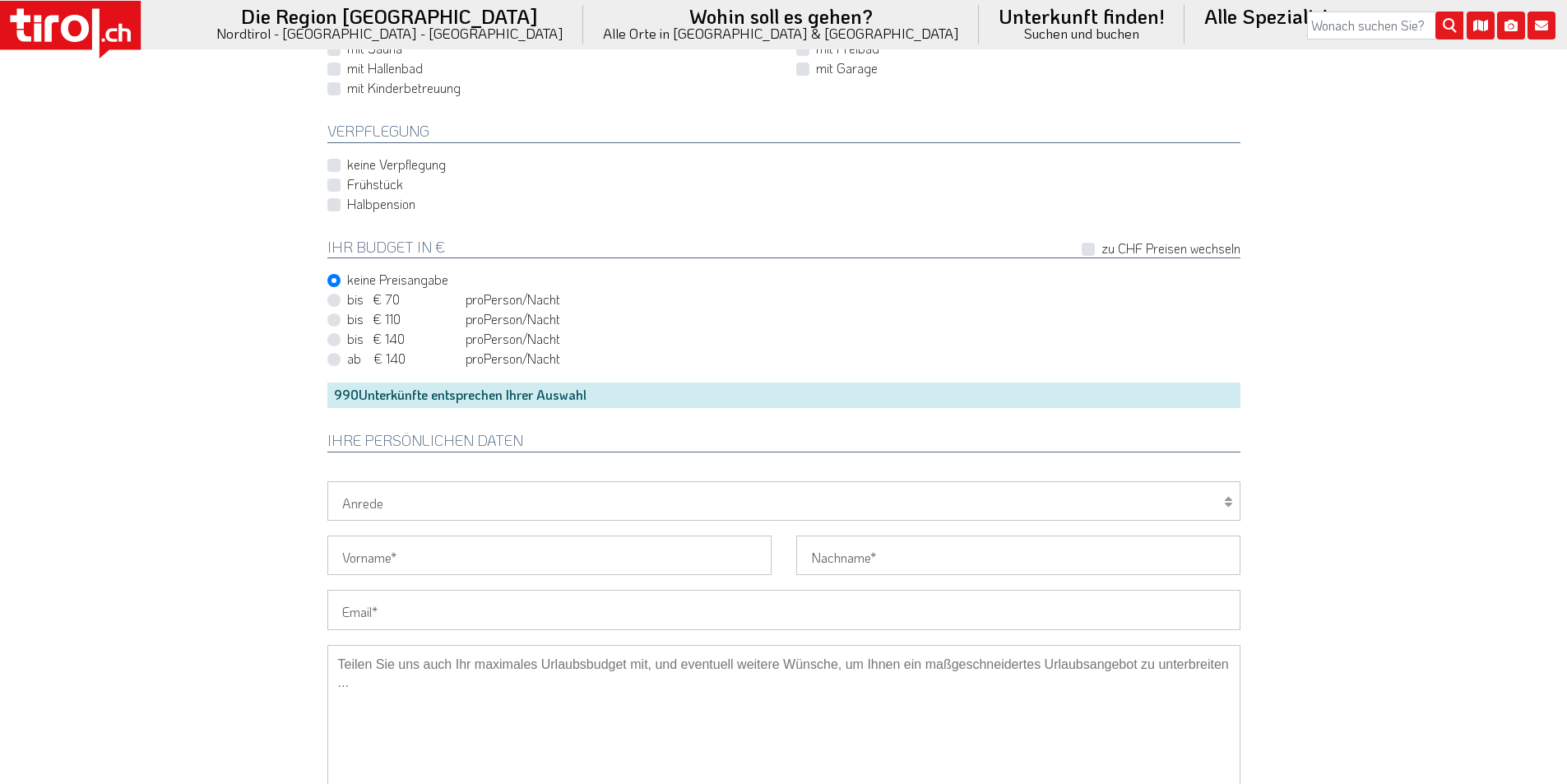
scroll to position [1234, 0]
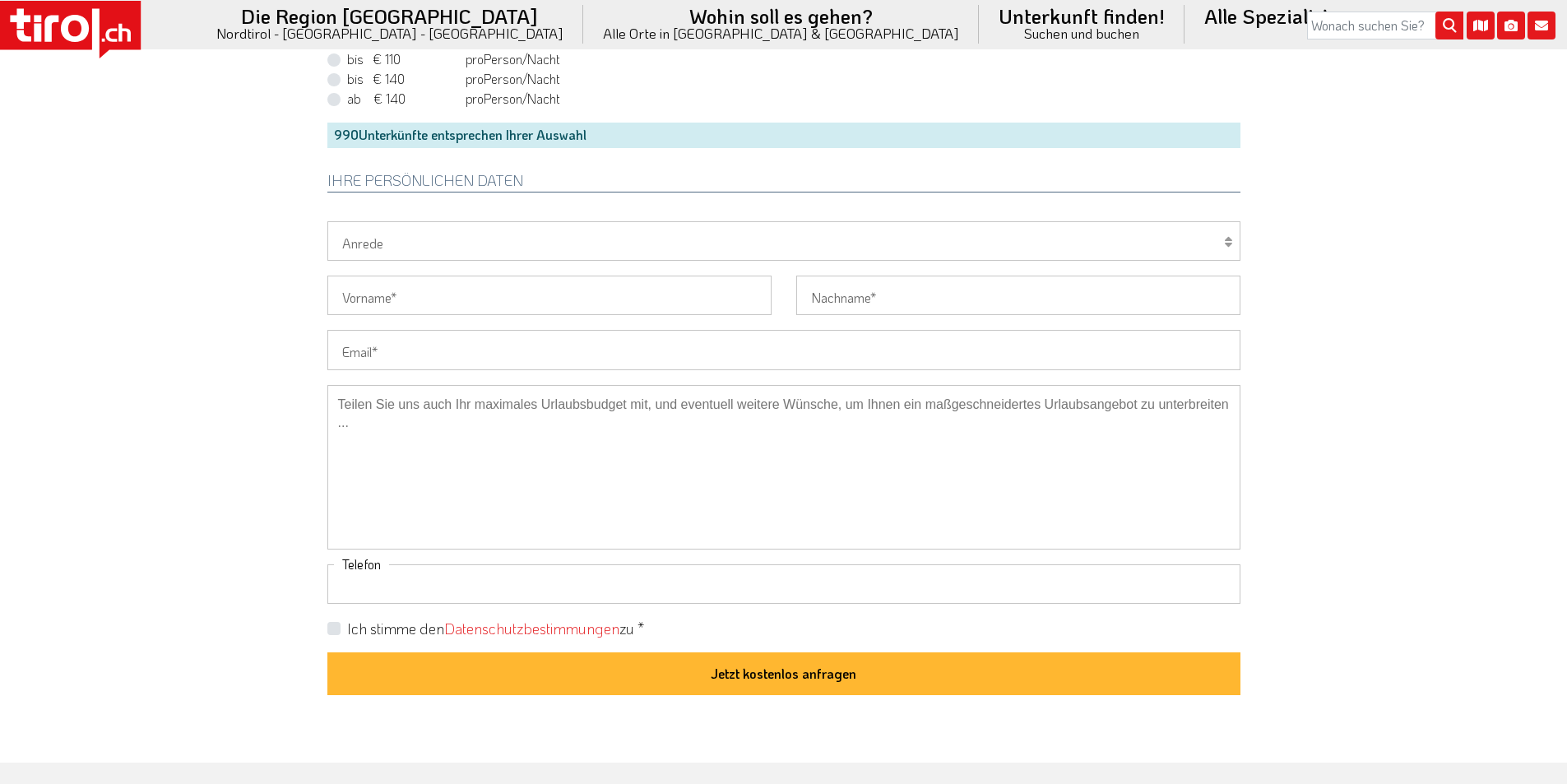
drag, startPoint x: 371, startPoint y: 586, endPoint x: 344, endPoint y: 582, distance: 27.3
click at [371, 586] on input "Telefon" at bounding box center [784, 584] width 913 height 40
paste input "+41764506674"
type input "+41764506674"
click at [347, 626] on label "Ich stimme den Datenschutzbestimmungen zu *" at bounding box center [495, 628] width 297 height 21
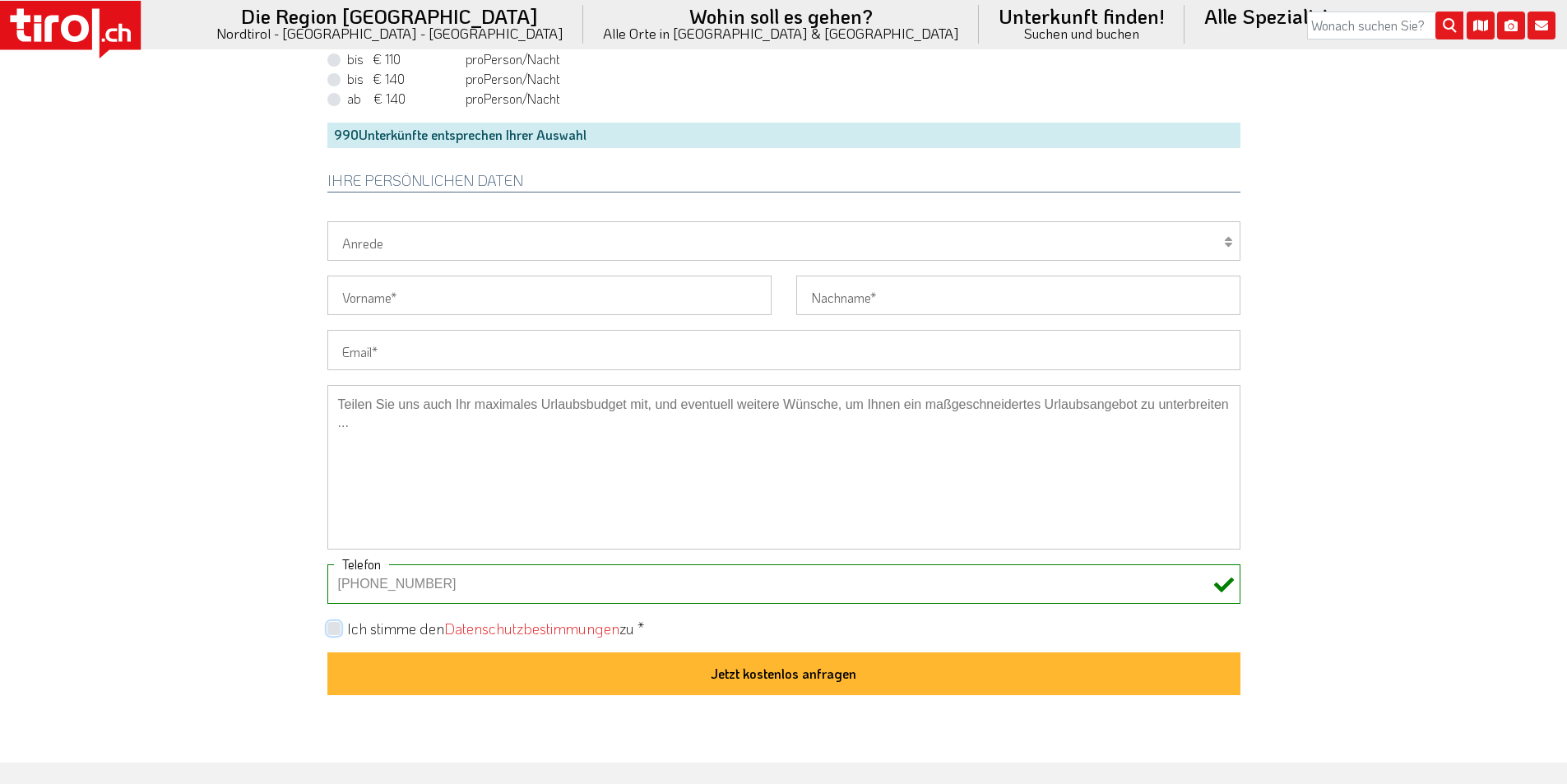
click at [337, 626] on input "Ich stimme den Datenschutzbestimmungen zu *" at bounding box center [787, 628] width 913 height 11
checkbox input "true"
click at [450, 351] on input "Email" at bounding box center [784, 350] width 913 height 40
paste input "renata.denz@gmx.ch"
type input "renata.denz@gmx.ch"
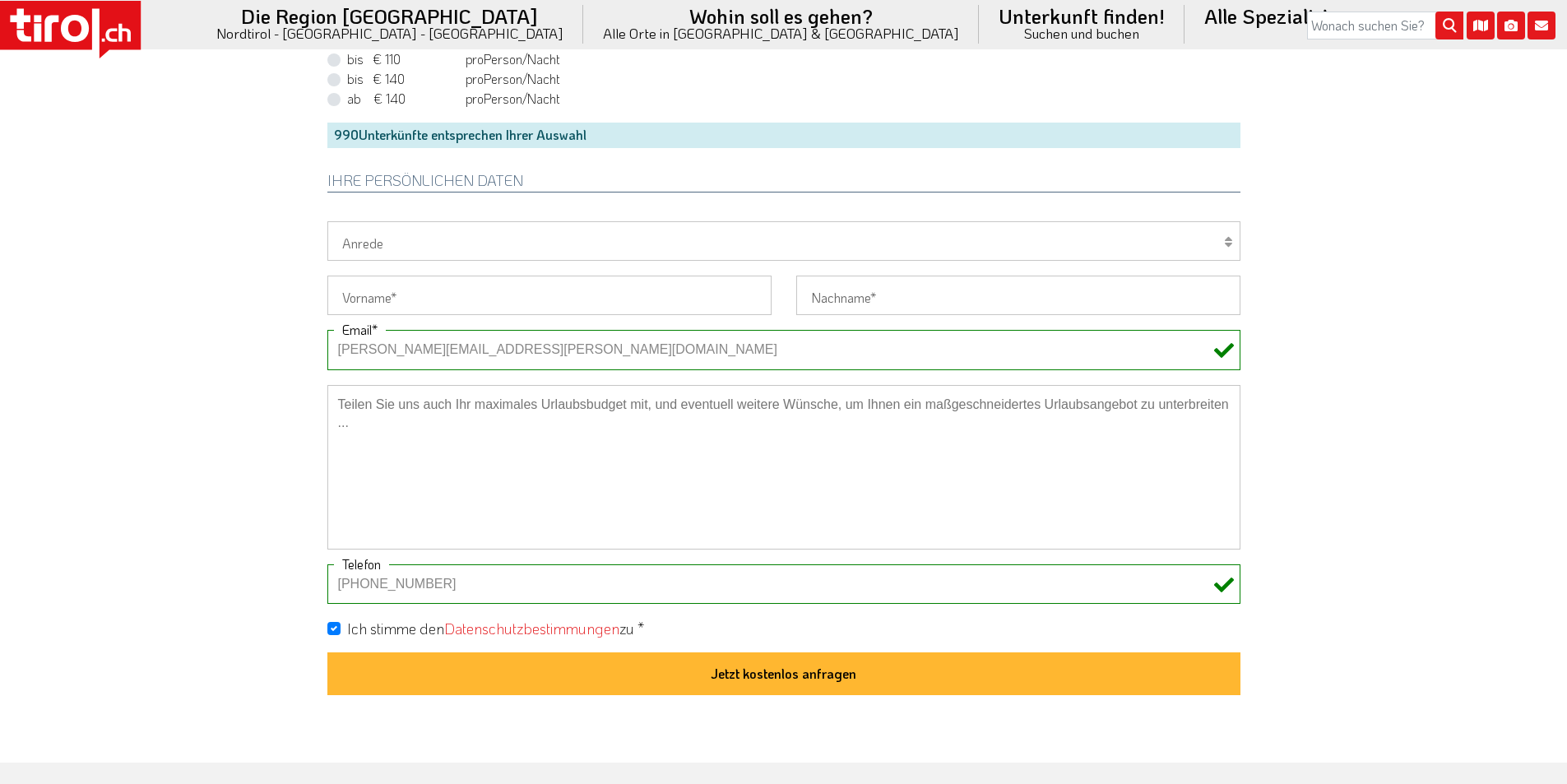
click at [401, 244] on select "Herr Frau Familie" at bounding box center [784, 241] width 913 height 40
select select "Frau"
click at [327, 221] on select "Herr Frau Familie" at bounding box center [784, 241] width 913 height 40
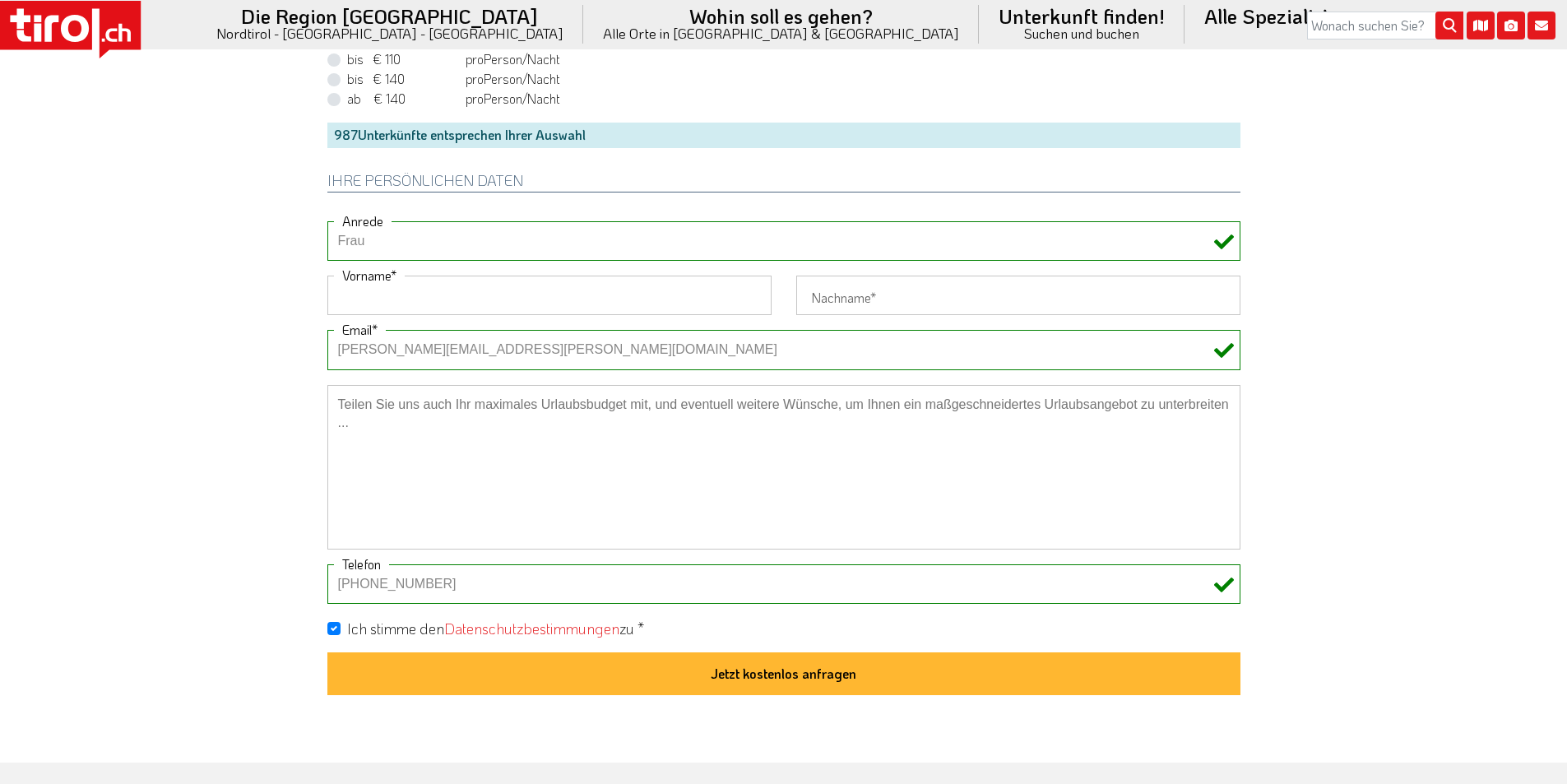
click at [388, 302] on input "Vorname" at bounding box center [549, 296] width 444 height 40
paste input "Renata - Denz-Gander"
drag, startPoint x: 393, startPoint y: 292, endPoint x: 506, endPoint y: 295, distance: 113.0
click at [506, 295] on input "Renata - Denz-Gander" at bounding box center [549, 296] width 444 height 40
type input "Renata -"
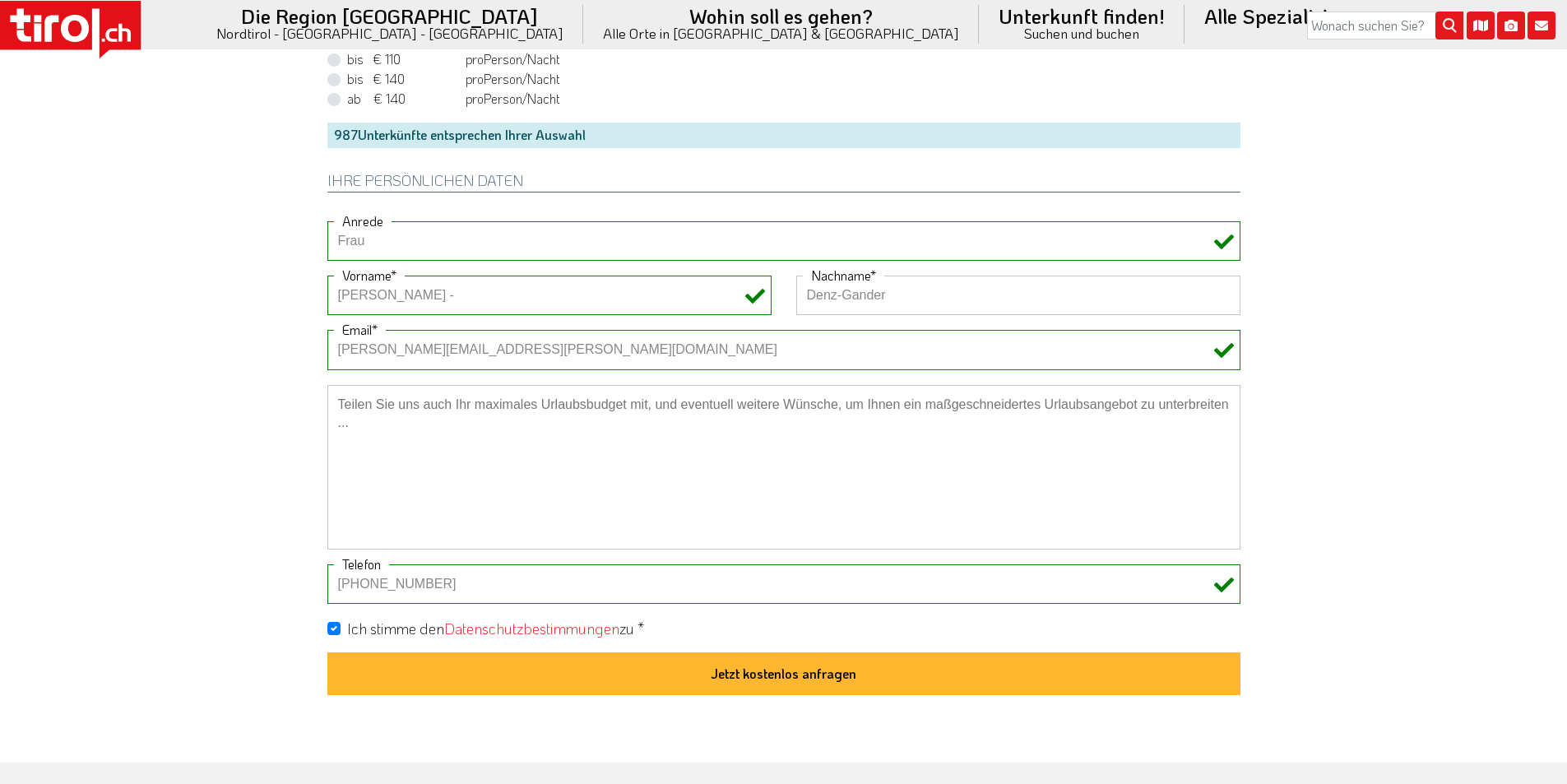
type input "Denz-Gander"
click at [586, 302] on input "Renata -" at bounding box center [549, 296] width 444 height 40
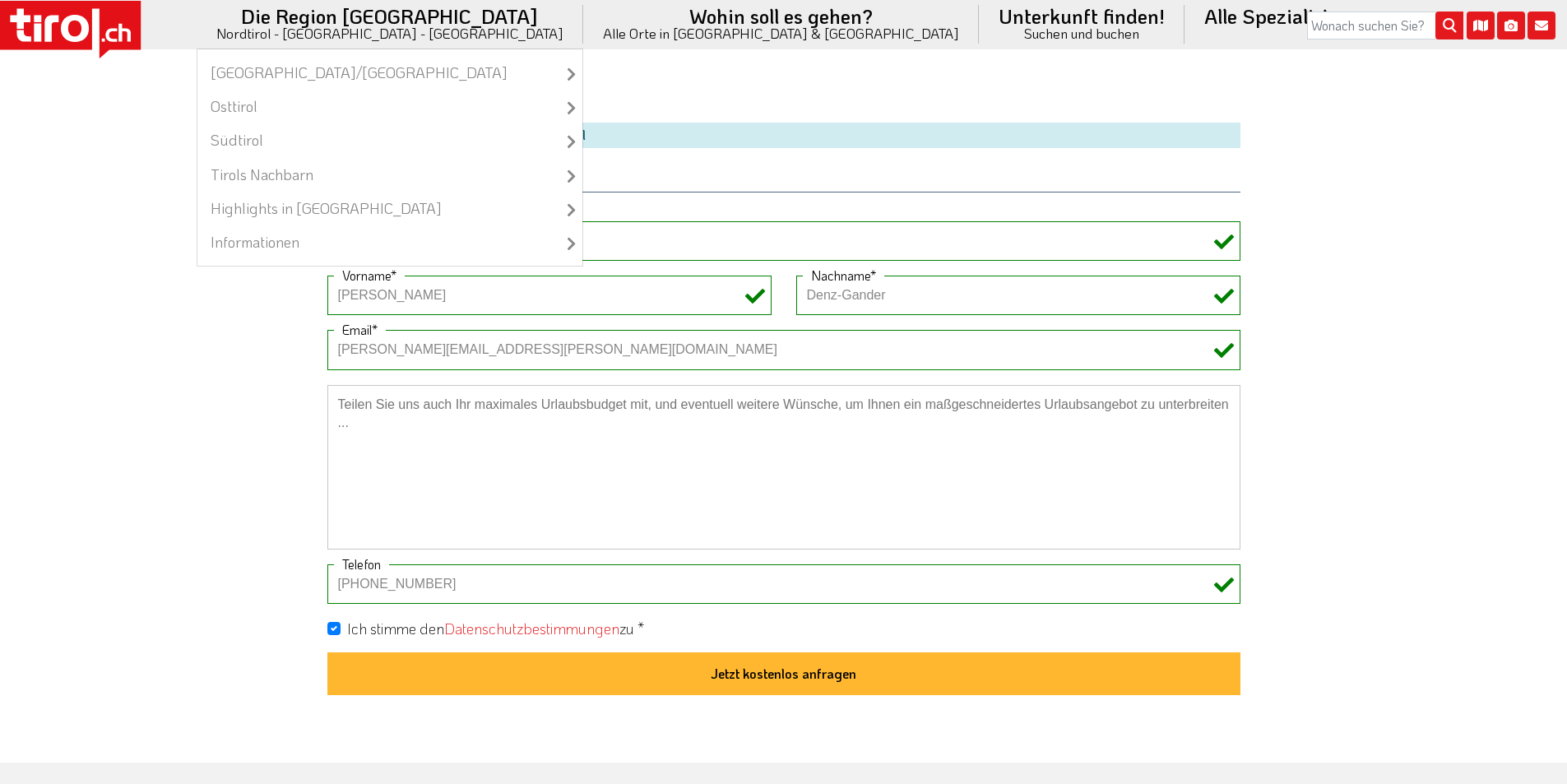
type input "Renata"
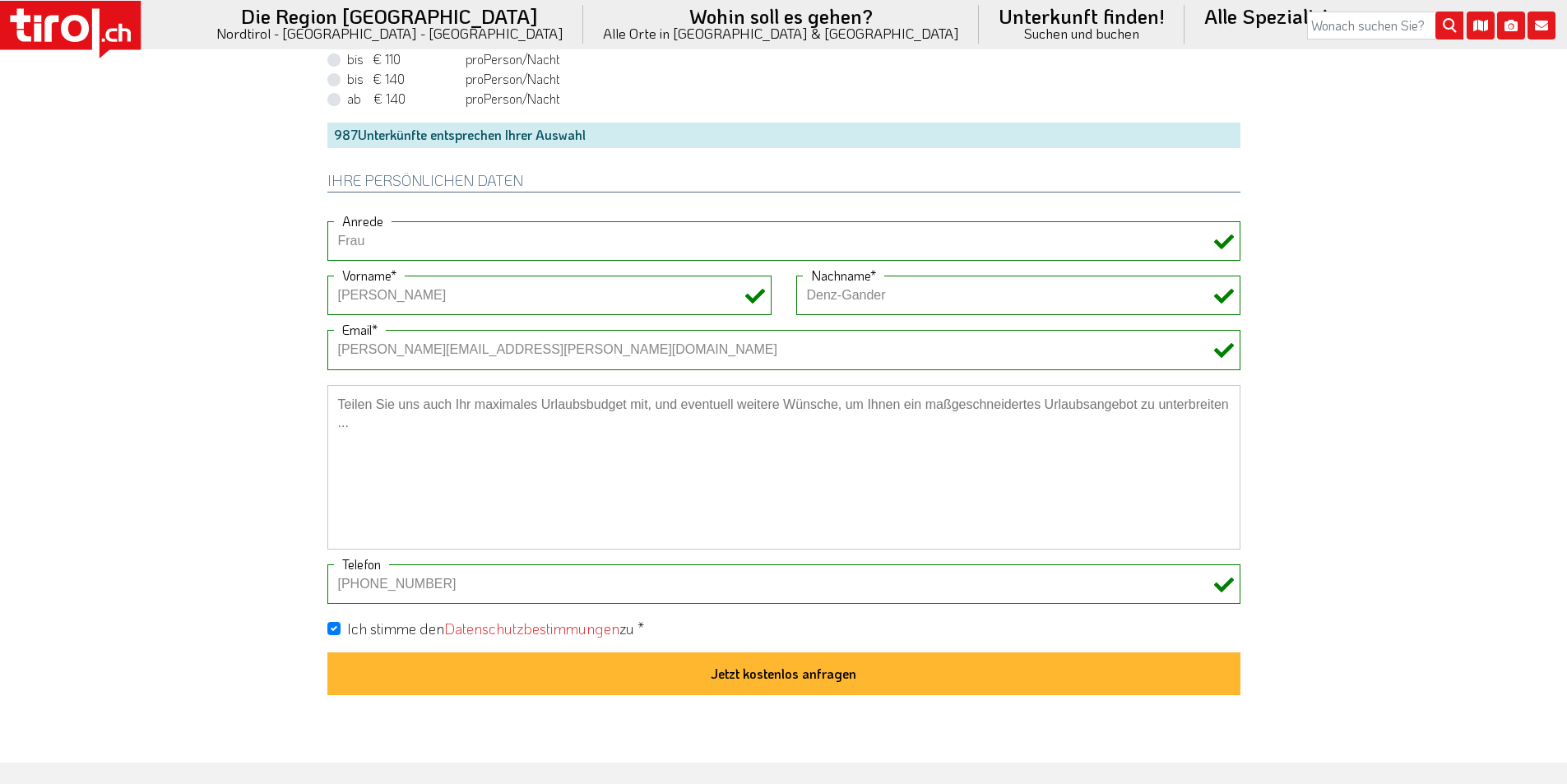
click at [469, 434] on textarea at bounding box center [784, 467] width 913 height 165
paste textarea "Wir suchen ein Hotel mit Halb- oder Dreiviertelpension."
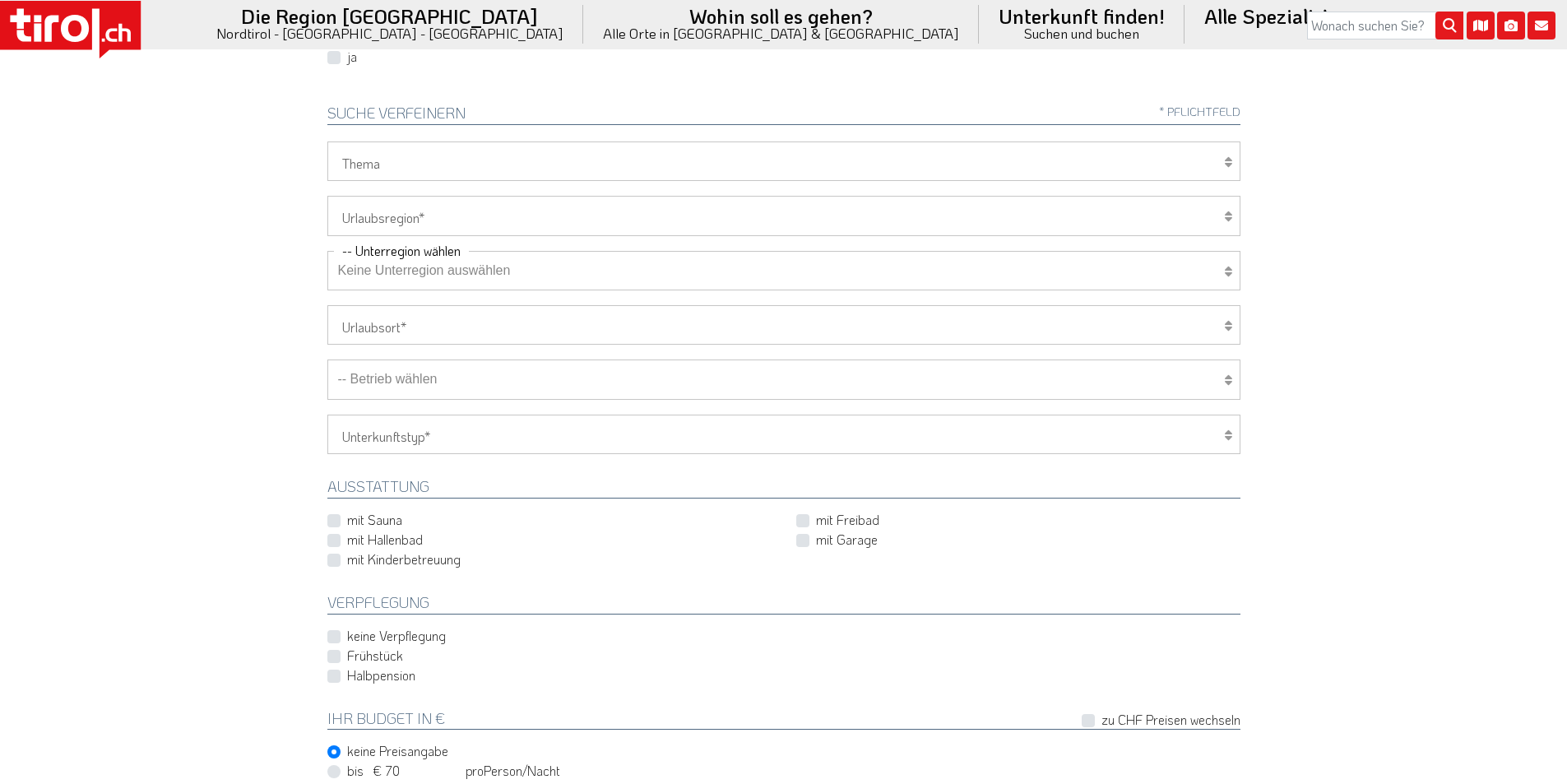
scroll to position [494, 0]
type textarea "Wir suchen ein Hotel mit Halb- oder Dreiviertelpension."
click at [371, 224] on select "Tirol/Nordtirol Osttirol Südtirol Tirols Nachbarn" at bounding box center [784, 224] width 913 height 40
select select "7094"
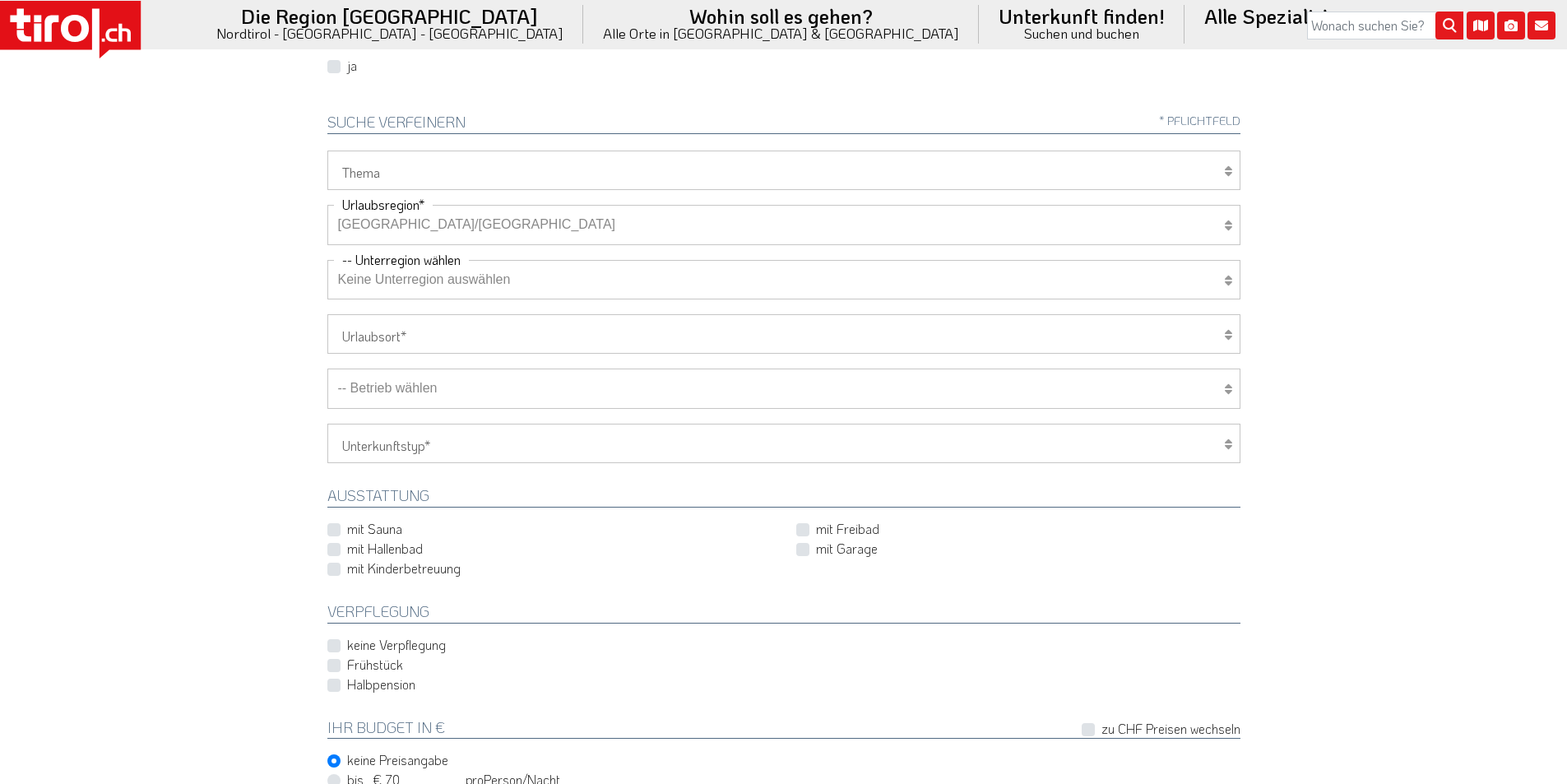
click at [327, 205] on select "Tirol/Nordtirol Osttirol Südtirol Tirols Nachbarn" at bounding box center [784, 224] width 913 height 40
click at [410, 281] on select "Keine Unterregion auswählen Achensee Alpbachtal & Tiroler Seenland Arlberg Feri…" at bounding box center [784, 279] width 913 height 40
select select "7173"
click at [327, 260] on select "Keine Unterregion auswählen Achensee Alpbachtal & Tiroler Seenland Arlberg Feri…" at bounding box center [784, 279] width 913 height 40
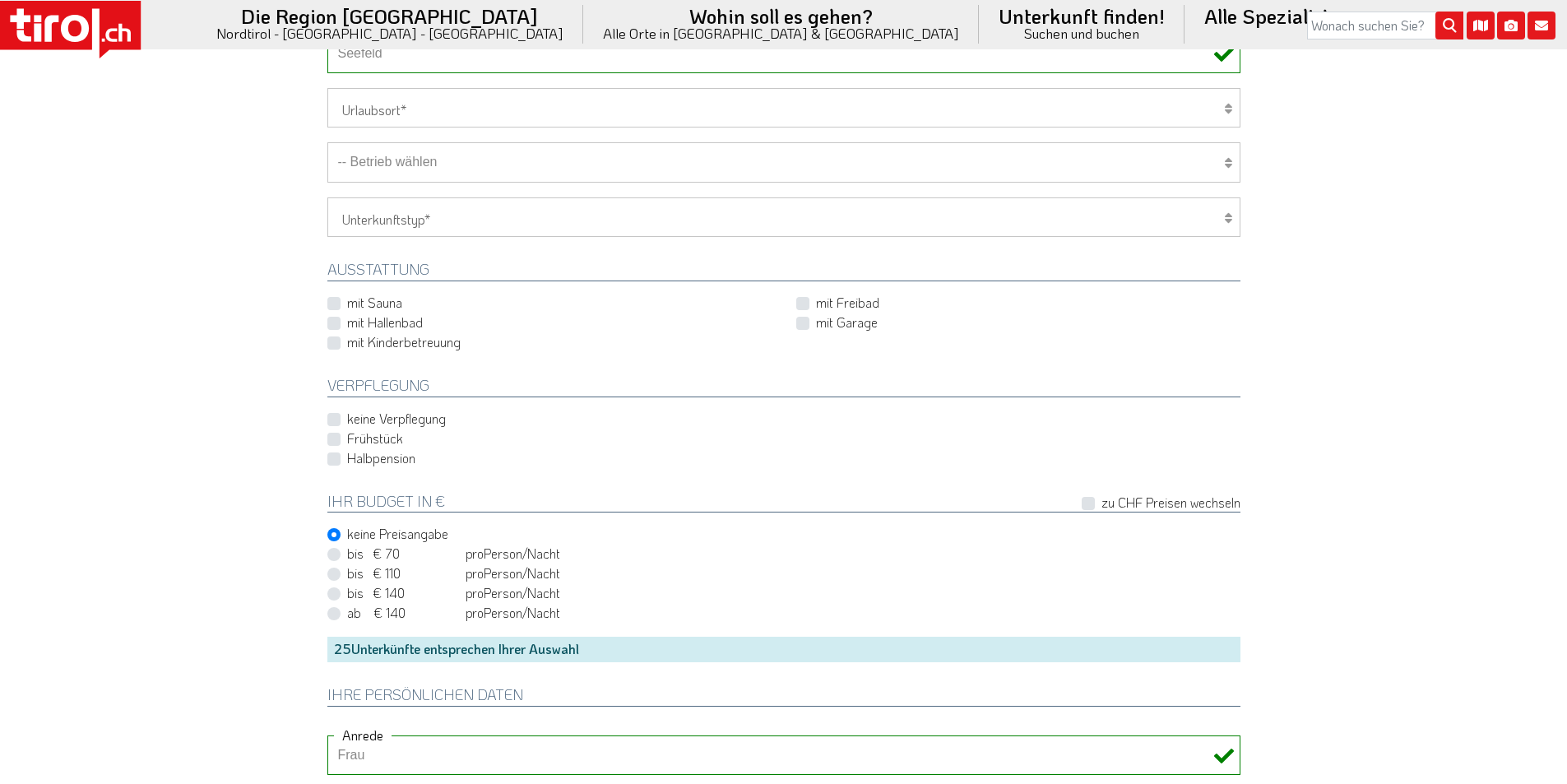
scroll to position [740, 0]
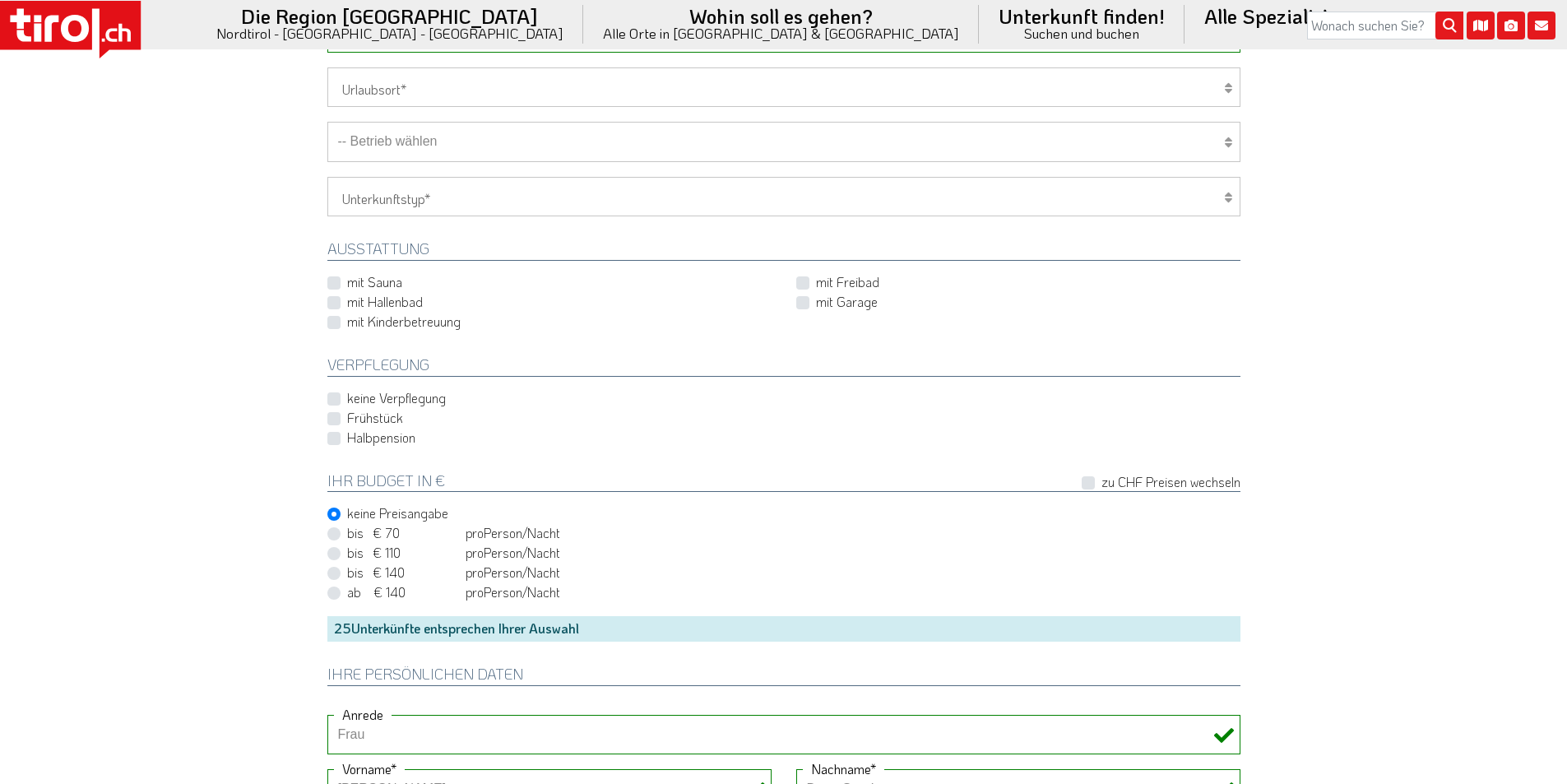
click at [347, 437] on label "Halbpension" at bounding box center [381, 437] width 69 height 18
click at [334, 437] on input "Halbpension" at bounding box center [787, 437] width 913 height 11
checkbox input "true"
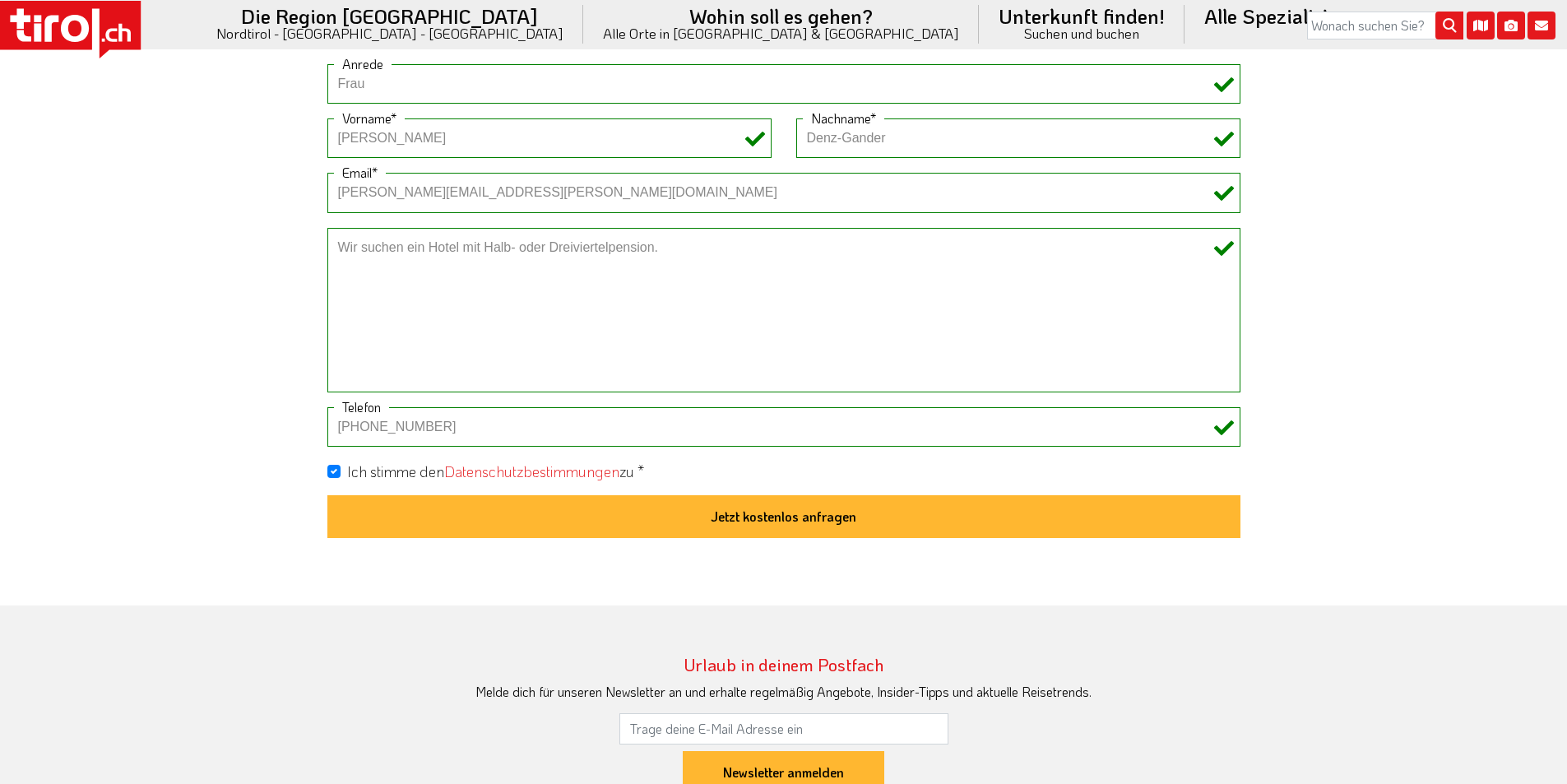
scroll to position [1398, 0]
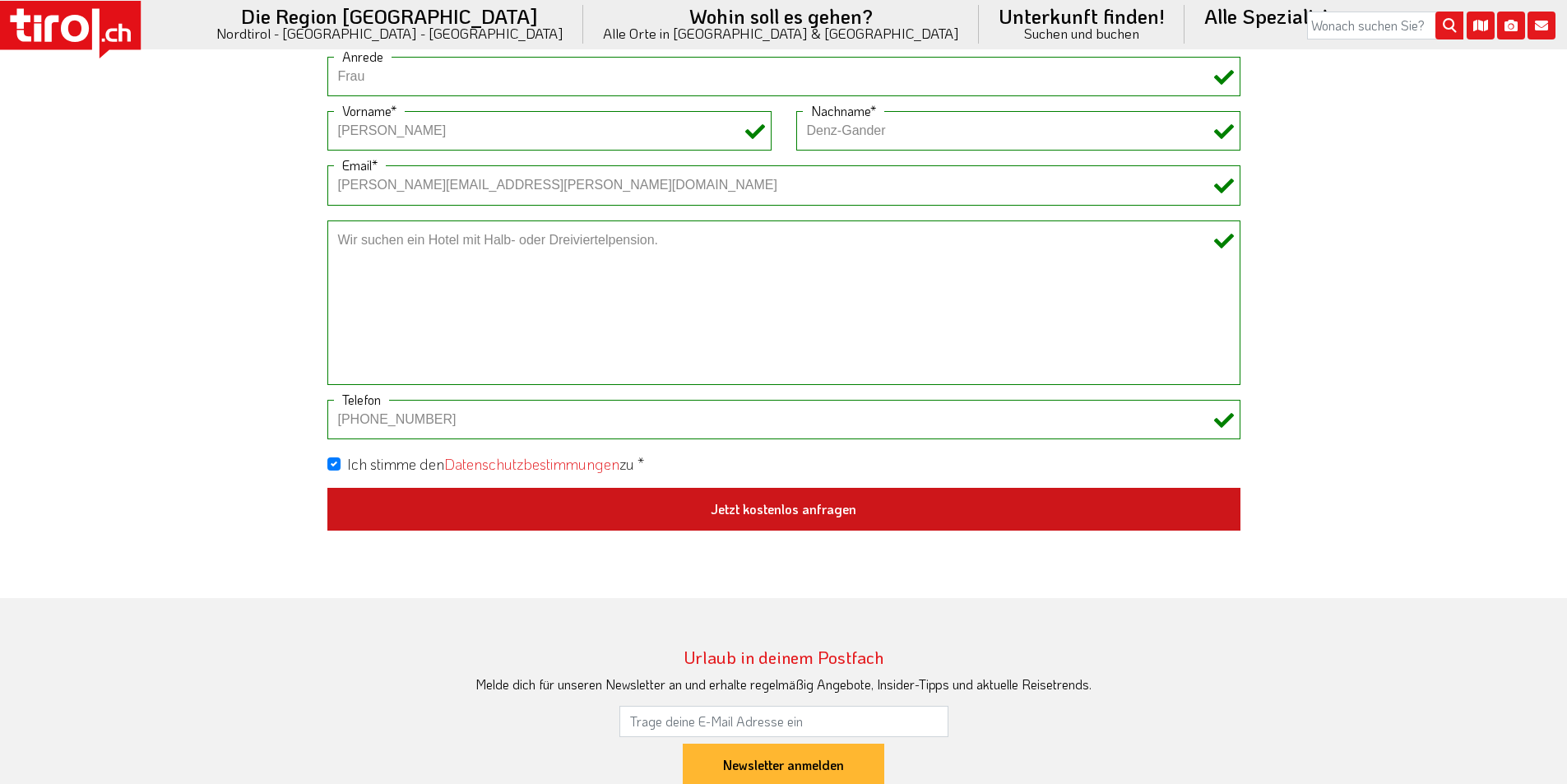
click at [785, 506] on button "Jetzt kostenlos anfragen" at bounding box center [784, 508] width 913 height 42
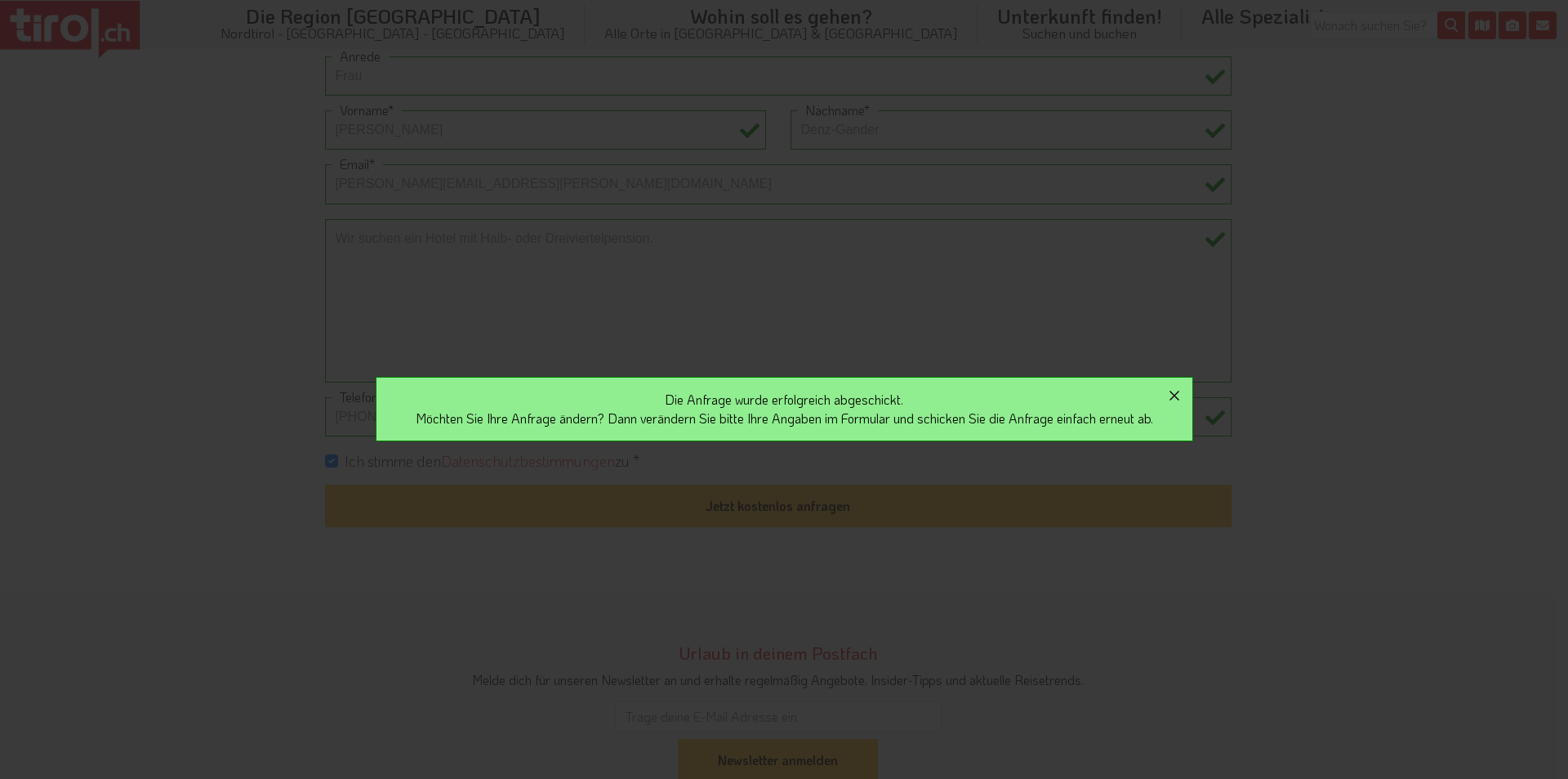
click at [1180, 395] on icon "button" at bounding box center [1174, 395] width 10 height 10
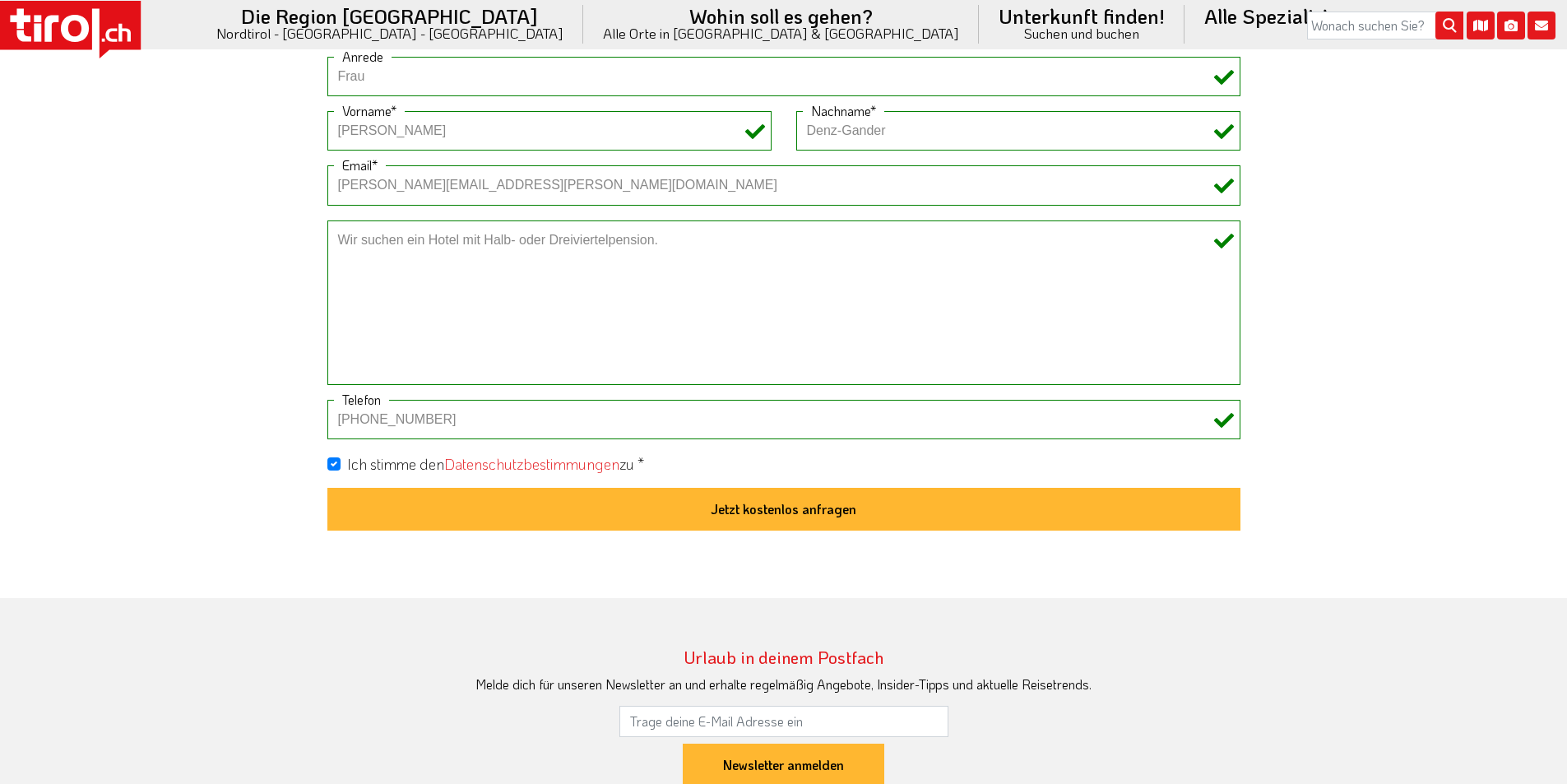
click at [48, 33] on icon at bounding box center [51, 27] width 14 height 26
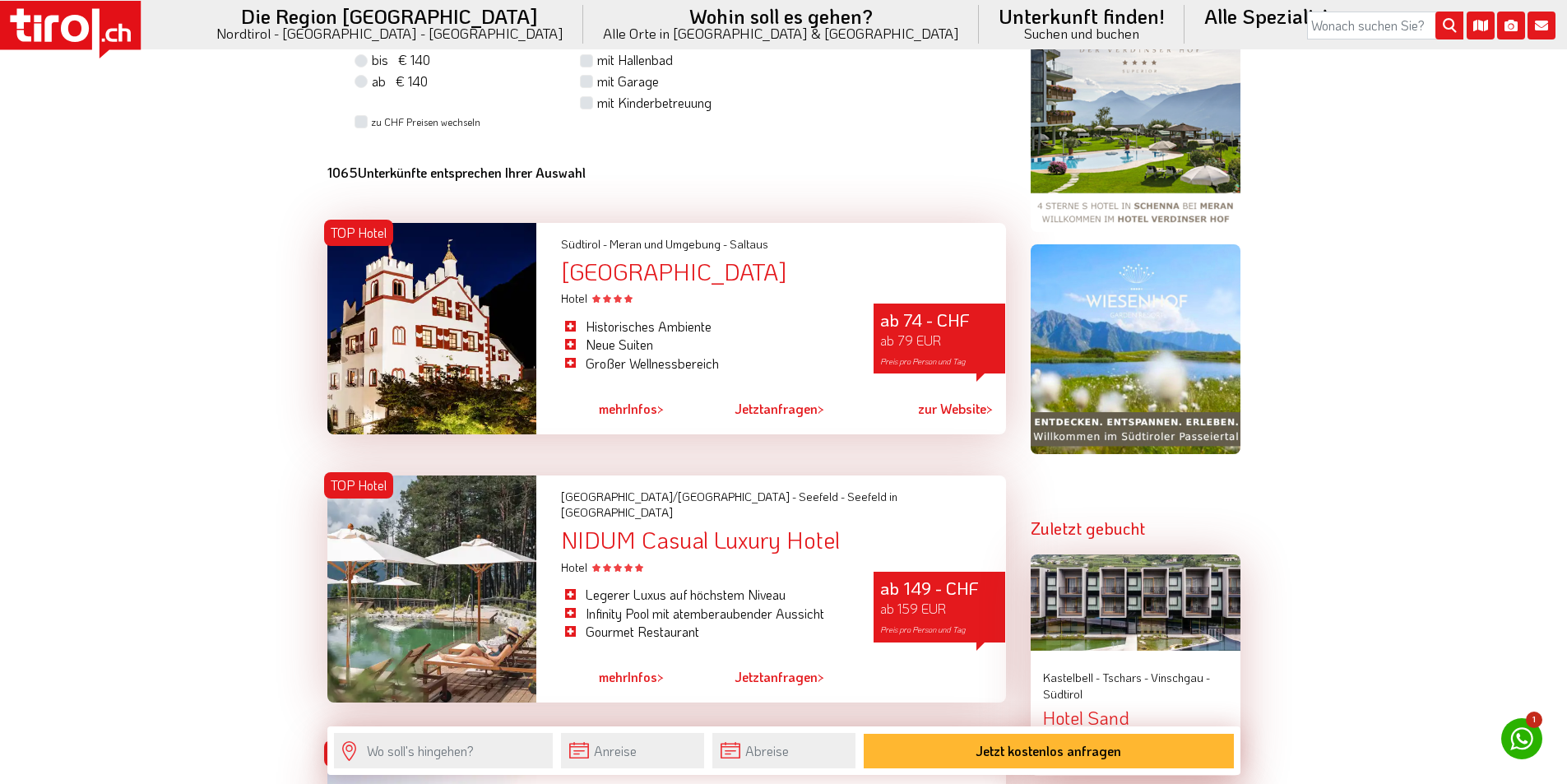
scroll to position [1645, 0]
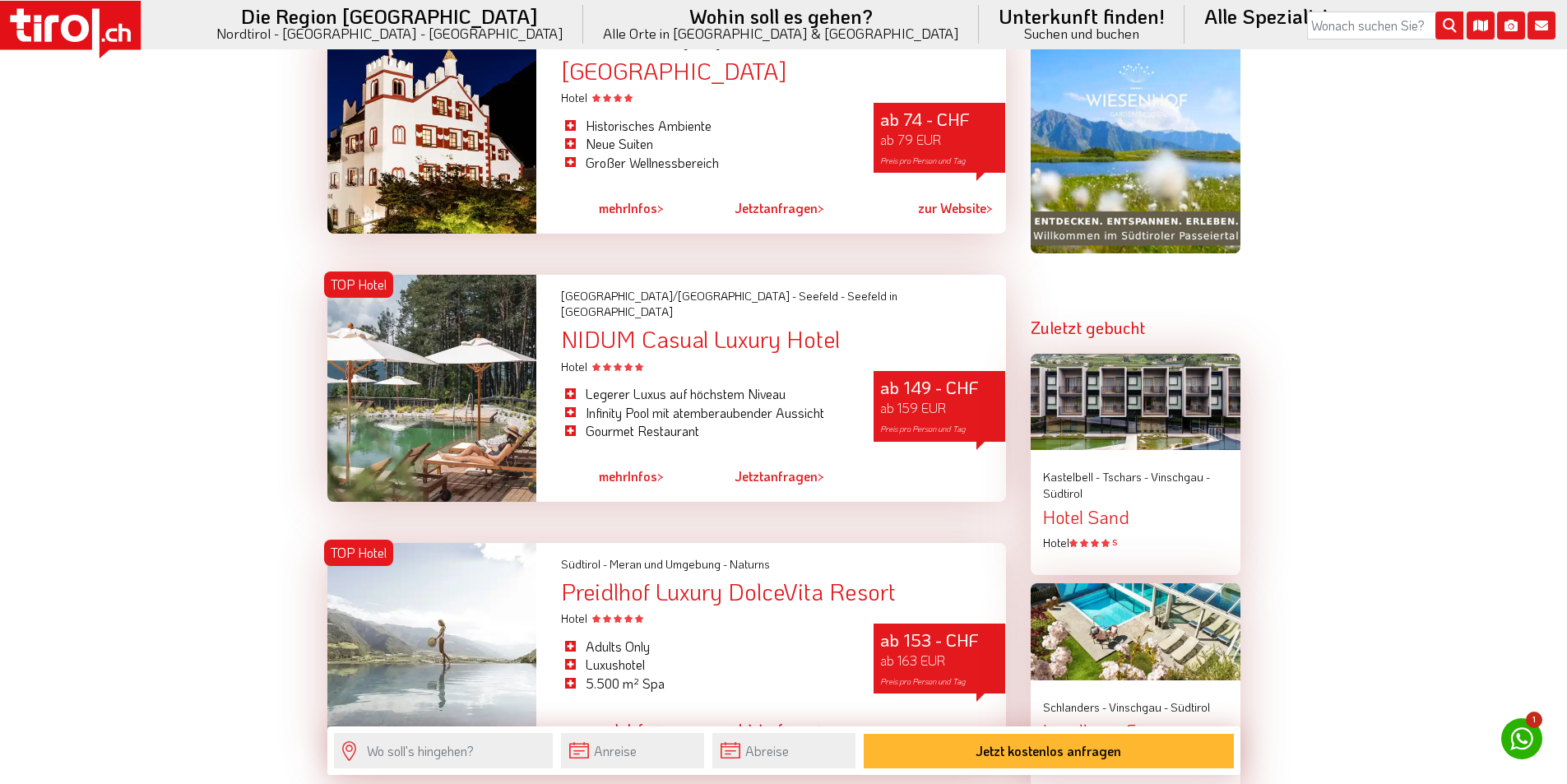
click at [87, 21] on icon at bounding box center [70, 30] width 141 height 58
